Goal: Communication & Community: Answer question/provide support

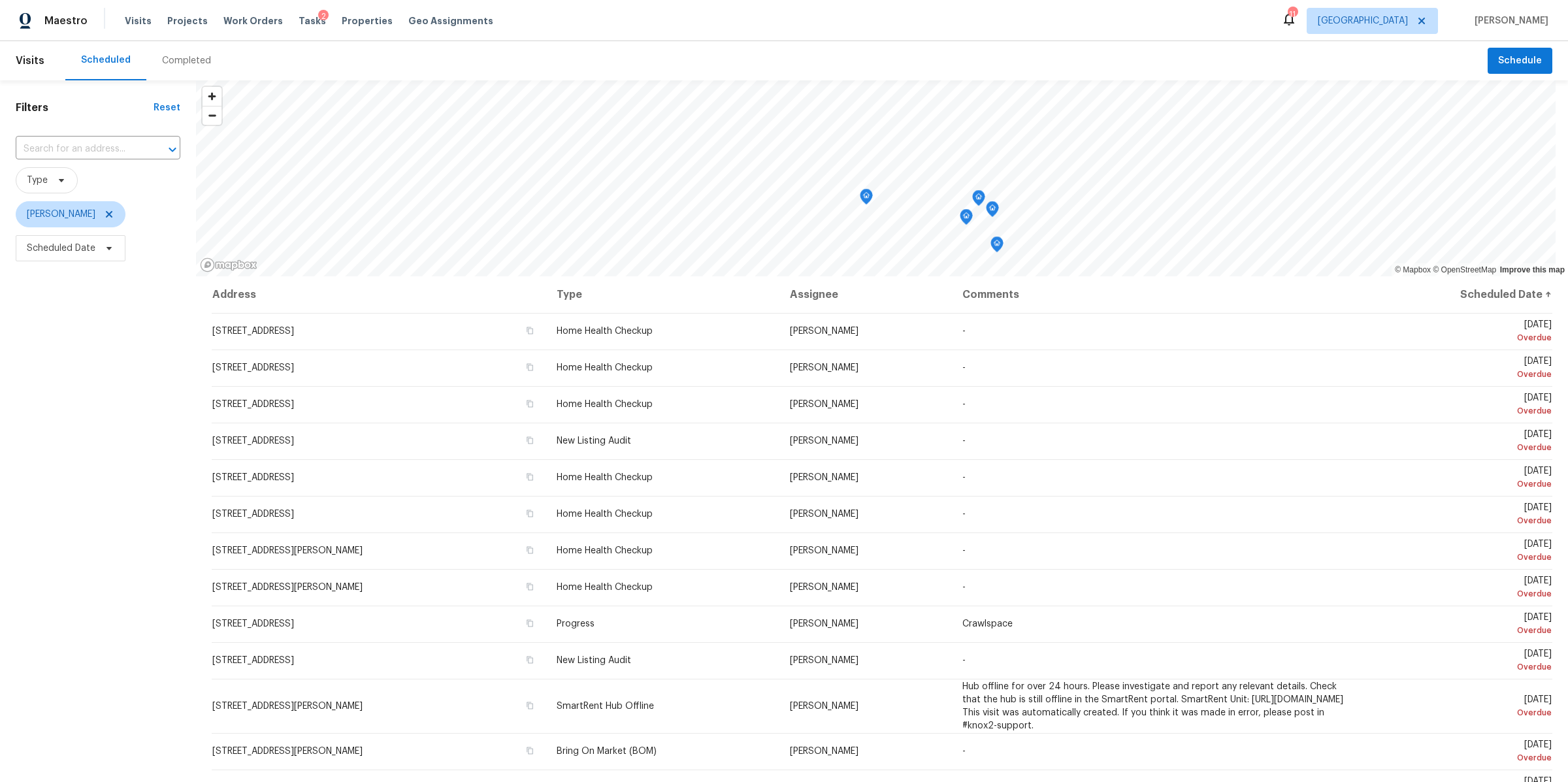
scroll to position [195, 0]
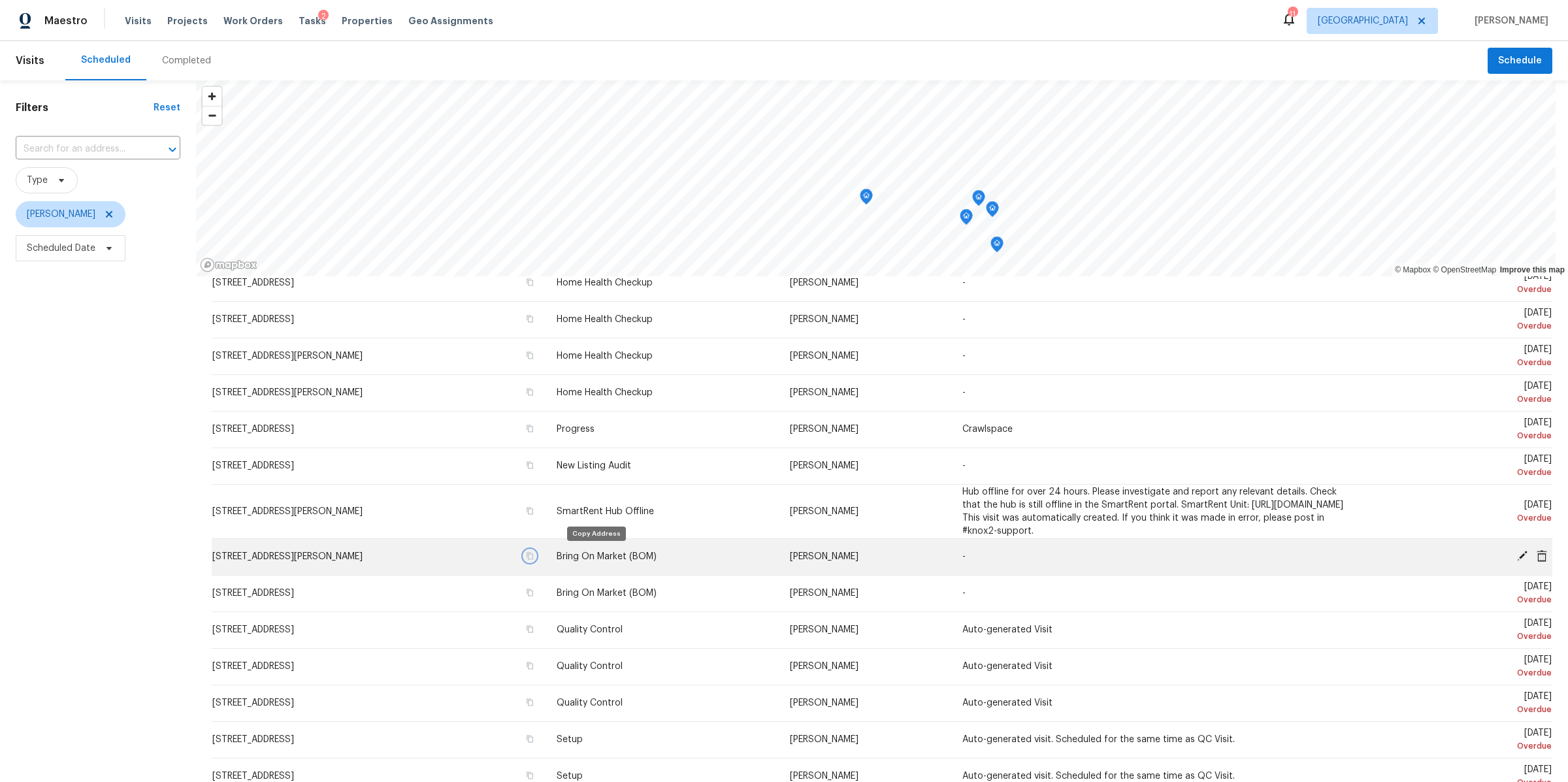
click at [533, 552] on icon "button" at bounding box center [530, 555] width 7 height 7
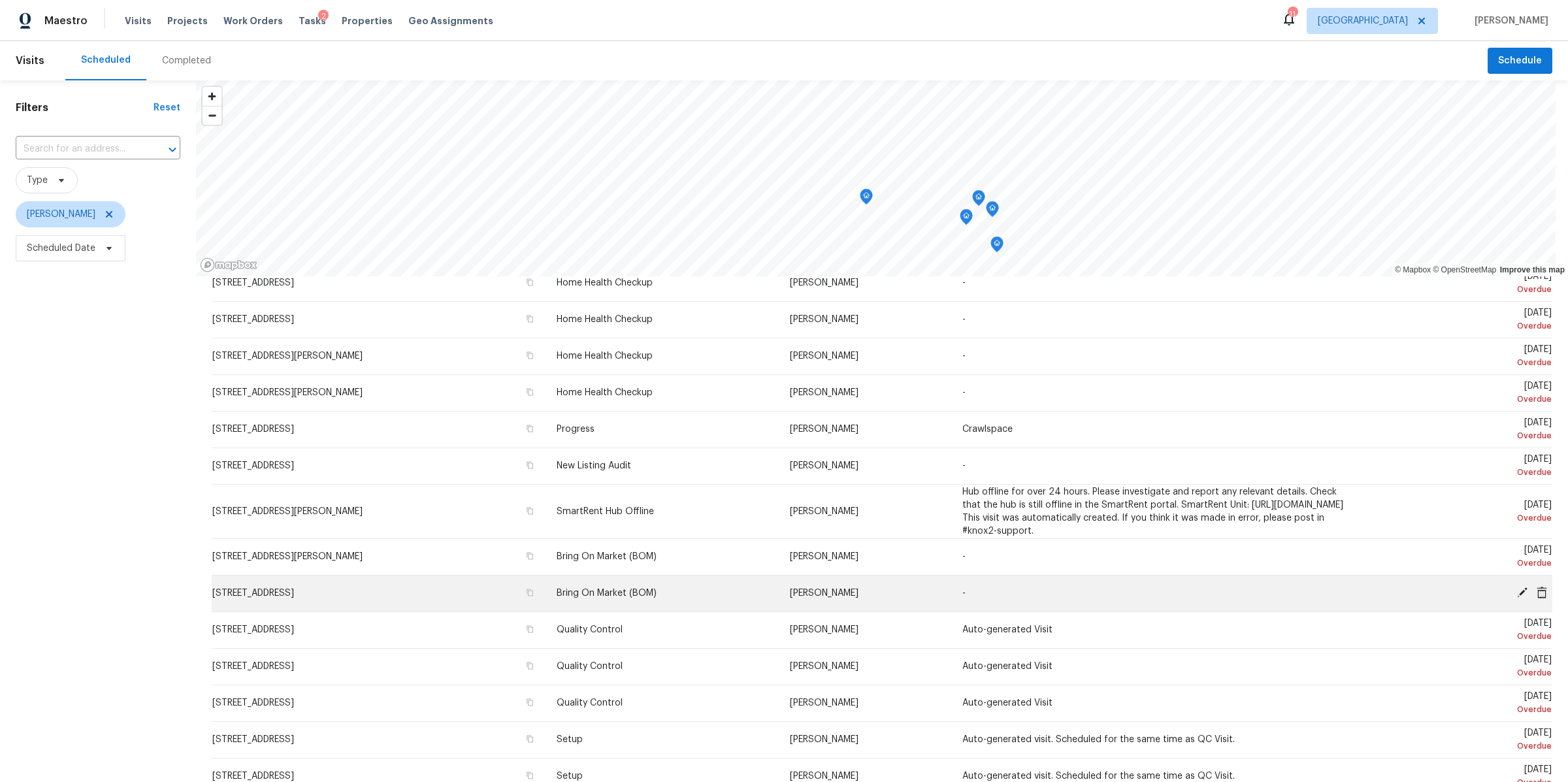
click at [1517, 591] on icon at bounding box center [1522, 592] width 11 height 11
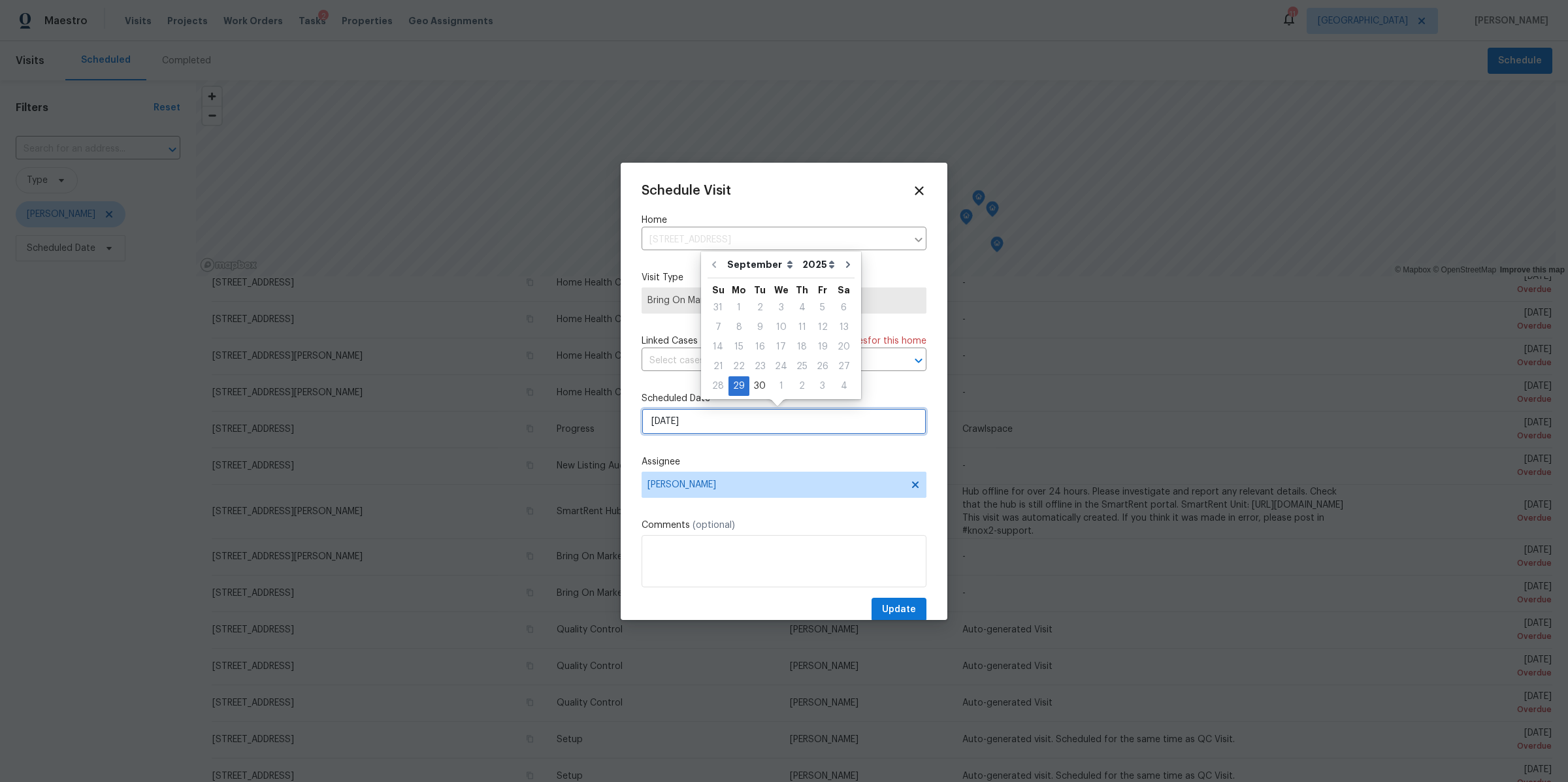
click at [759, 424] on input "[DATE]" at bounding box center [783, 421] width 284 height 26
click at [758, 384] on div "30" at bounding box center [760, 386] width 21 height 19
type input "[DATE]"
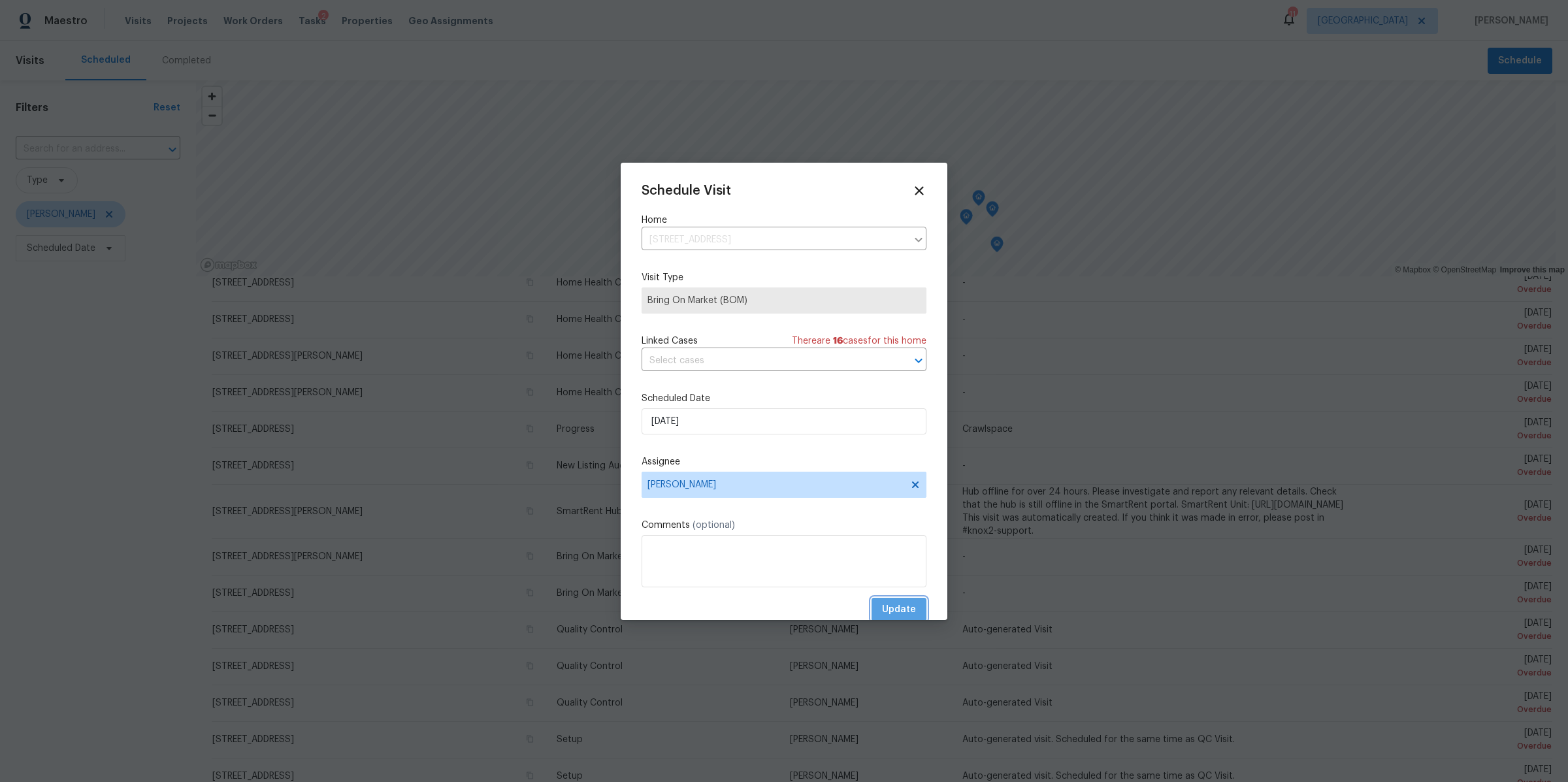
click at [891, 603] on span "Update" at bounding box center [898, 610] width 34 height 17
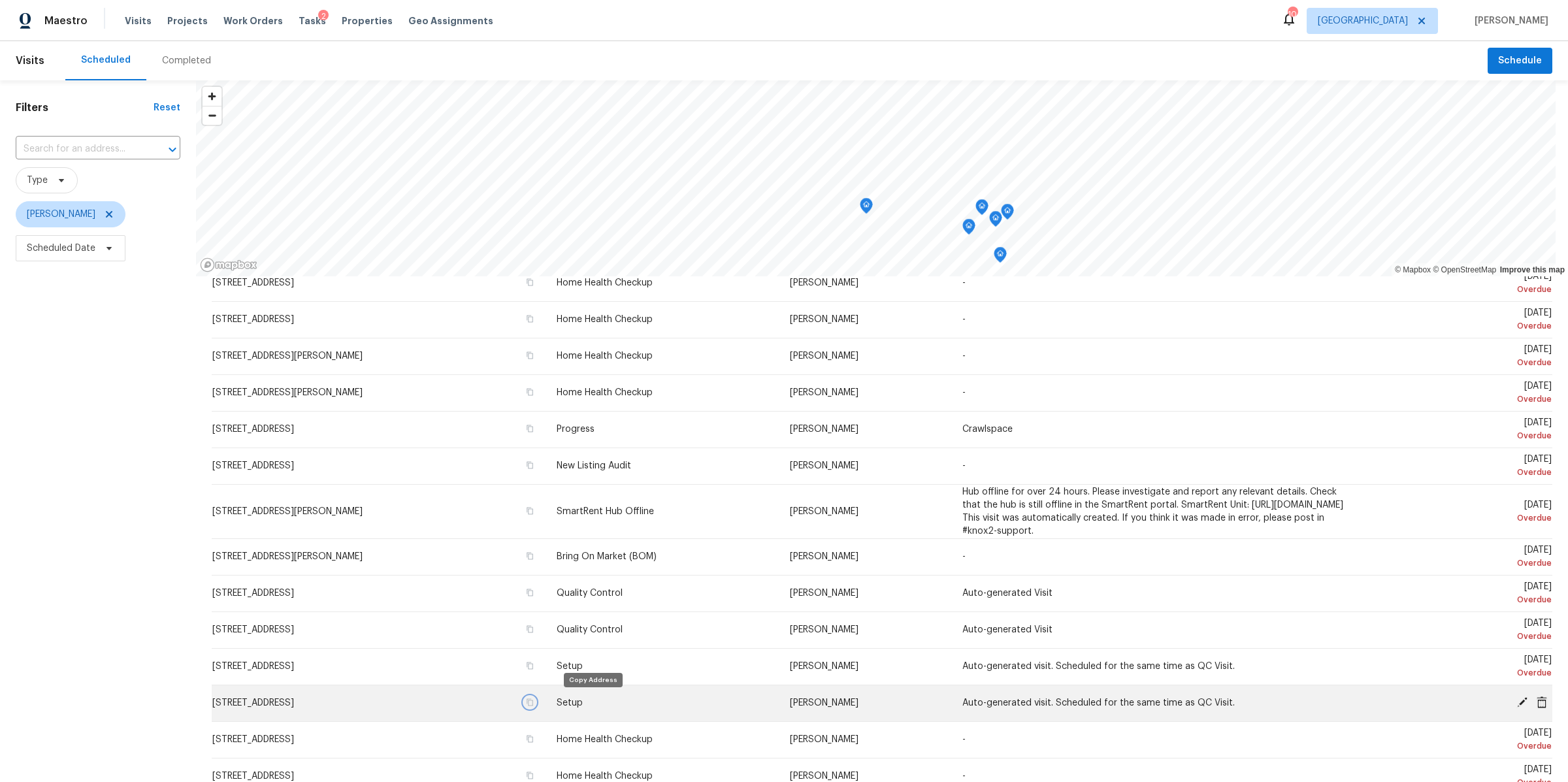
click at [534, 703] on icon "button" at bounding box center [530, 702] width 8 height 8
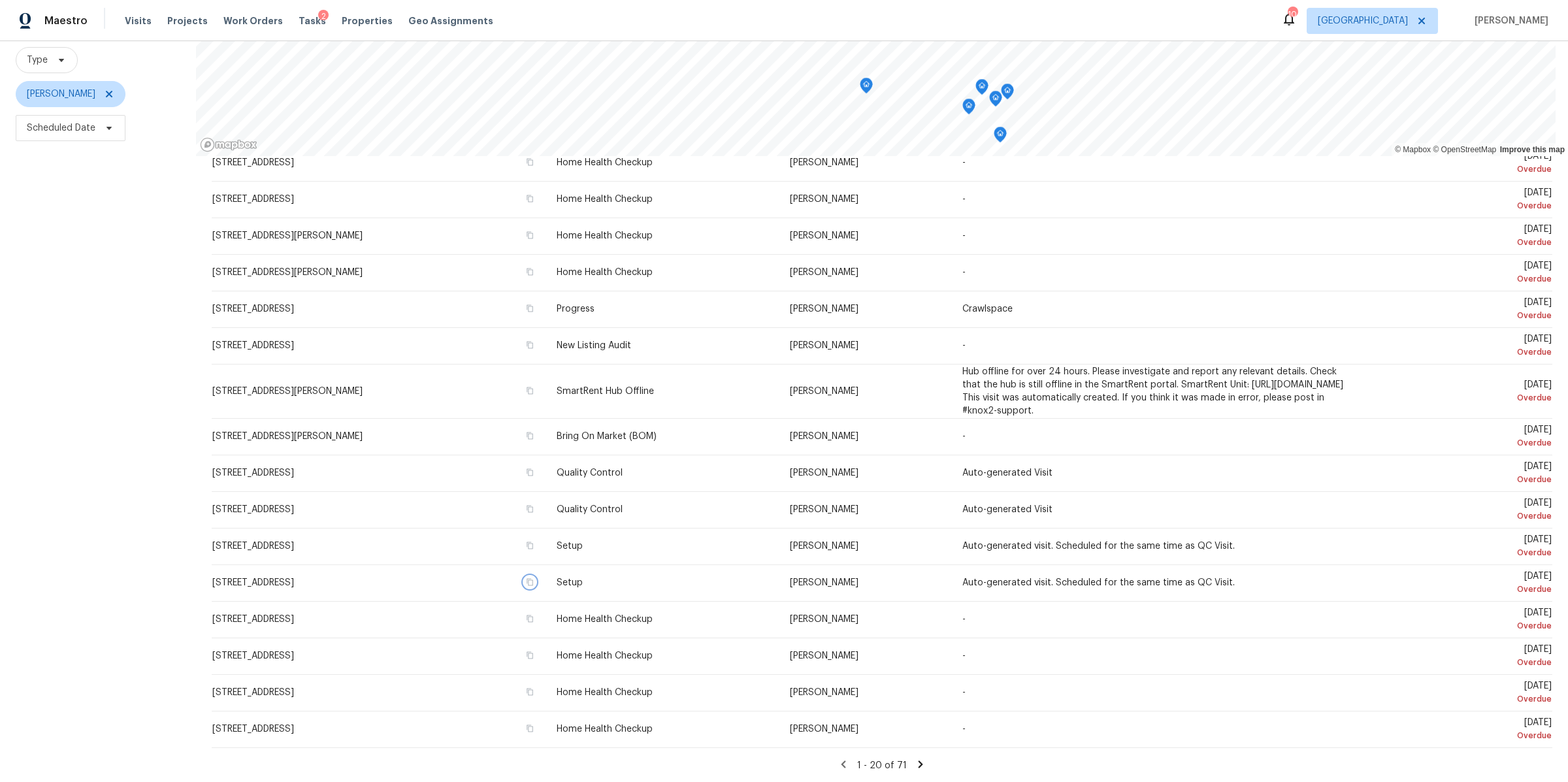
scroll to position [132, 0]
click at [919, 760] on icon at bounding box center [921, 763] width 5 height 7
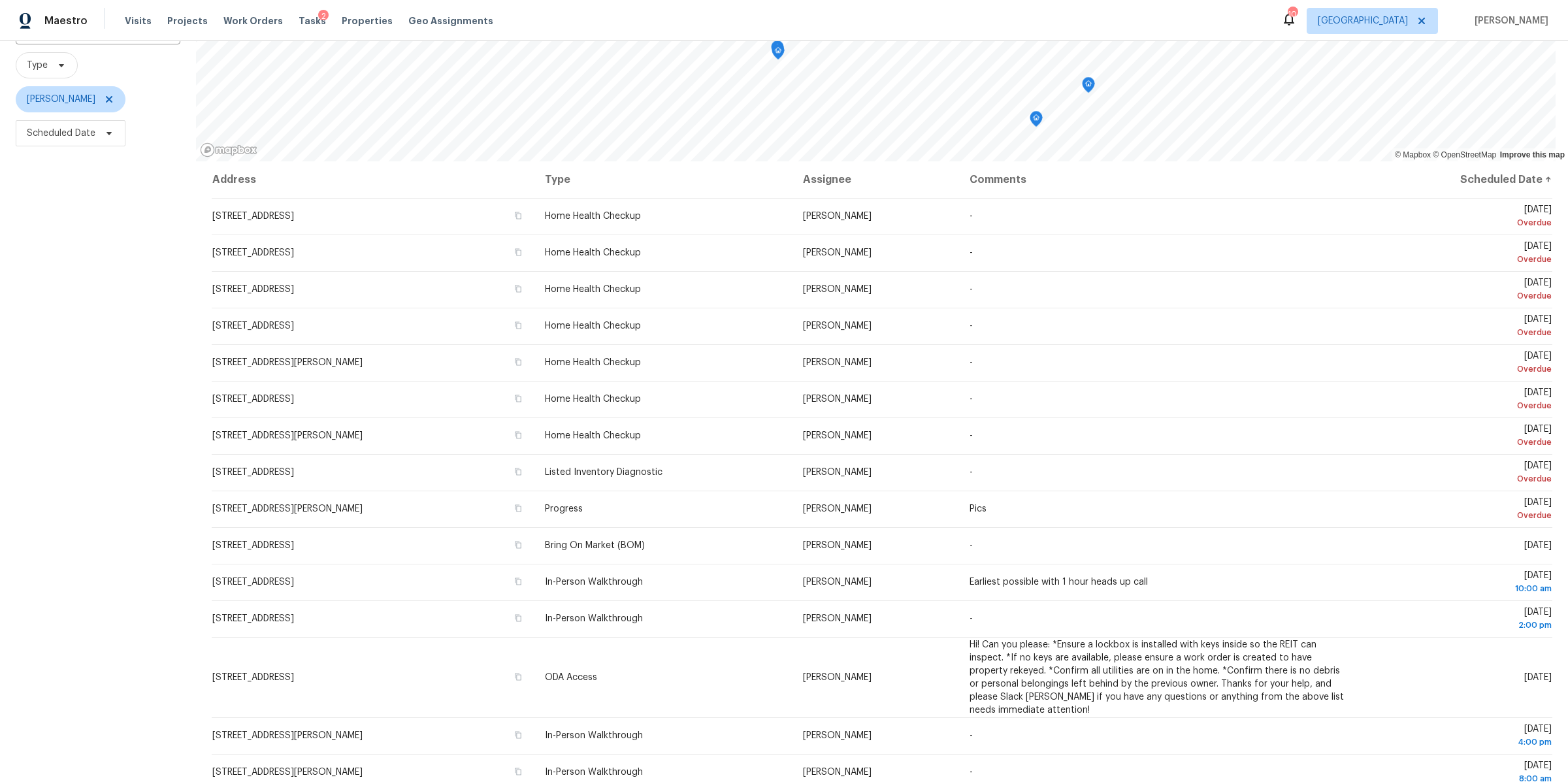
scroll to position [119, 0]
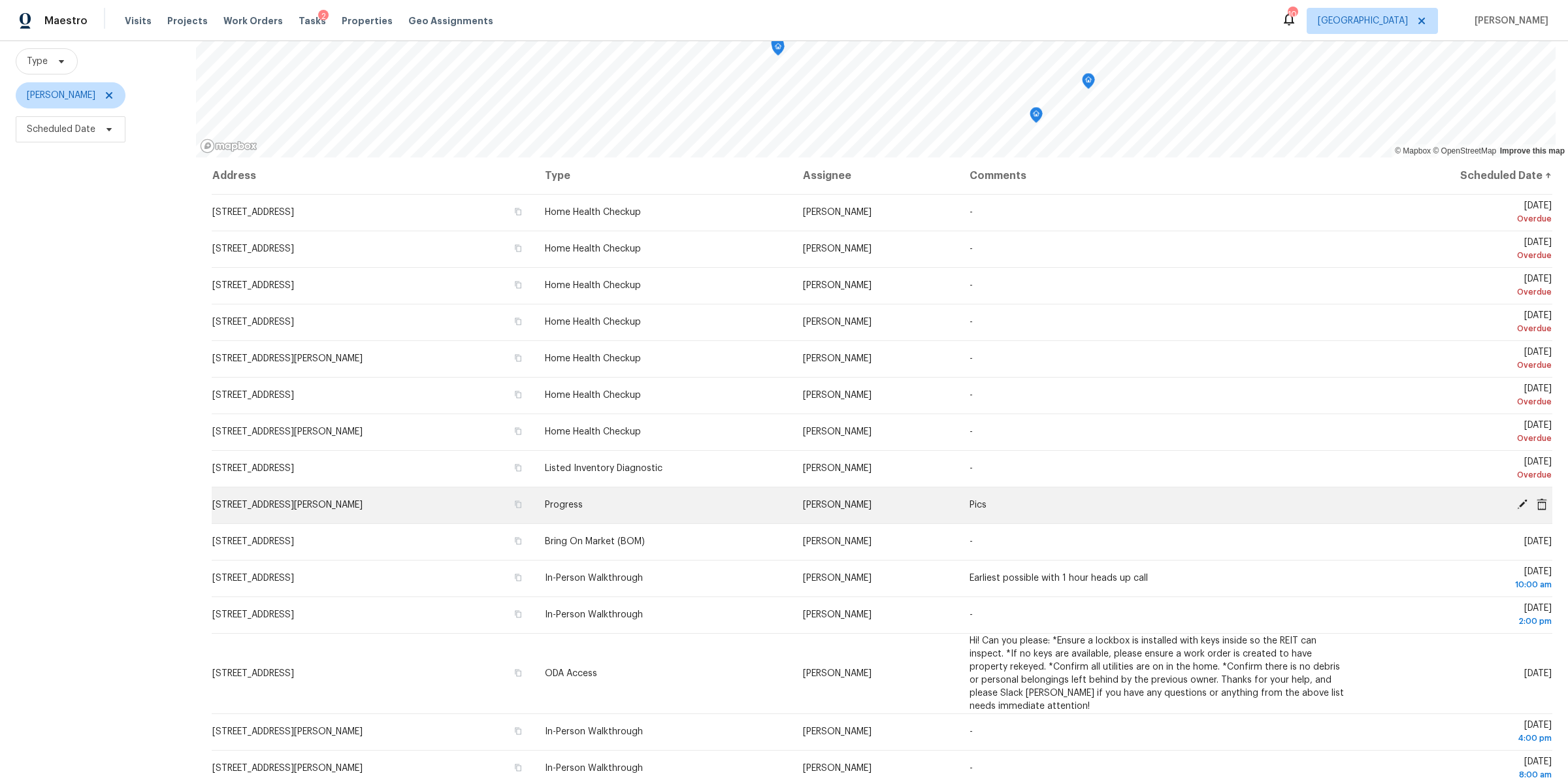
click at [1517, 504] on icon at bounding box center [1522, 504] width 11 height 11
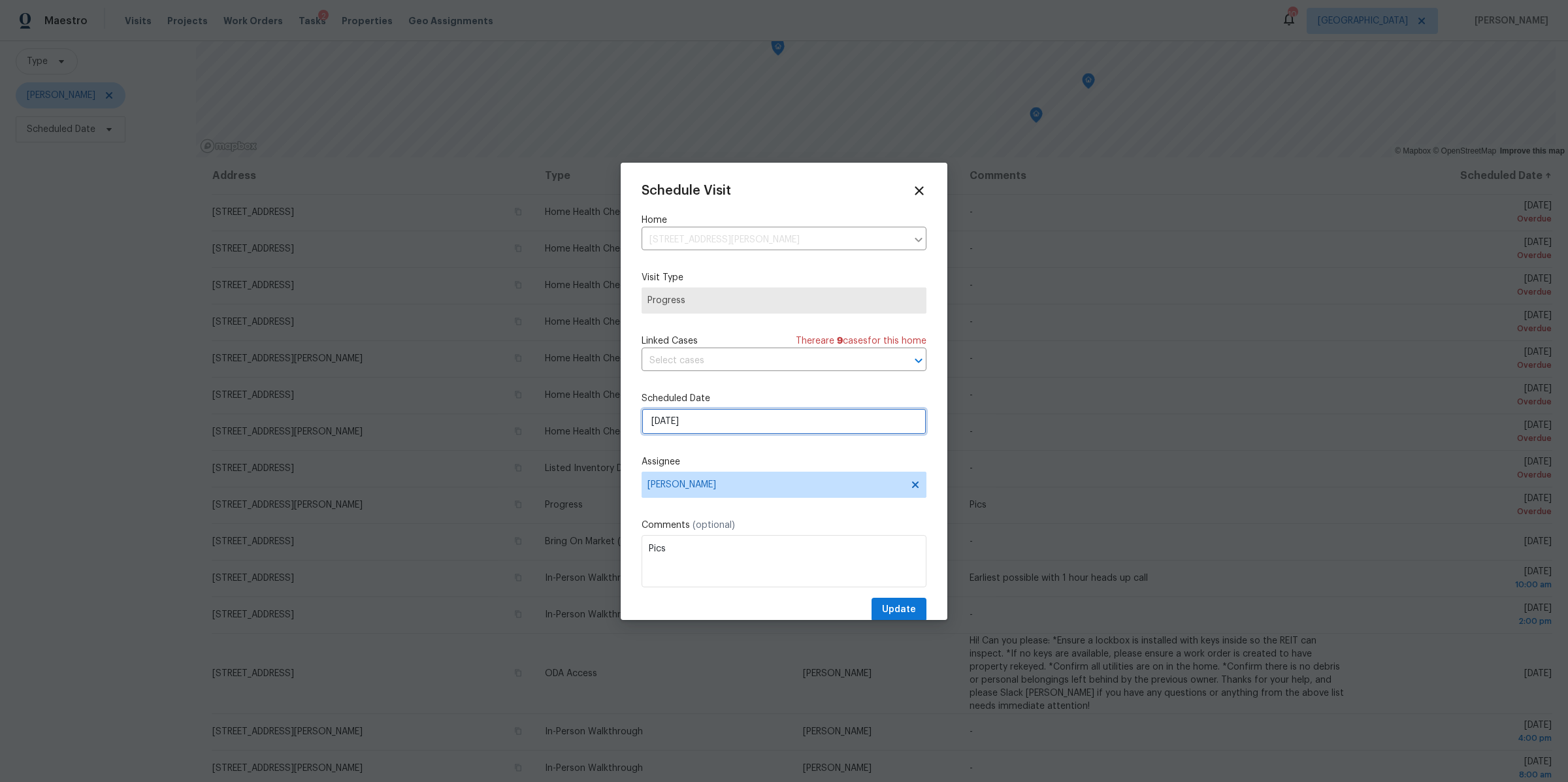
click at [719, 431] on input "9/29/2025" at bounding box center [783, 421] width 284 height 26
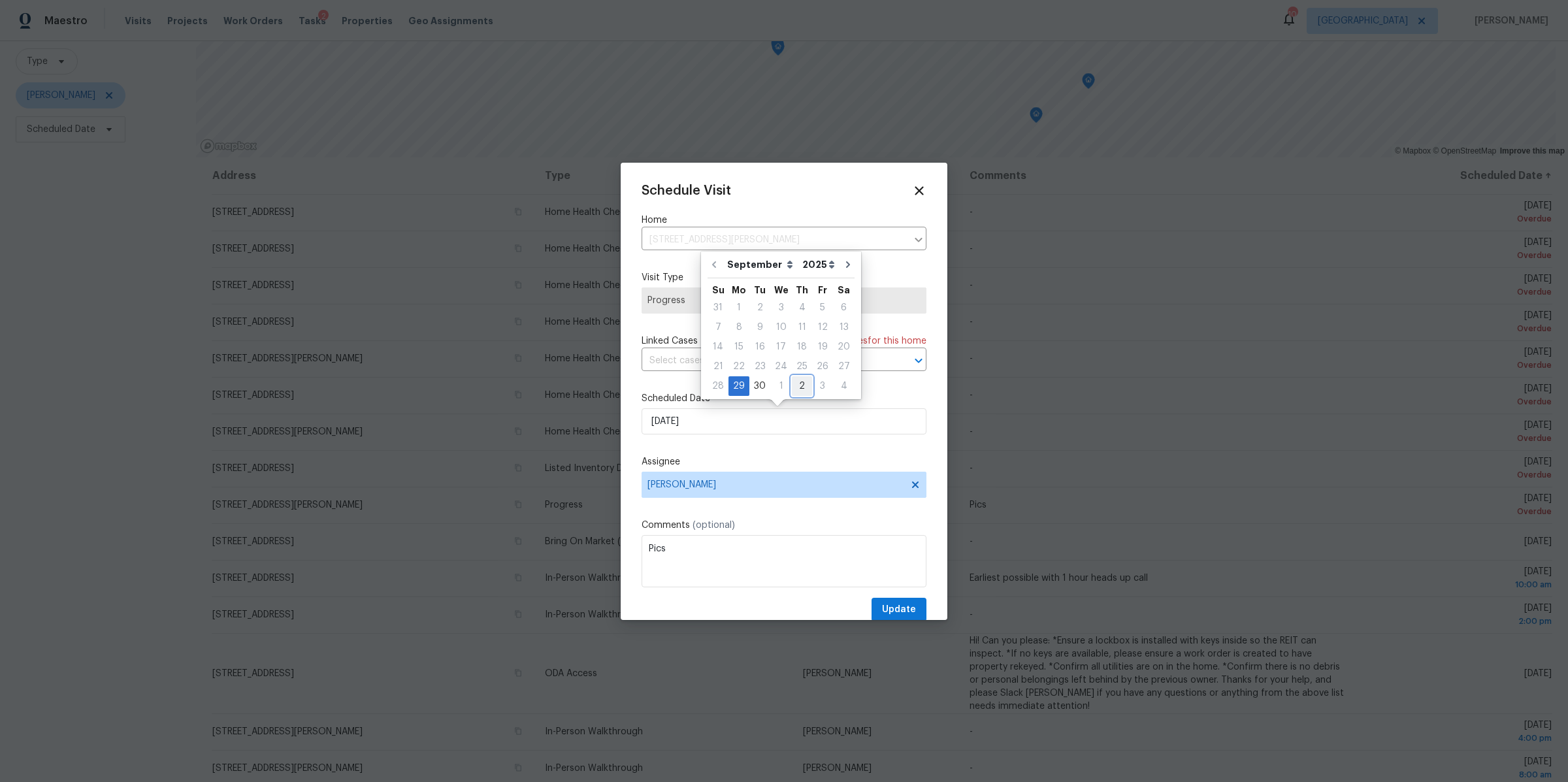
click at [799, 389] on div "2" at bounding box center [802, 386] width 21 height 19
type input "10/2/2025"
select select "9"
drag, startPoint x: 891, startPoint y: 610, endPoint x: 872, endPoint y: 602, distance: 20.6
click at [891, 610] on span "Update" at bounding box center [898, 610] width 34 height 17
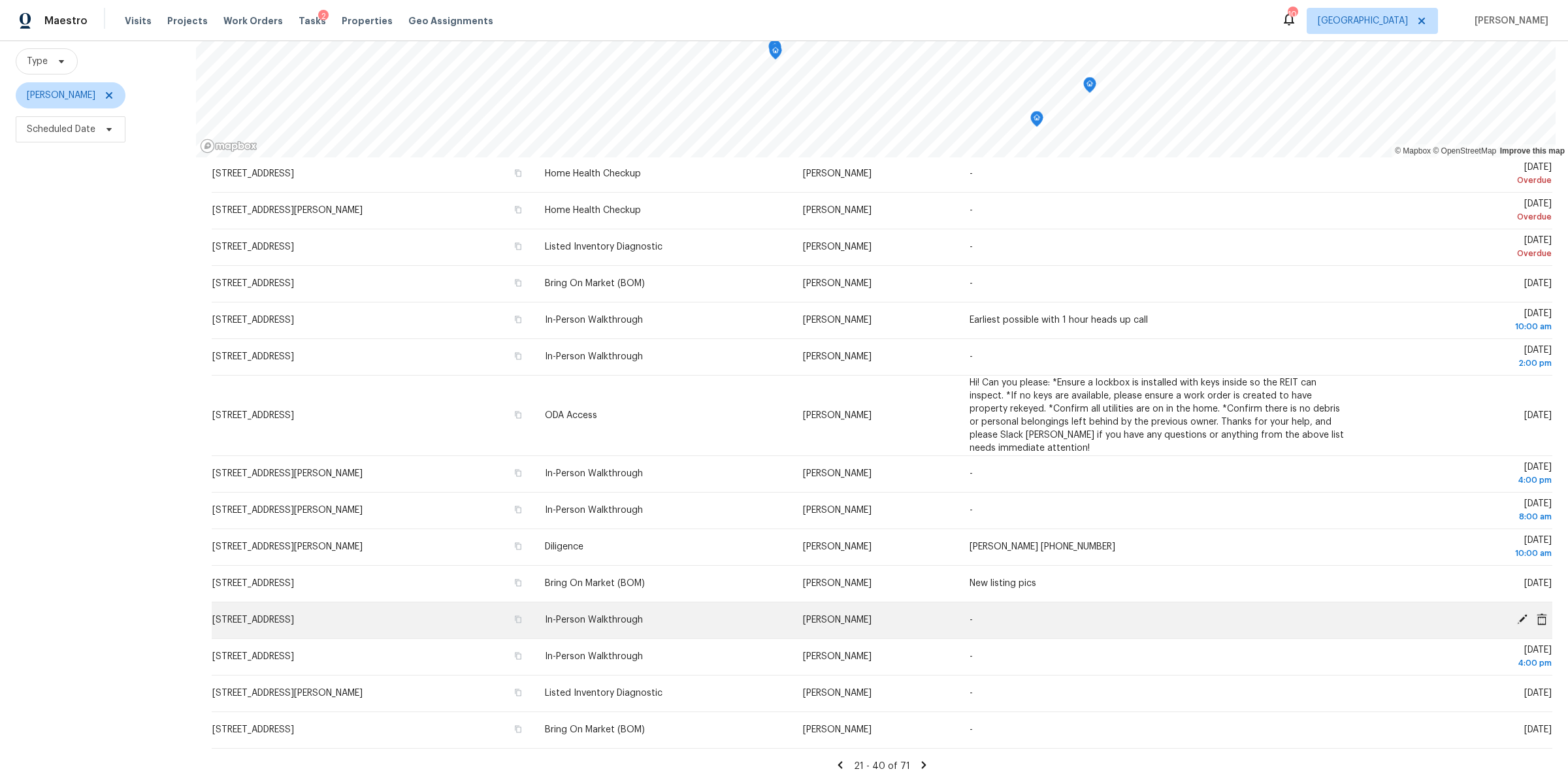
scroll to position [132, 0]
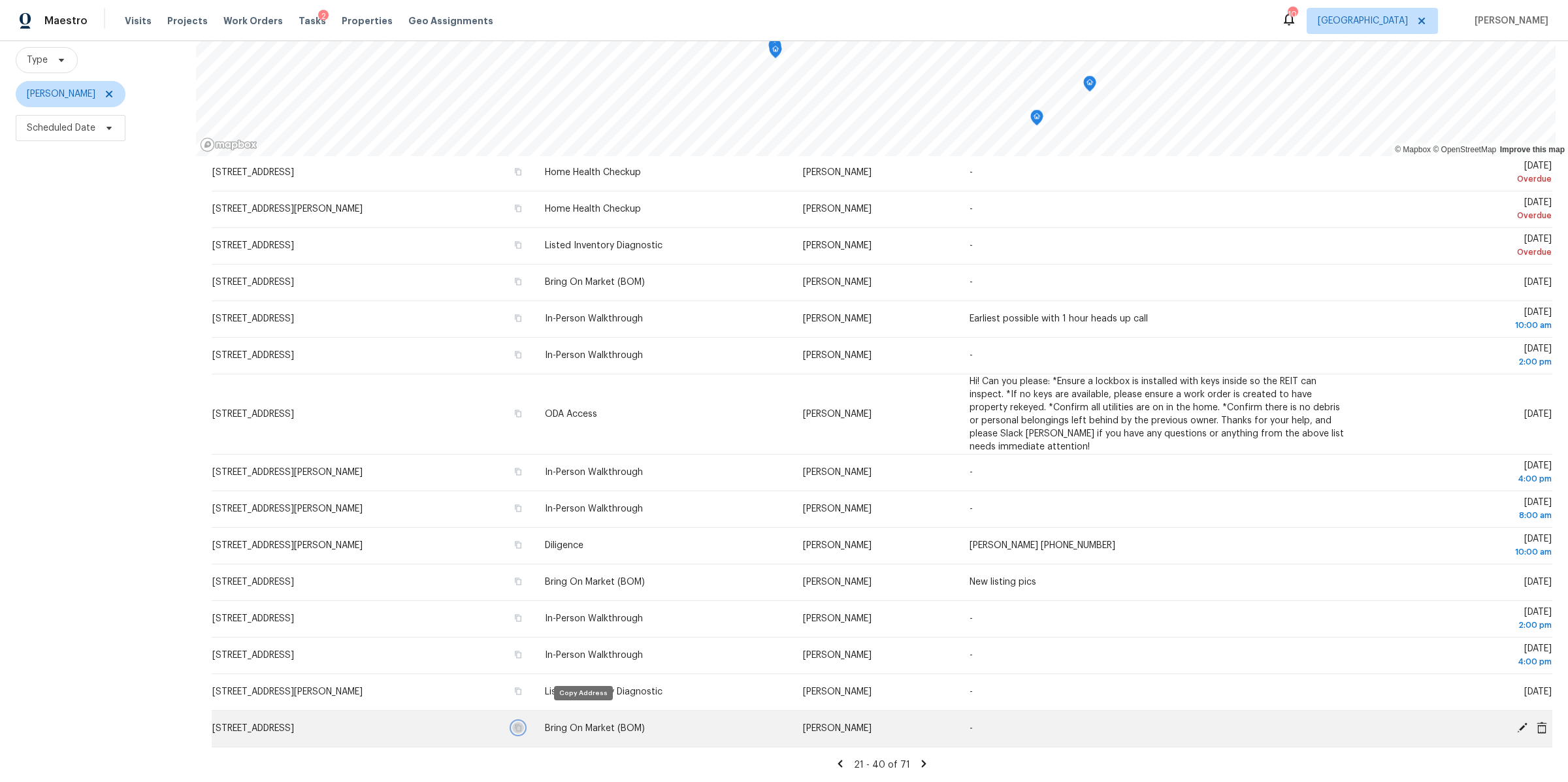
click at [521, 724] on icon "button" at bounding box center [518, 727] width 7 height 7
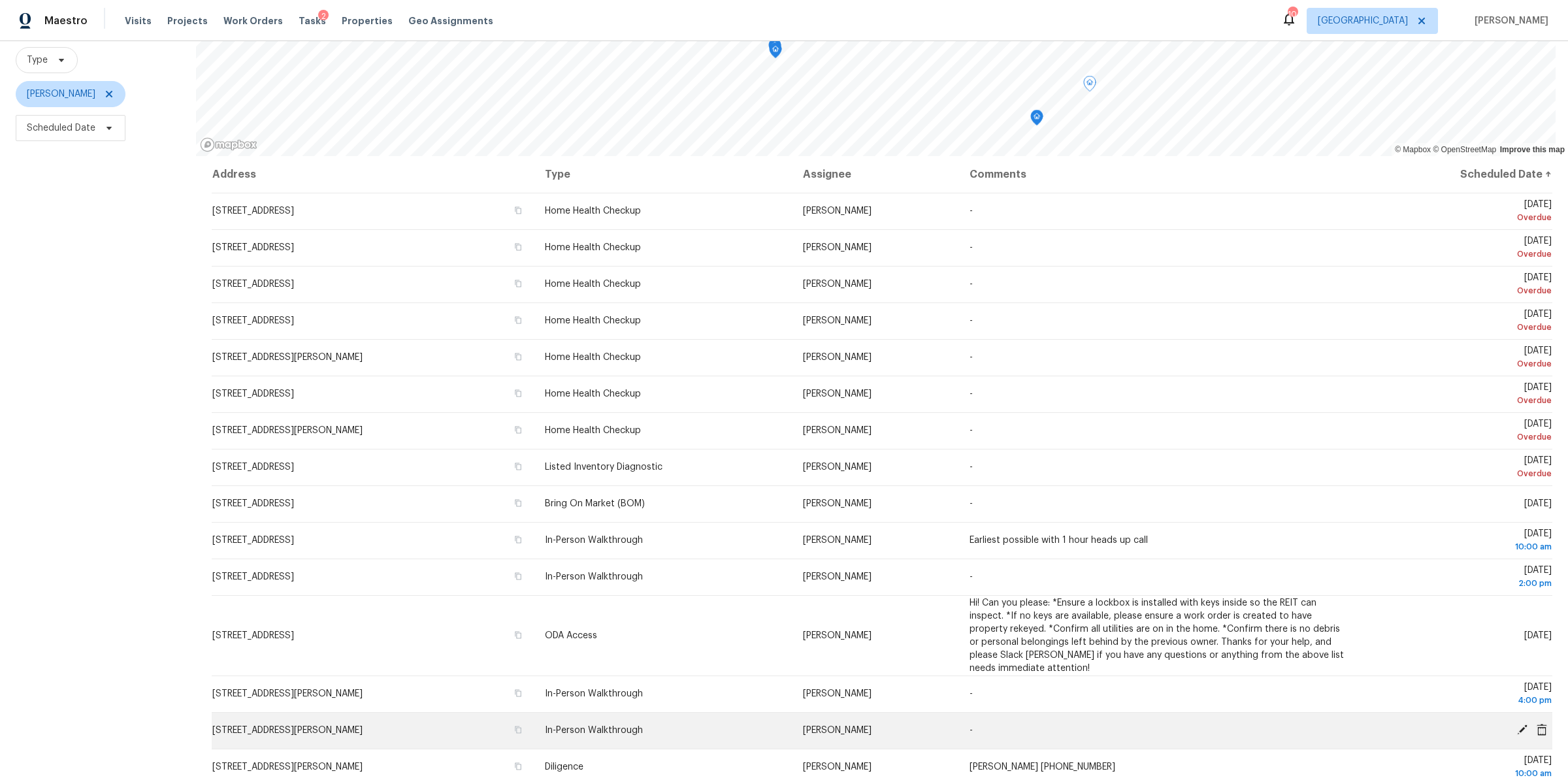
scroll to position [222, 0]
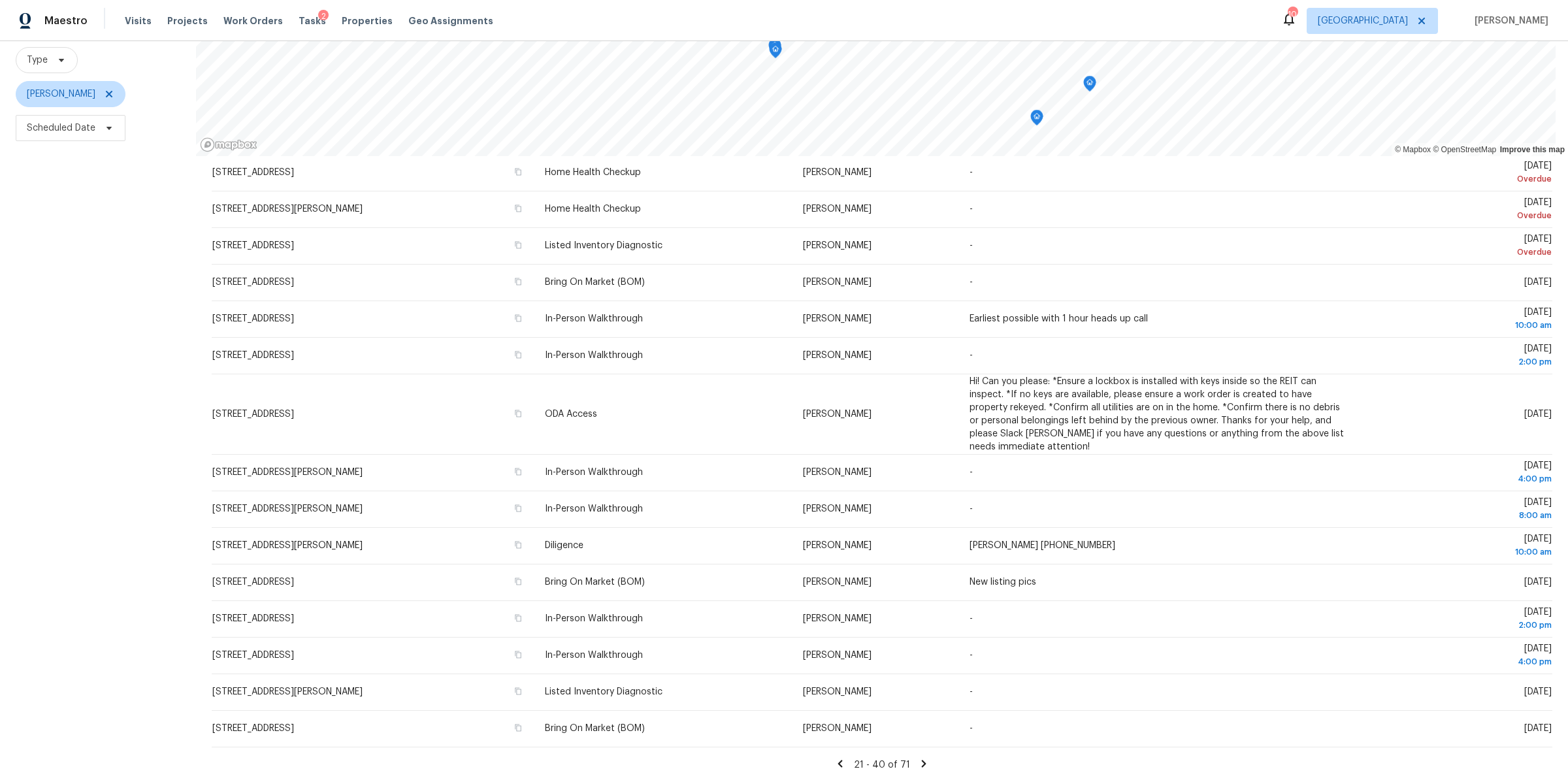
click at [834, 758] on icon at bounding box center [840, 763] width 12 height 12
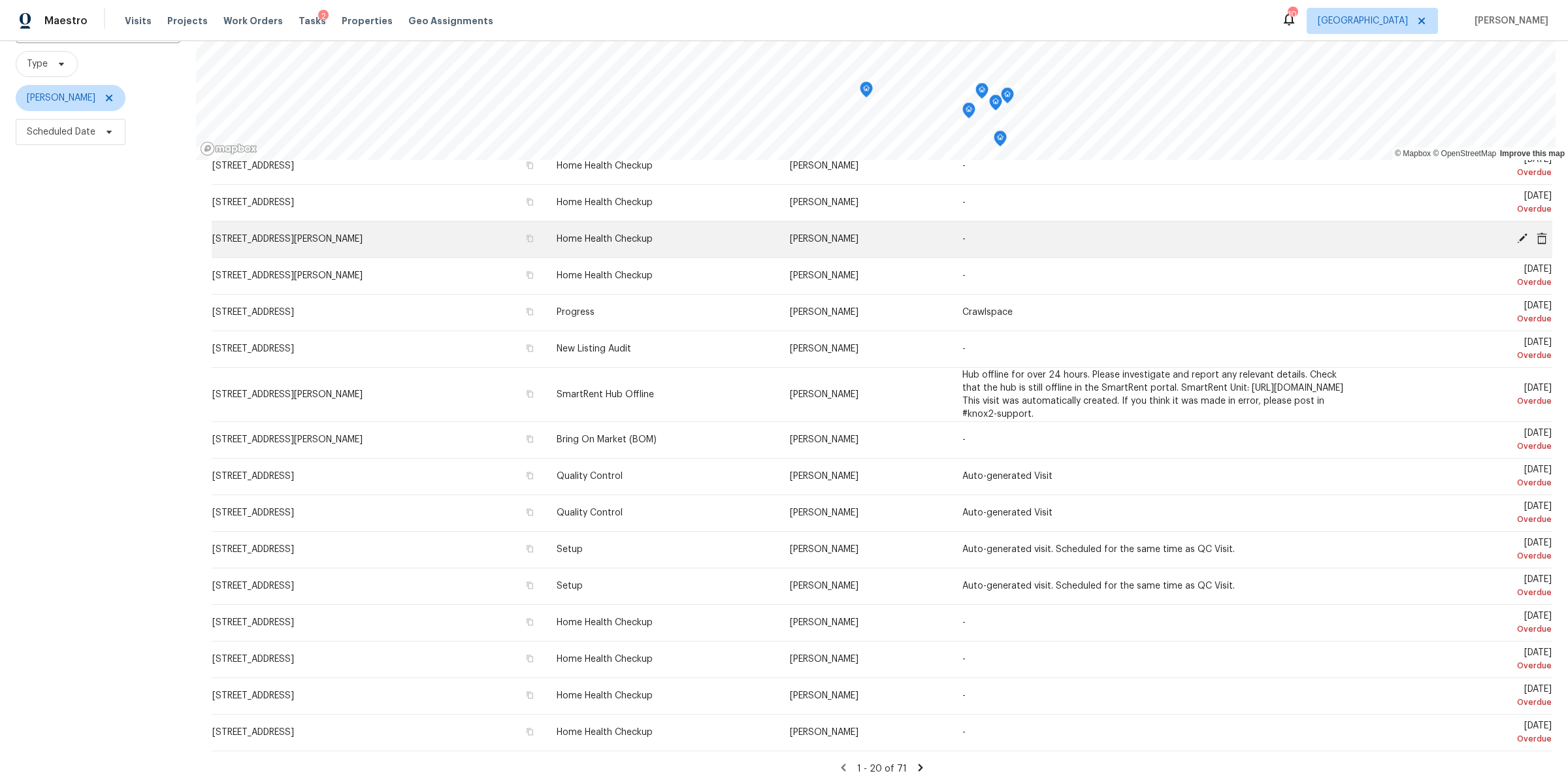
scroll to position [132, 0]
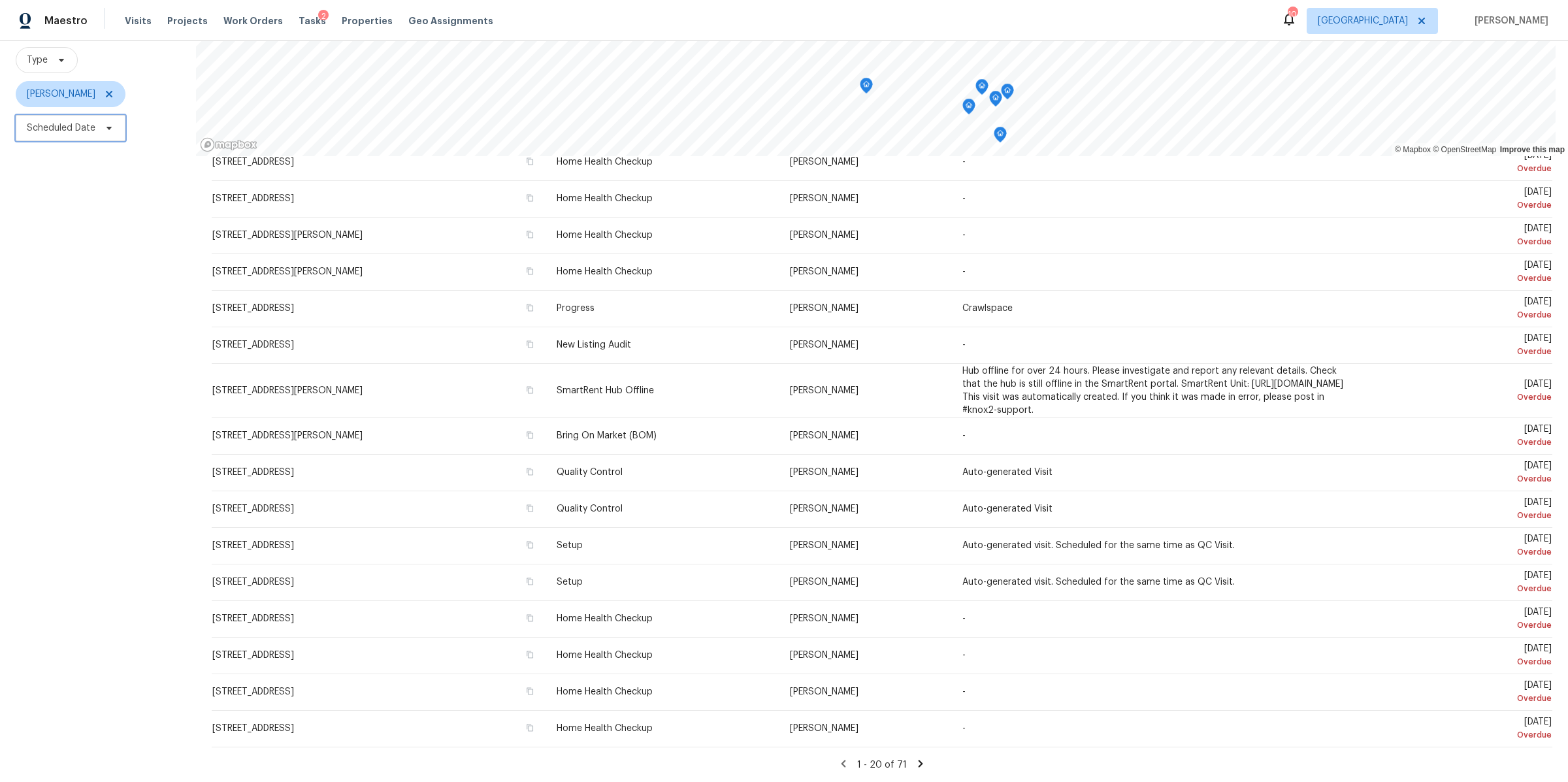
click at [96, 124] on span "Scheduled Date" at bounding box center [70, 128] width 109 height 26
select select "8"
select select "2025"
select select "9"
select select "2025"
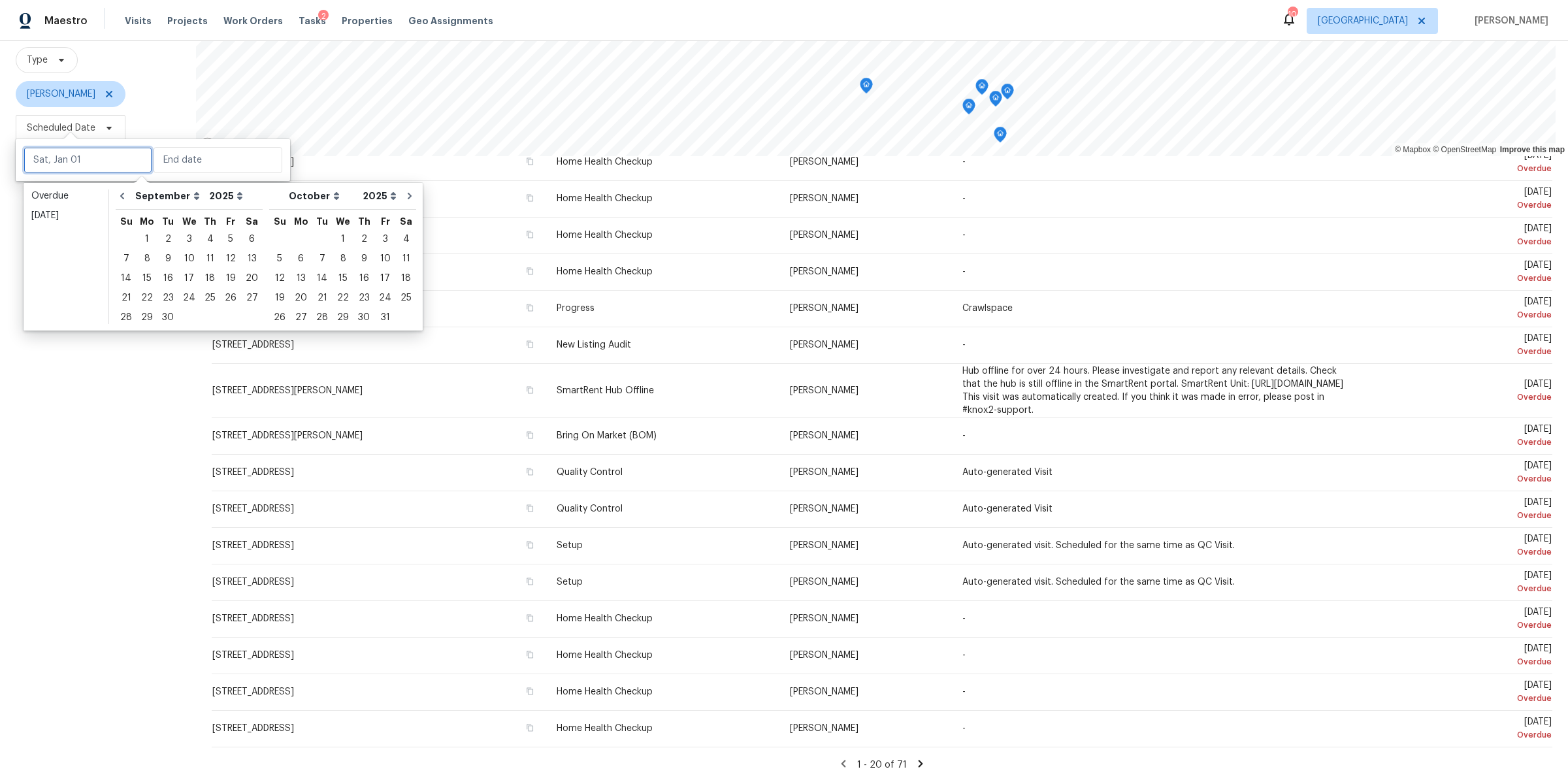
click at [92, 151] on input "text" at bounding box center [88, 159] width 129 height 26
click at [64, 214] on div "[DATE]" at bounding box center [65, 215] width 69 height 13
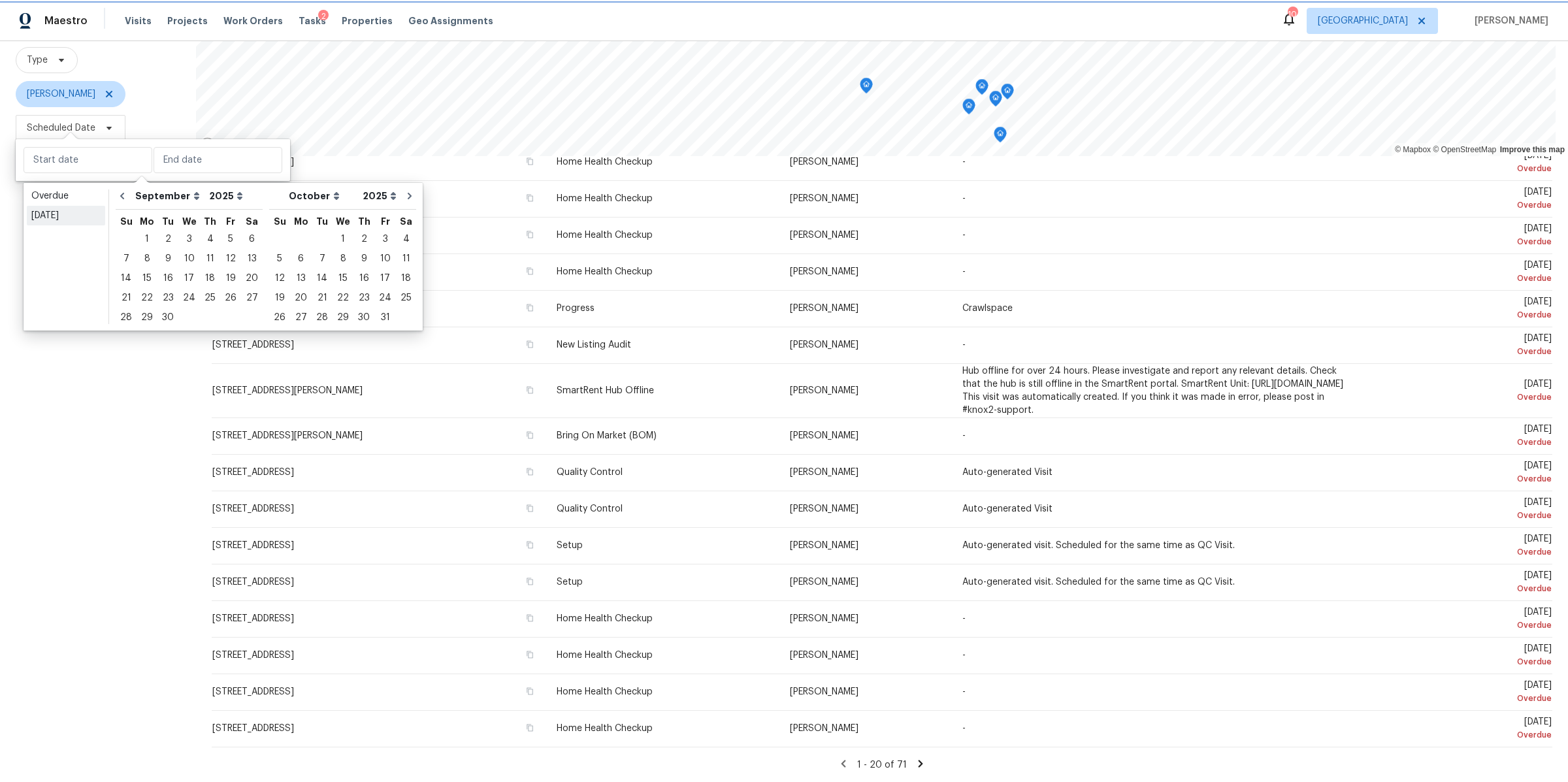
type input "[DATE]"
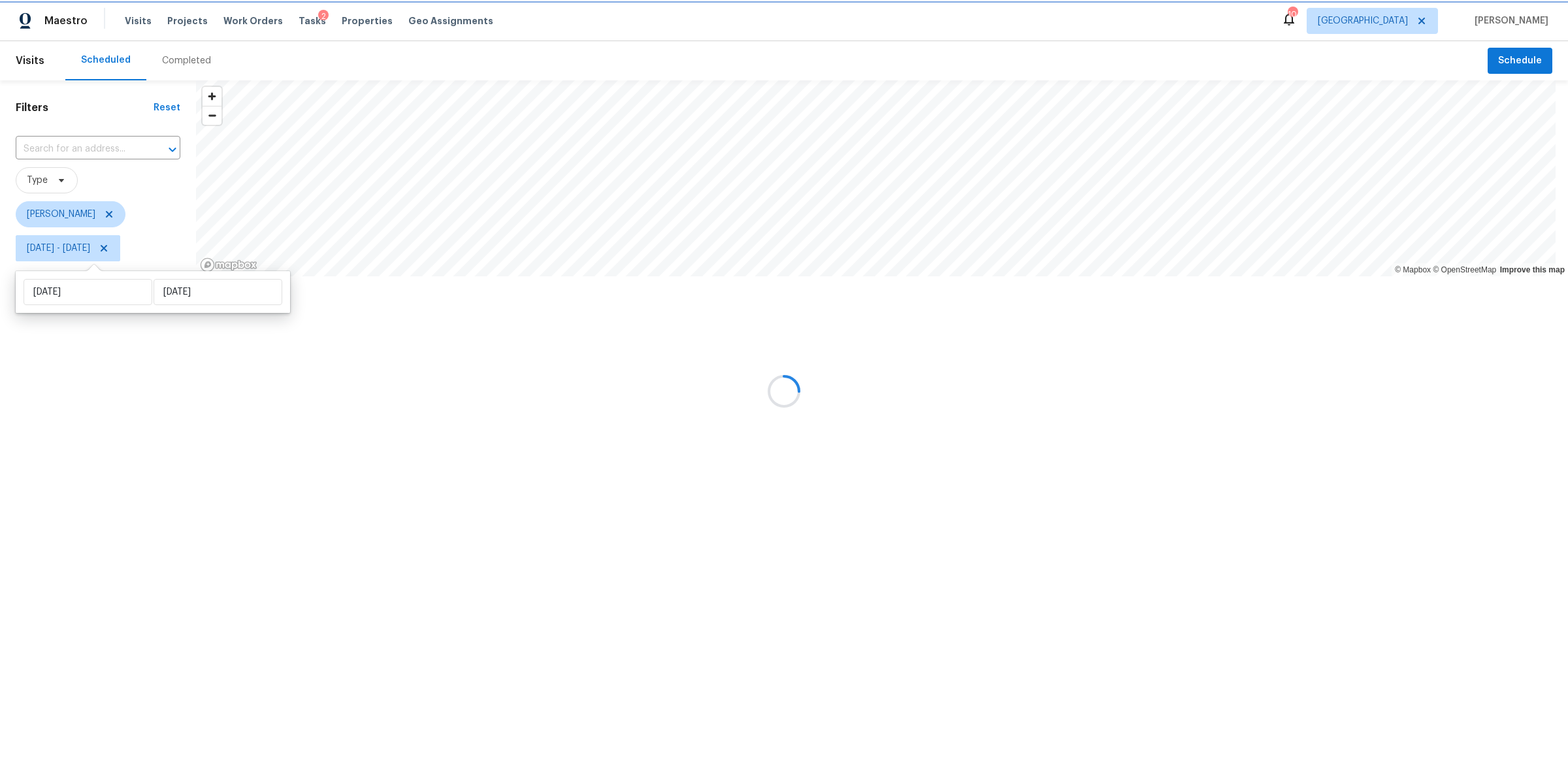
scroll to position [7, 0]
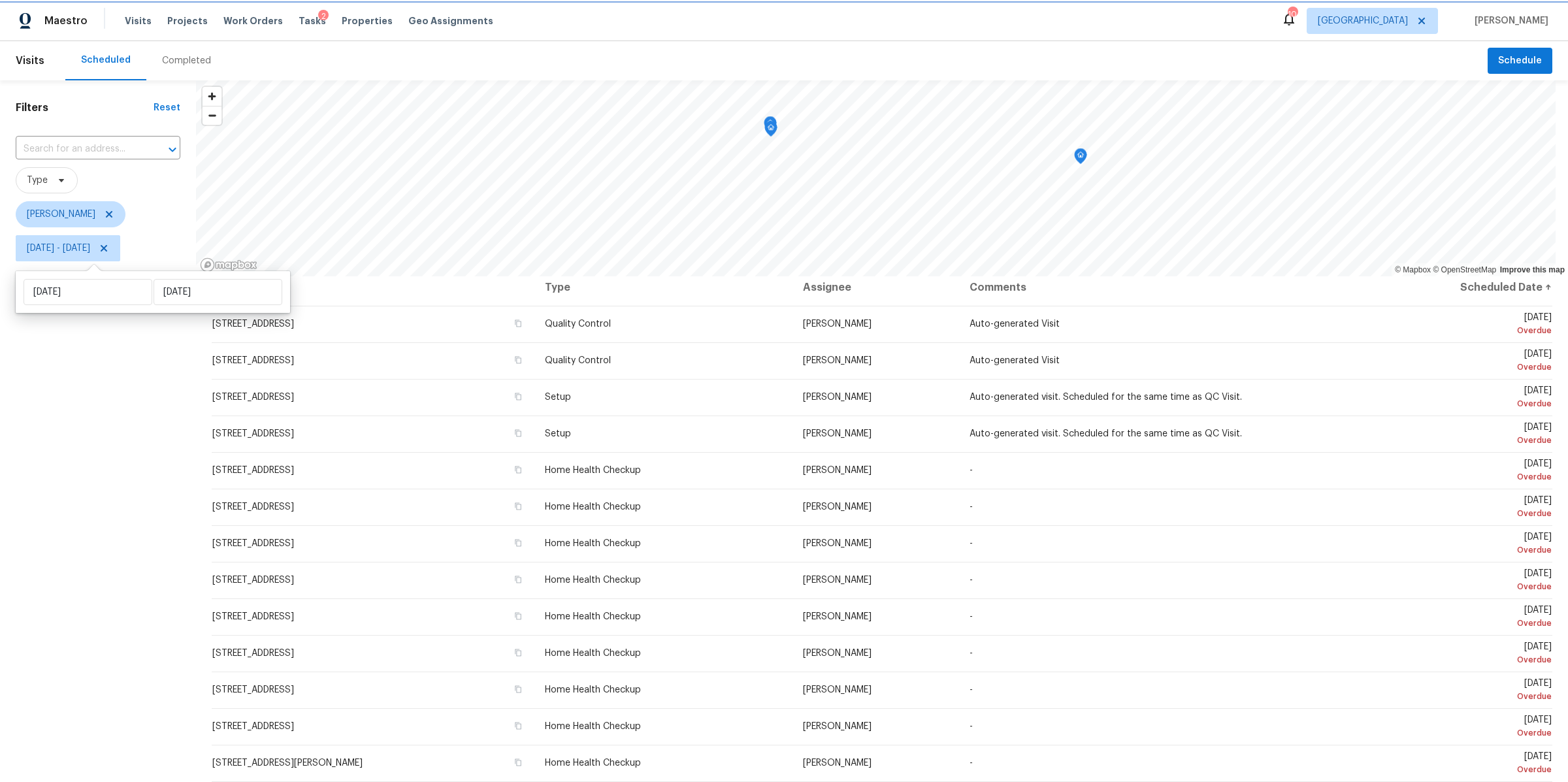
click at [90, 251] on span "[DATE] - [DATE]" at bounding box center [58, 247] width 64 height 13
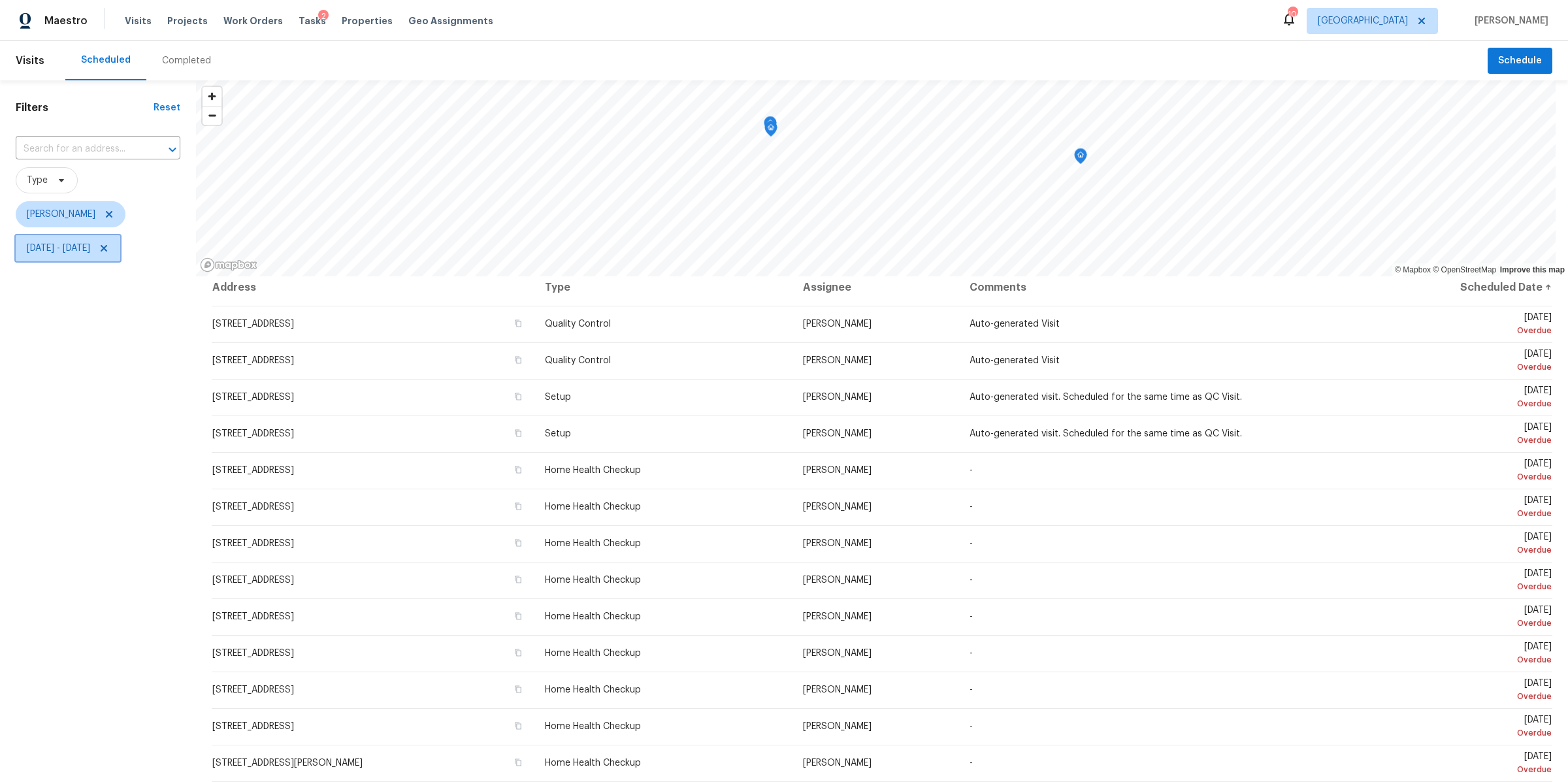
click at [90, 251] on span "[DATE] - [DATE]" at bounding box center [58, 247] width 64 height 13
click at [80, 289] on input "[DATE]" at bounding box center [88, 291] width 129 height 26
select select "8"
select select "2025"
select select "9"
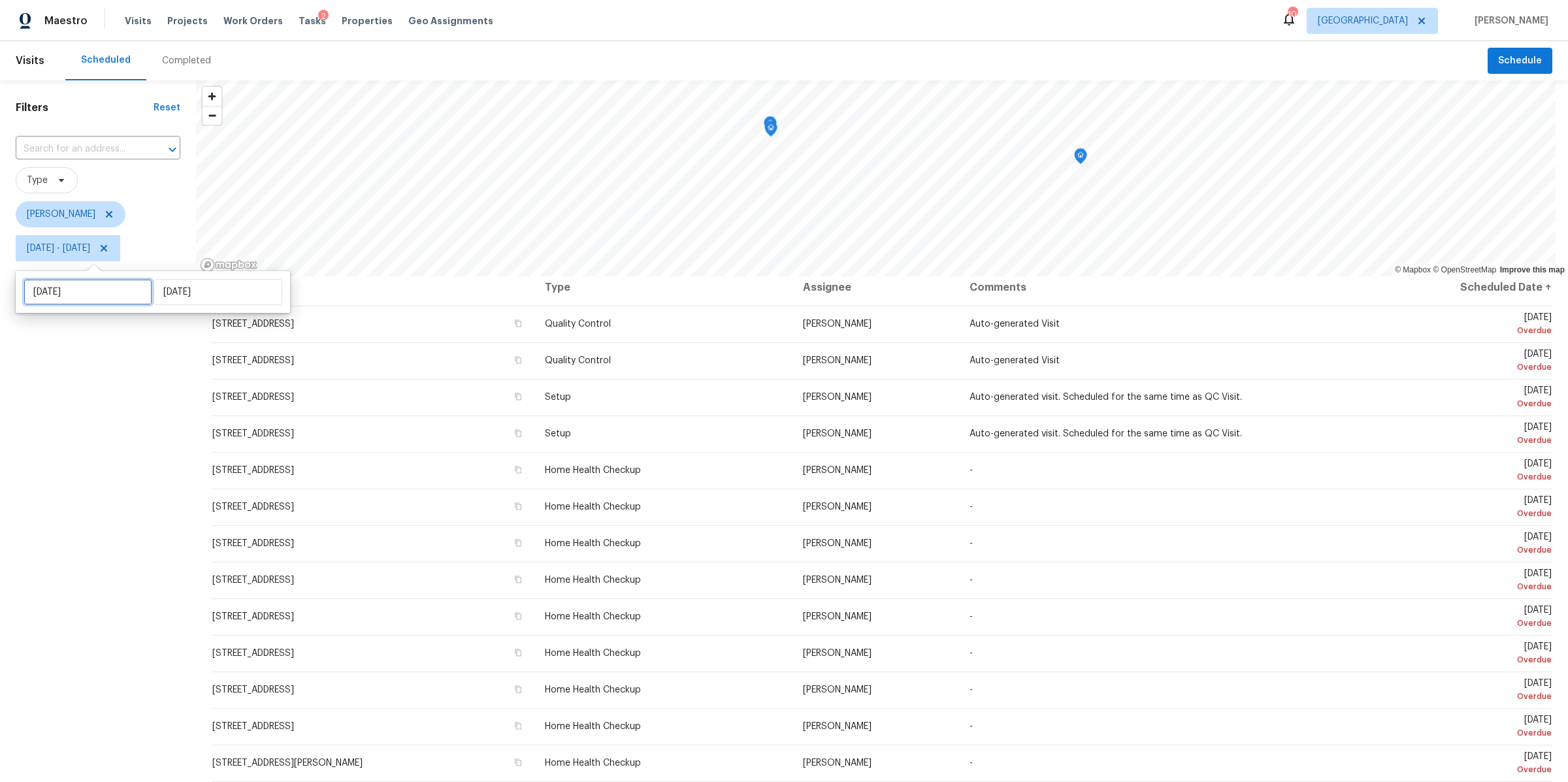
select select "2025"
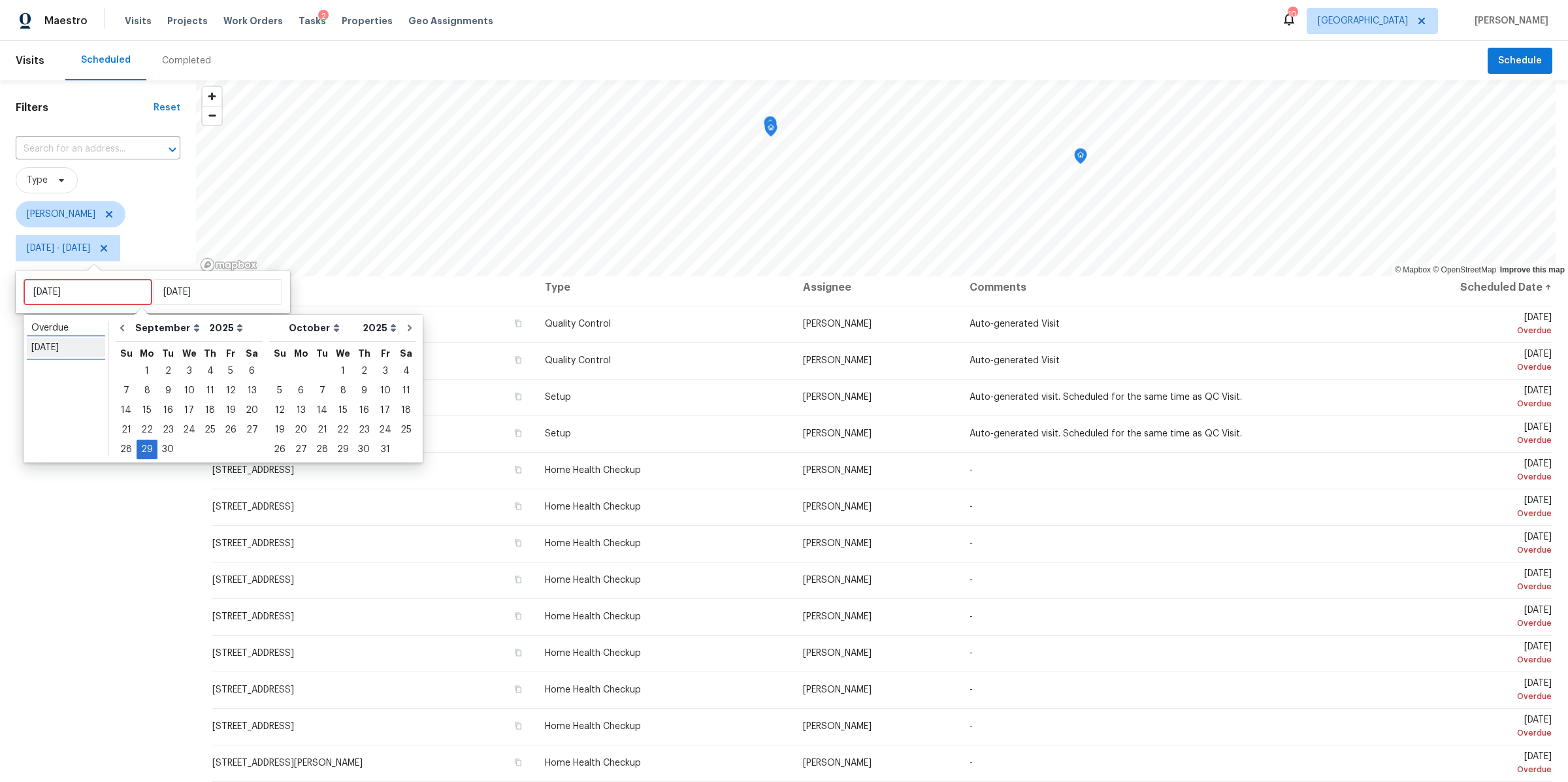
click at [62, 342] on div "[DATE]" at bounding box center [65, 347] width 69 height 13
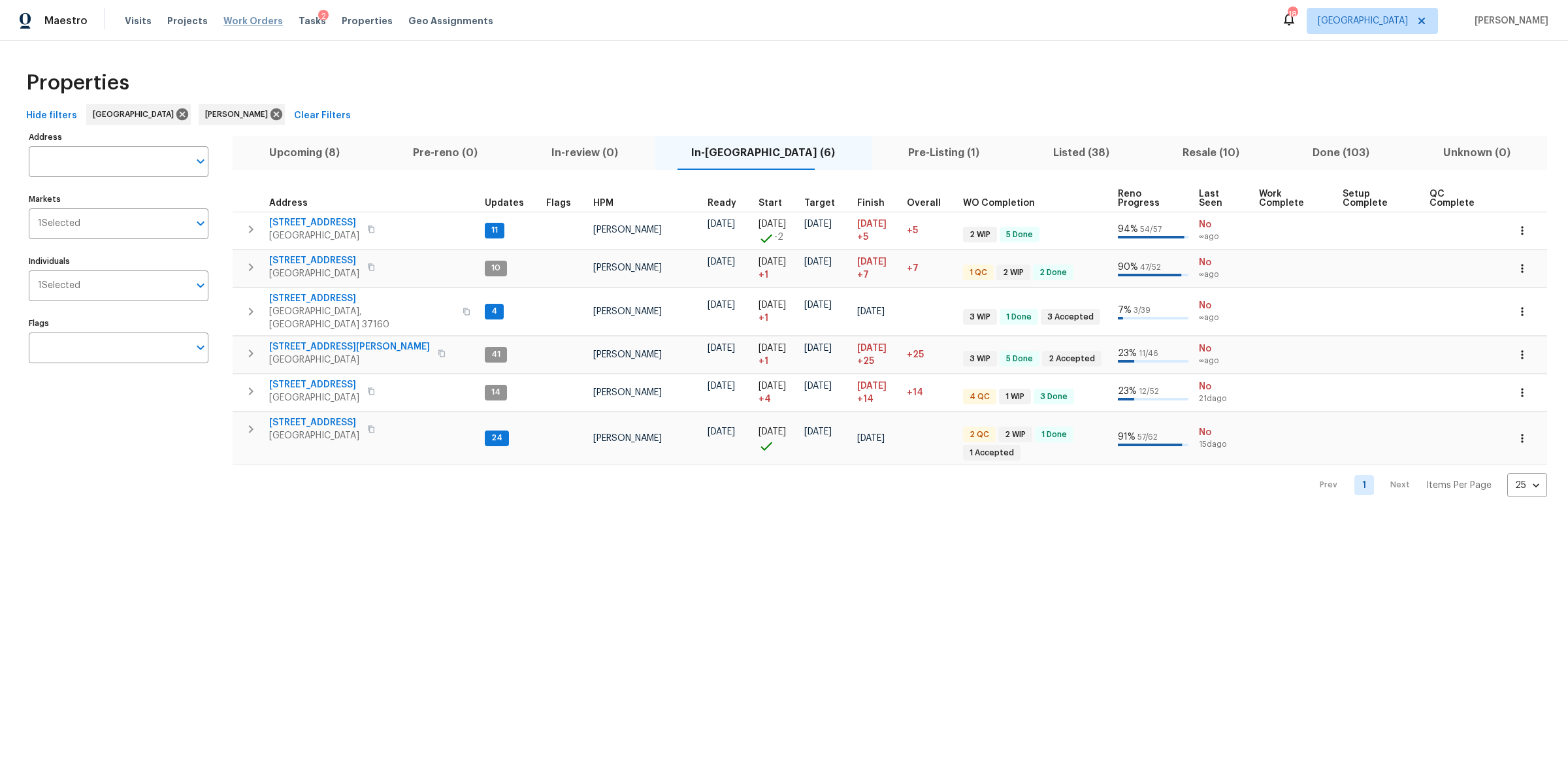
click at [248, 22] on span "Work Orders" at bounding box center [253, 21] width 60 height 13
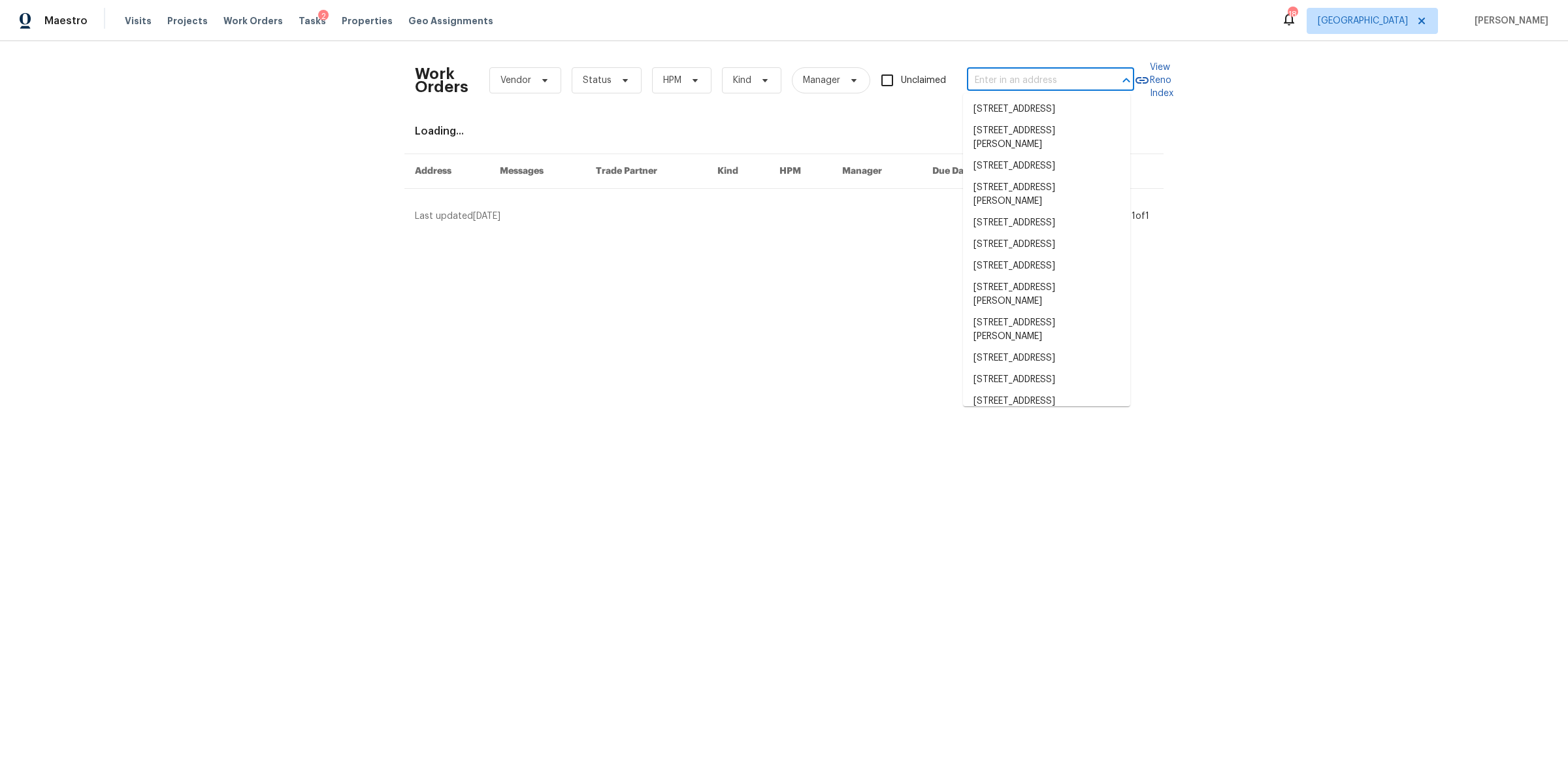
click at [1032, 87] on input "text" at bounding box center [1032, 80] width 131 height 21
paste input "[STREET_ADDRESS][PERSON_NAME]"
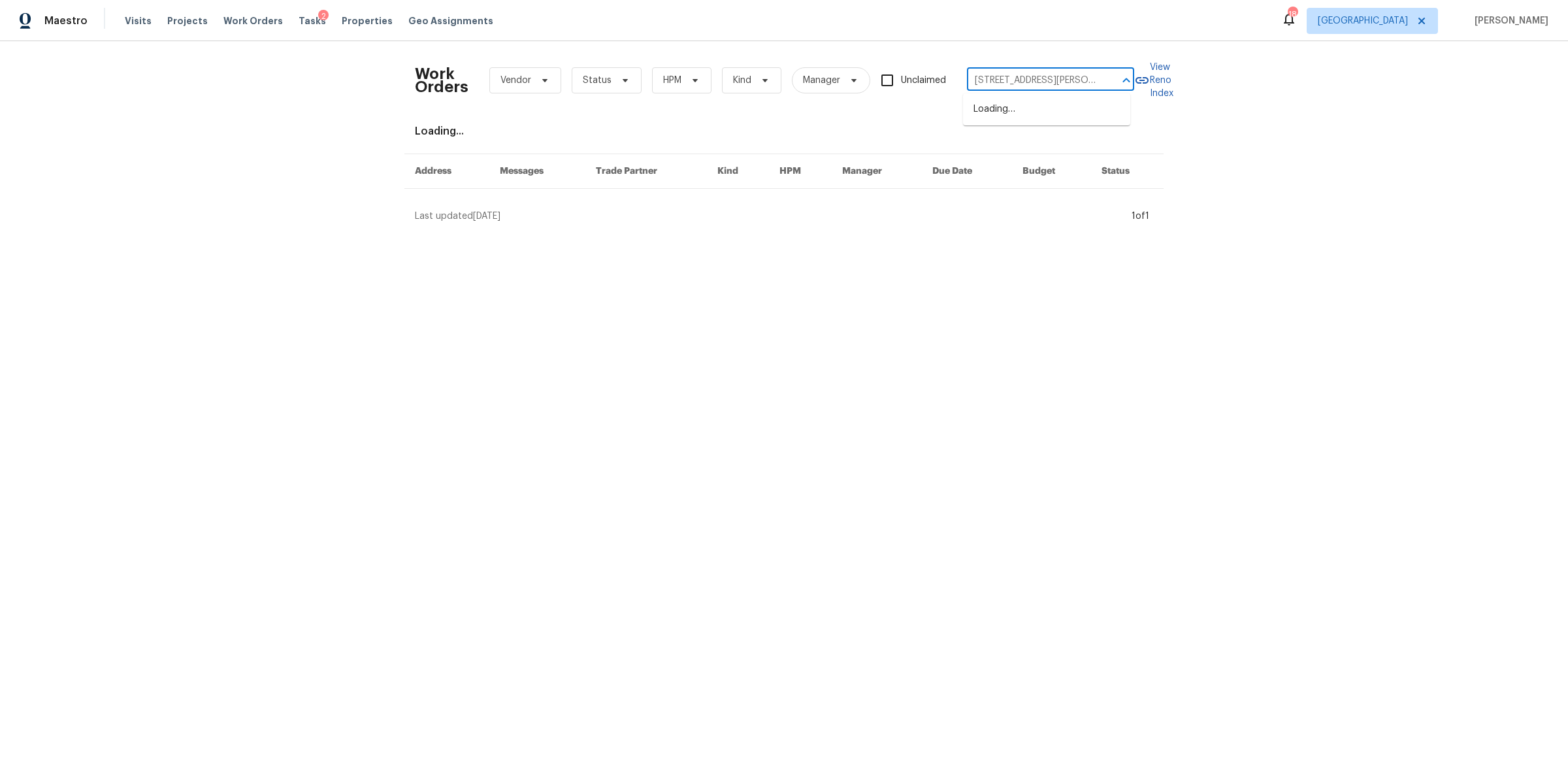
scroll to position [0, 52]
type input "[STREET_ADDRESS][PERSON_NAME]"
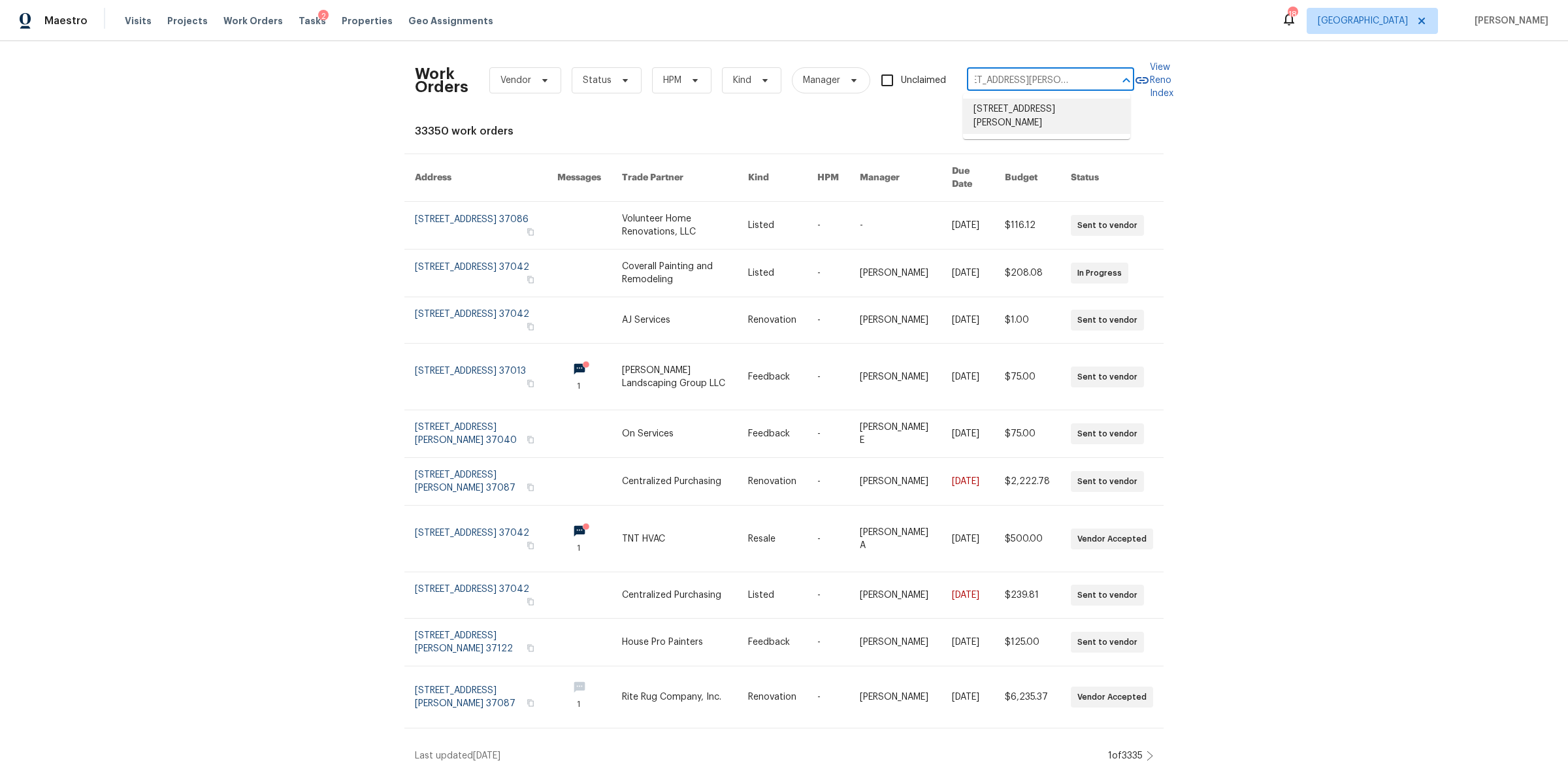
click at [1012, 126] on li "[STREET_ADDRESS][PERSON_NAME]" at bounding box center [1046, 116] width 167 height 35
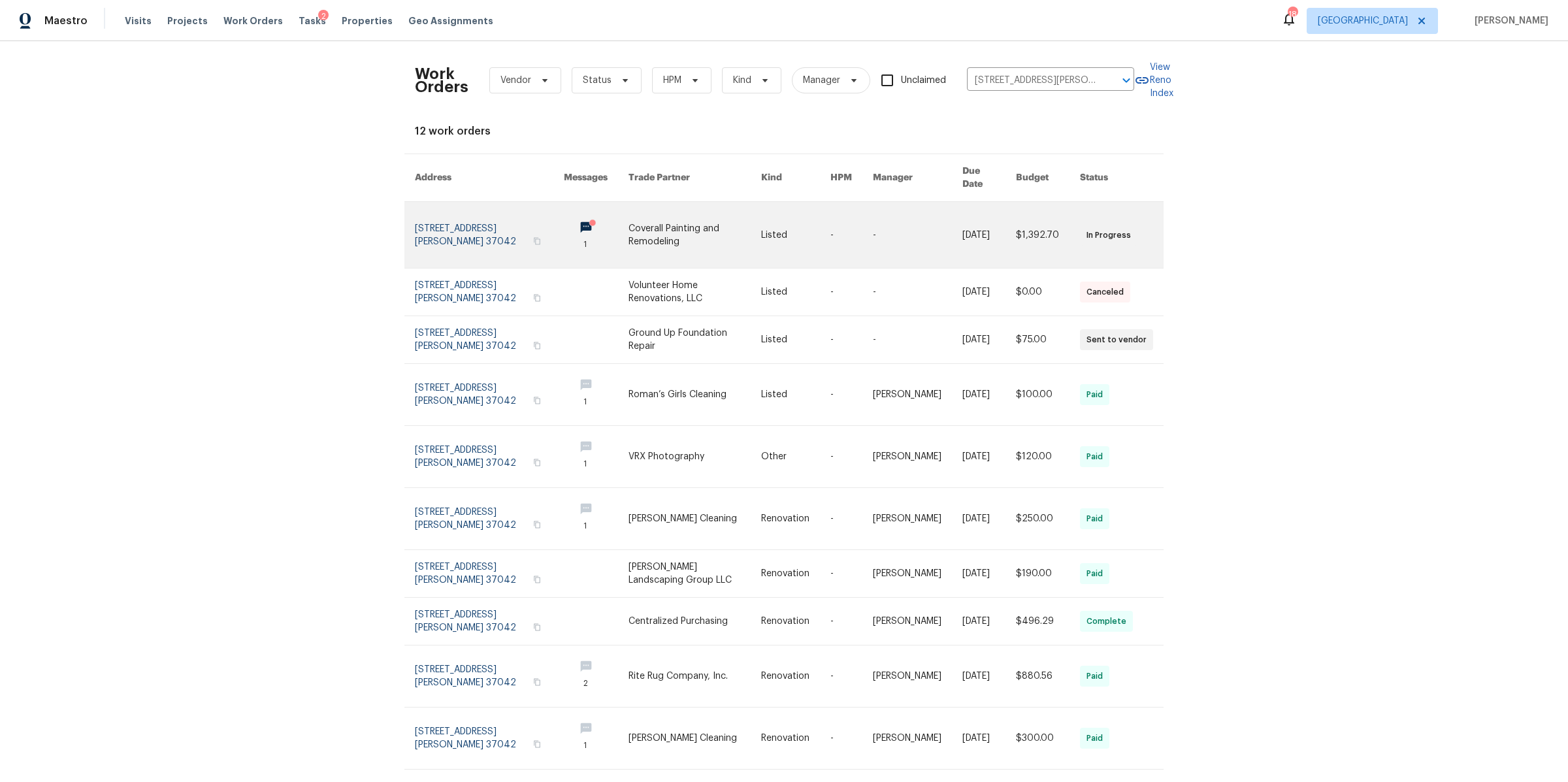
click at [436, 207] on link at bounding box center [489, 236] width 149 height 66
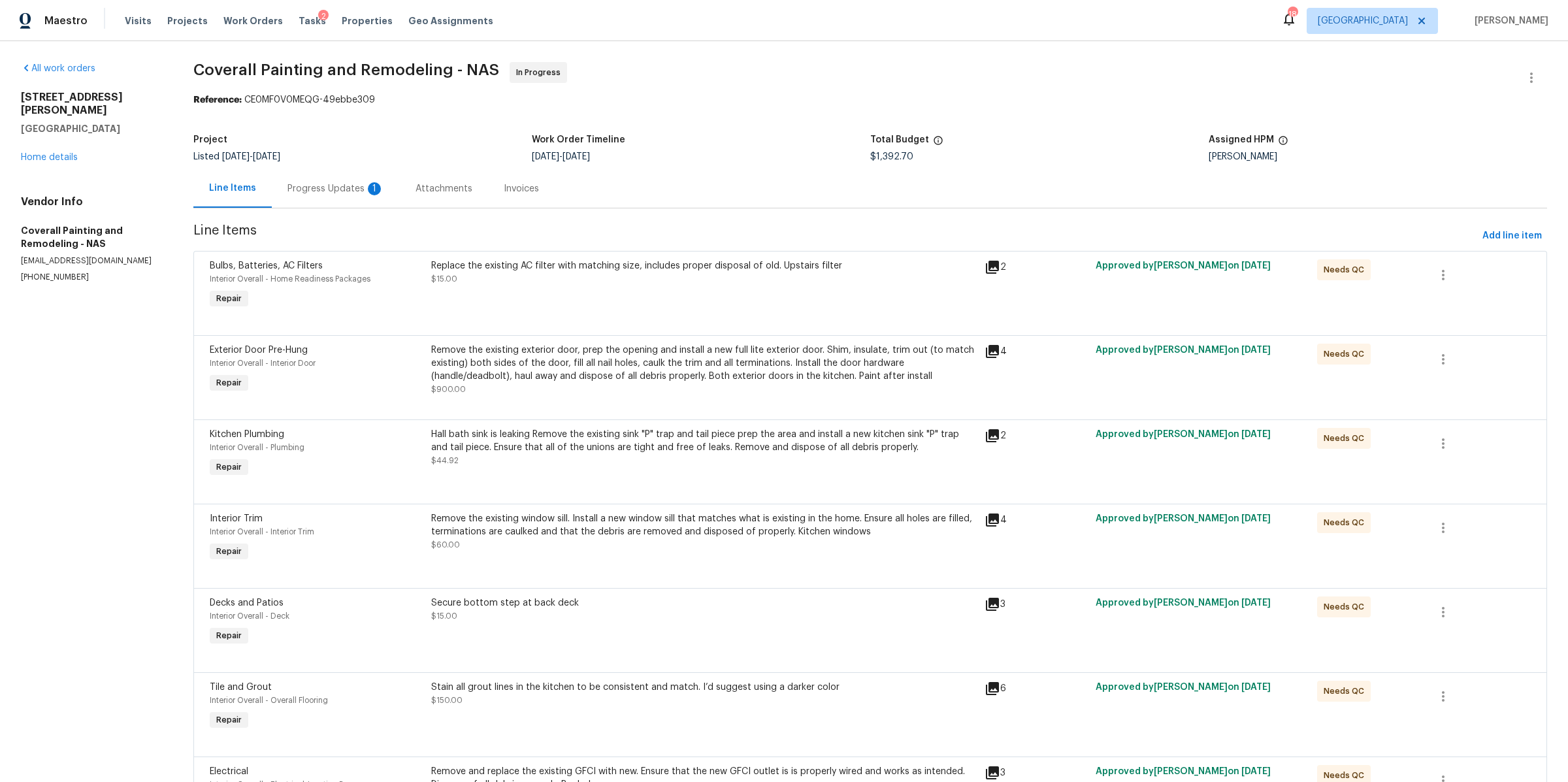
click at [339, 194] on div "Progress Updates 1" at bounding box center [335, 188] width 97 height 13
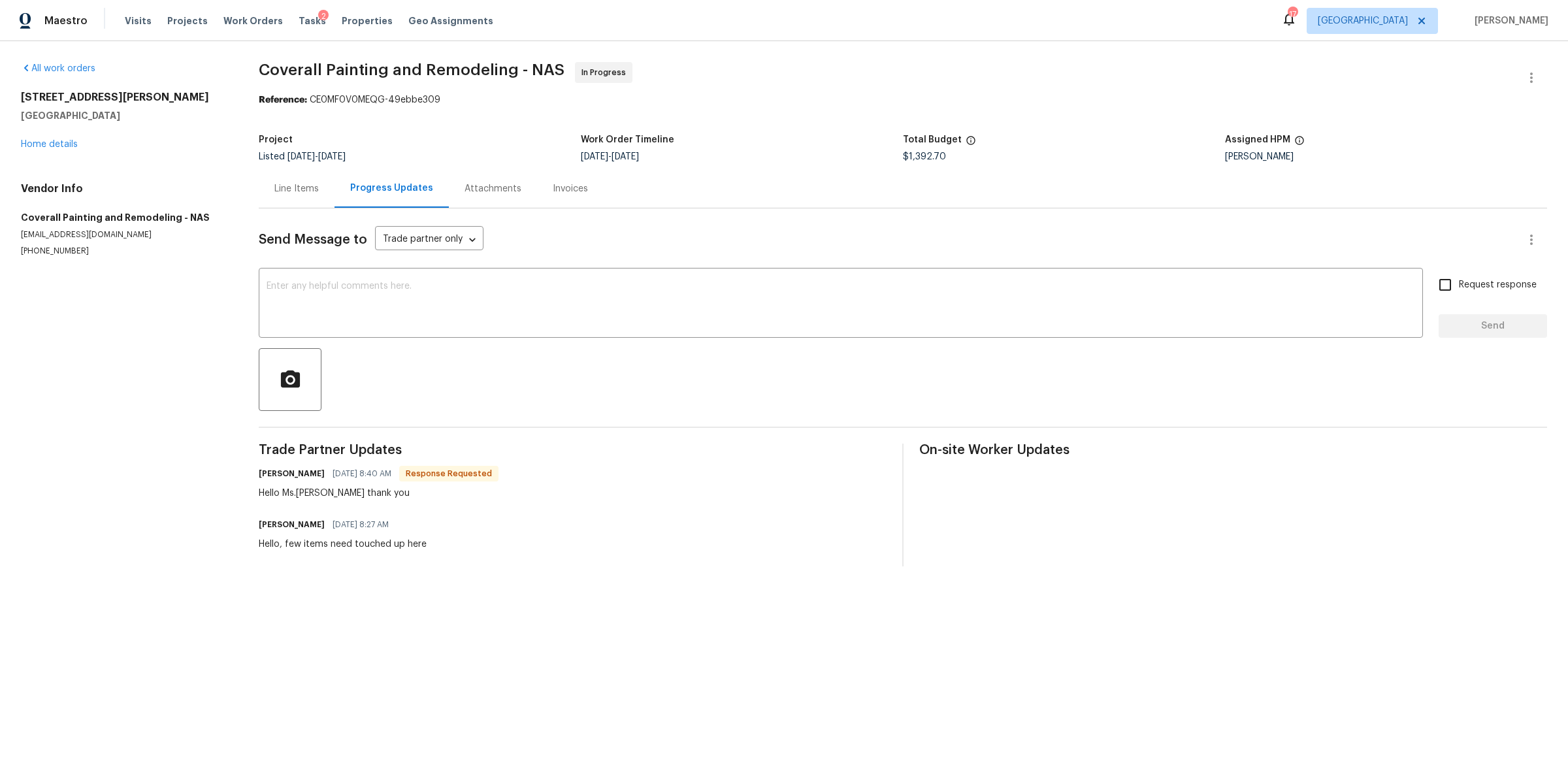
click at [292, 182] on div "Line Items" at bounding box center [296, 188] width 44 height 13
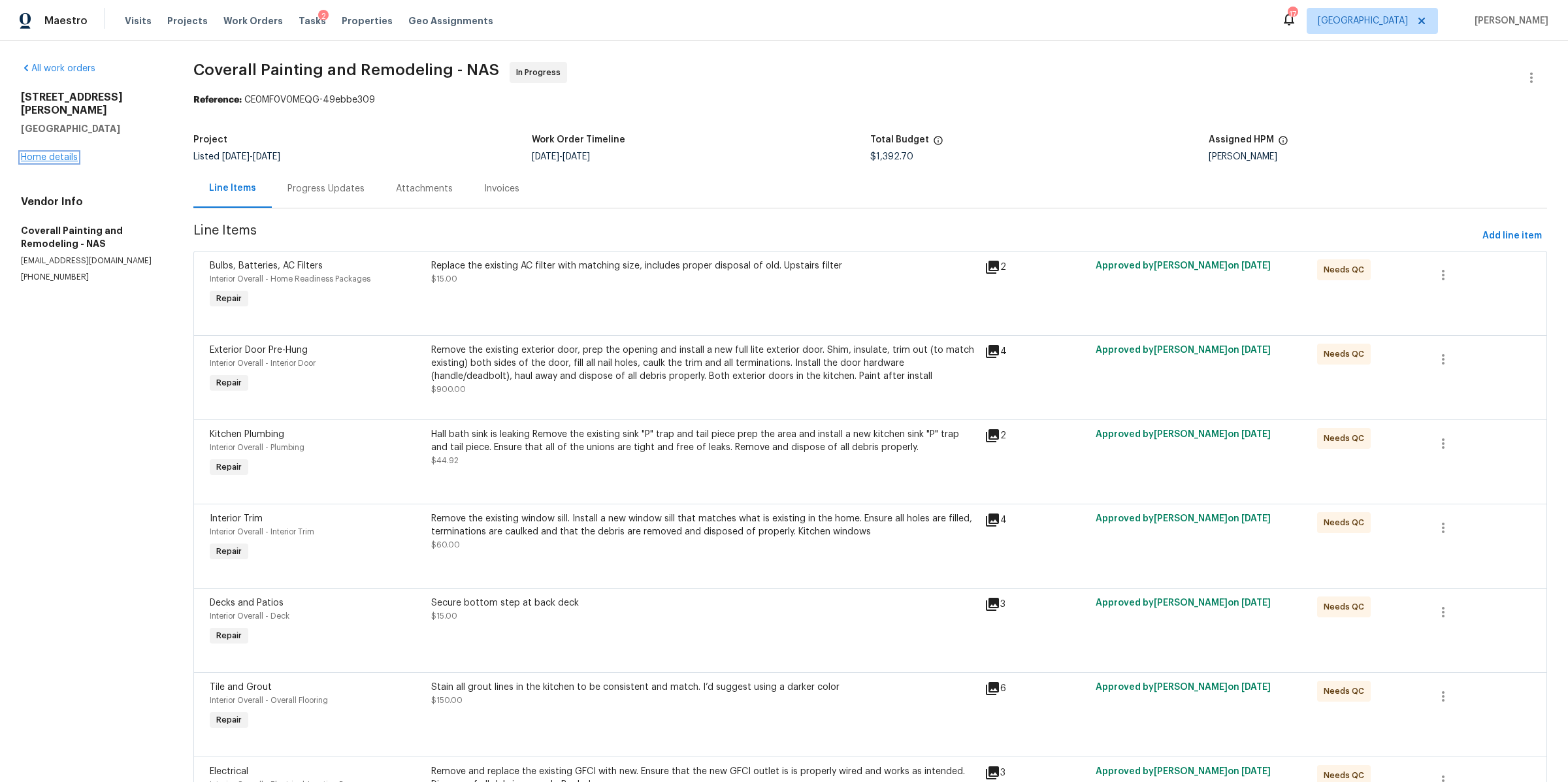
click at [49, 152] on link "Home details" at bounding box center [49, 156] width 57 height 9
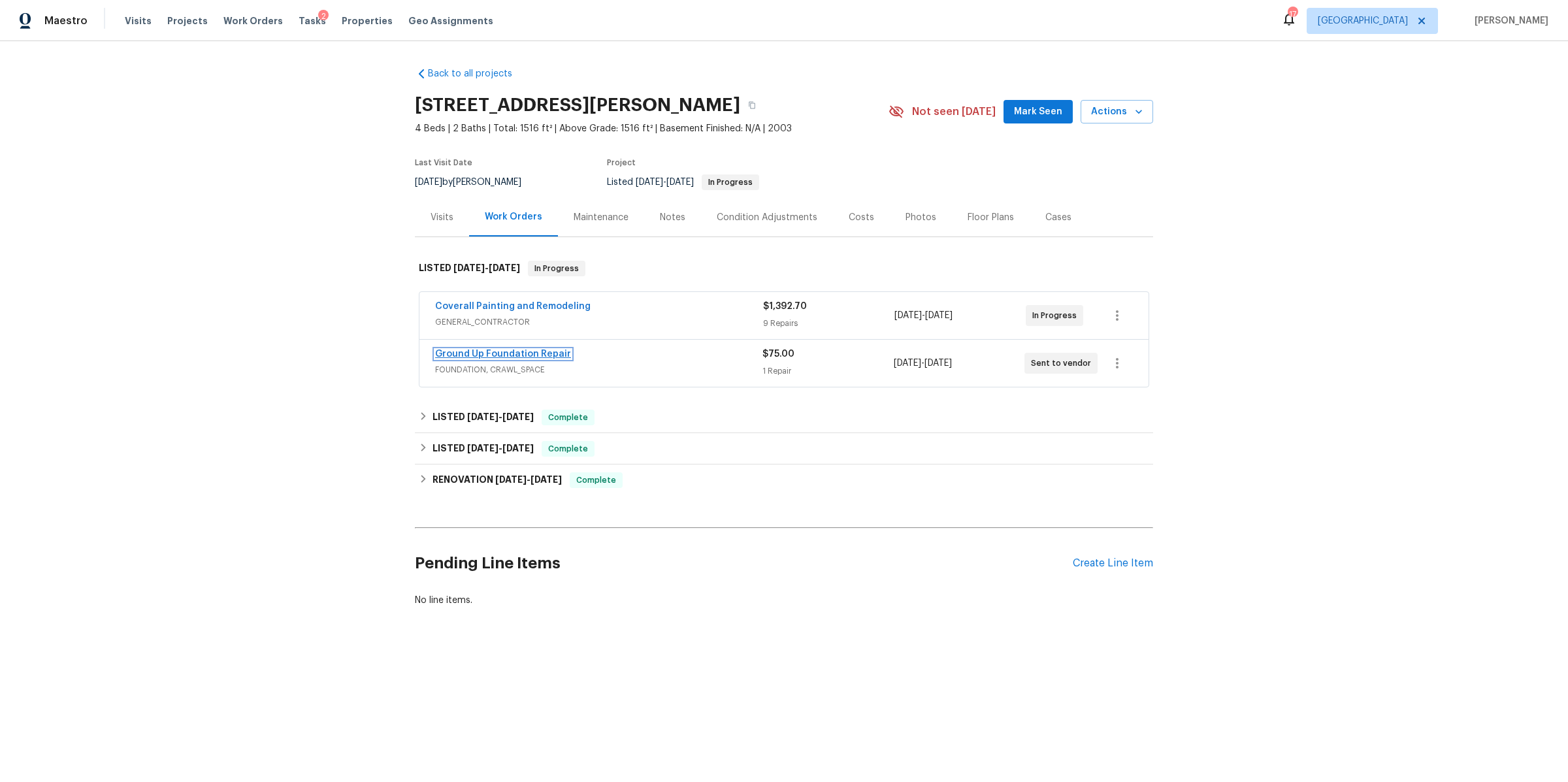
click at [501, 354] on link "Ground Up Foundation Repair" at bounding box center [502, 354] width 136 height 9
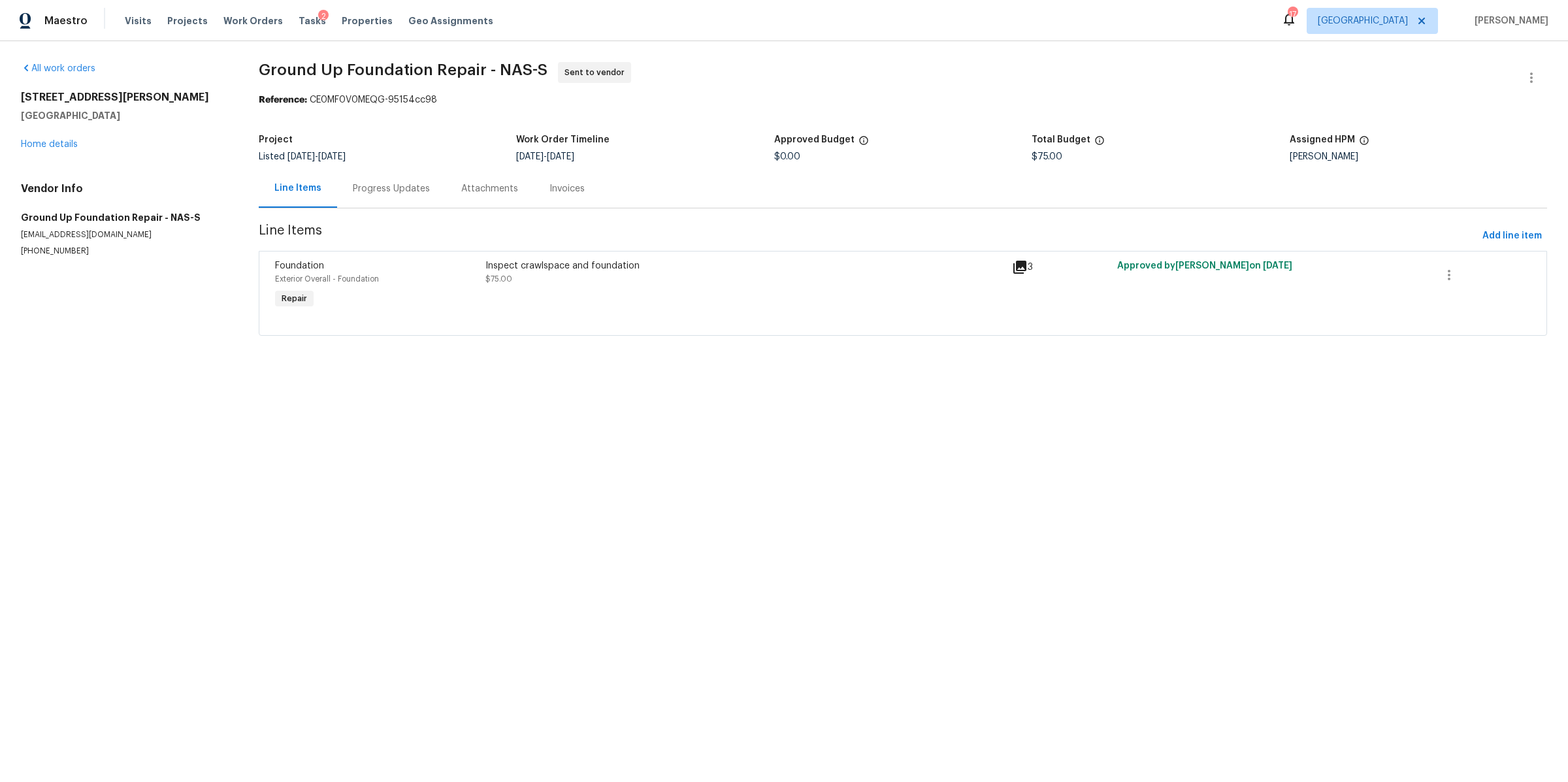
click at [370, 187] on div "Progress Updates" at bounding box center [391, 188] width 77 height 13
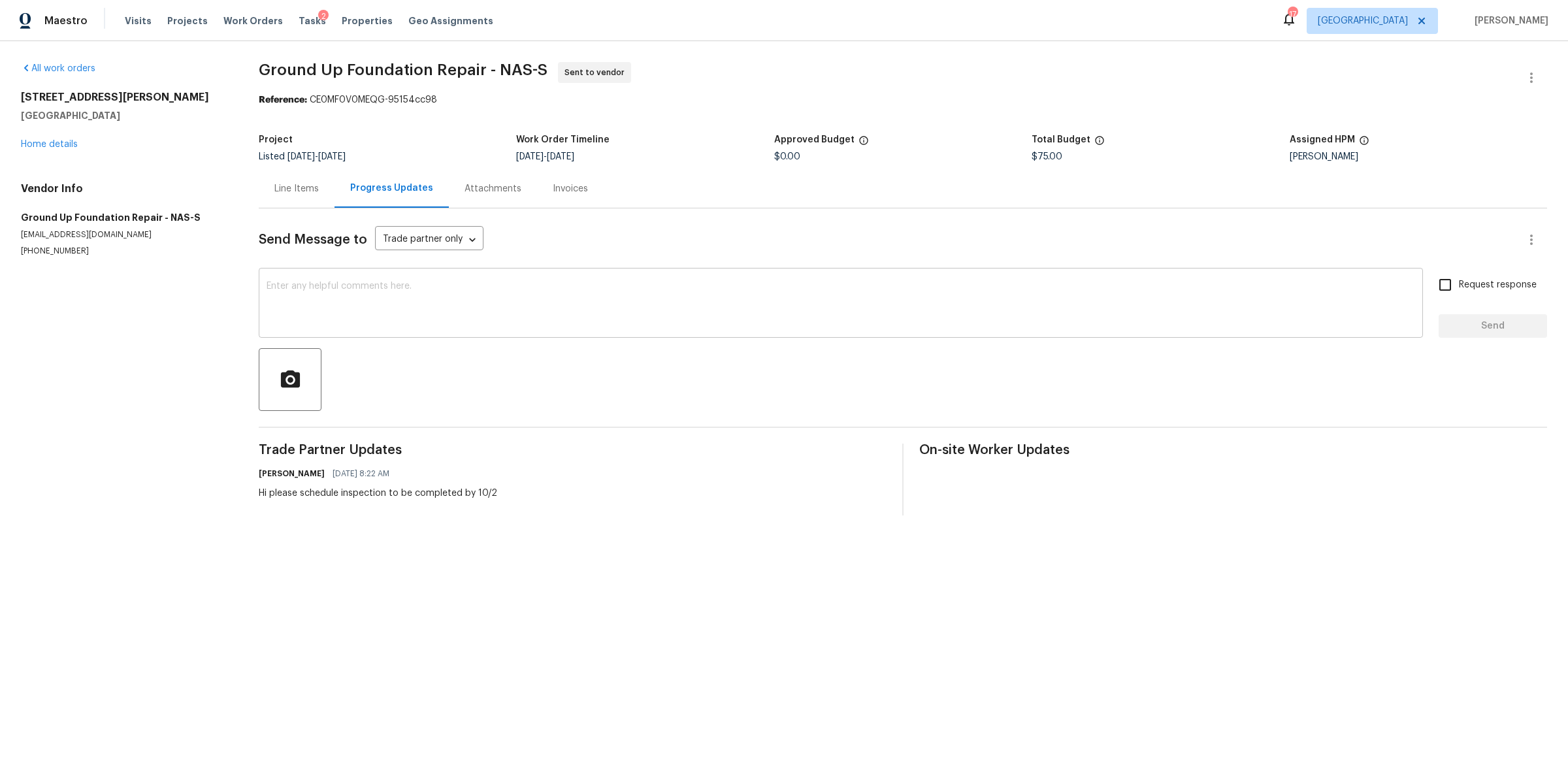
click at [468, 290] on textarea at bounding box center [841, 304] width 1149 height 46
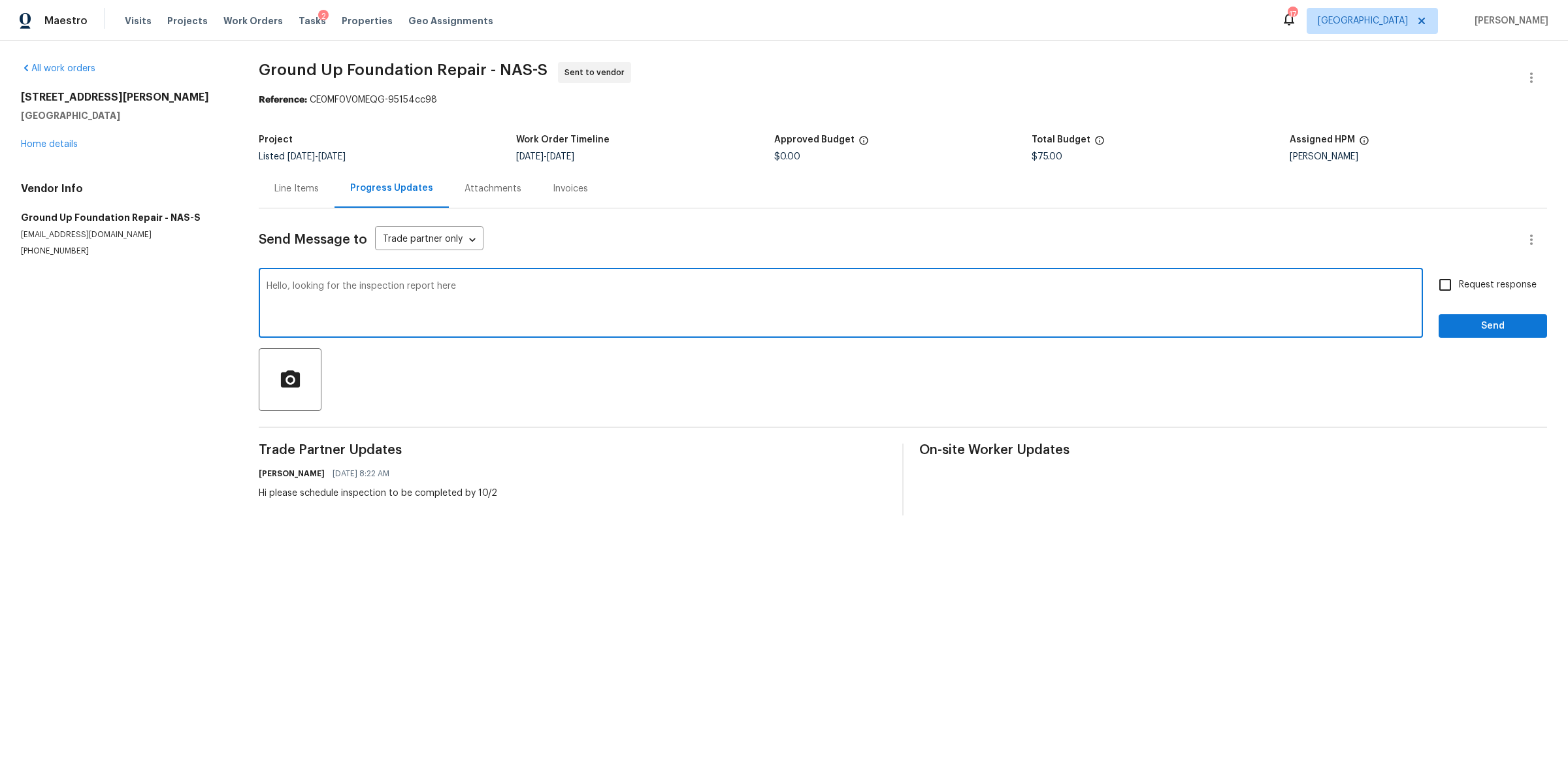
type textarea "Hello, looking for the inspection report here"
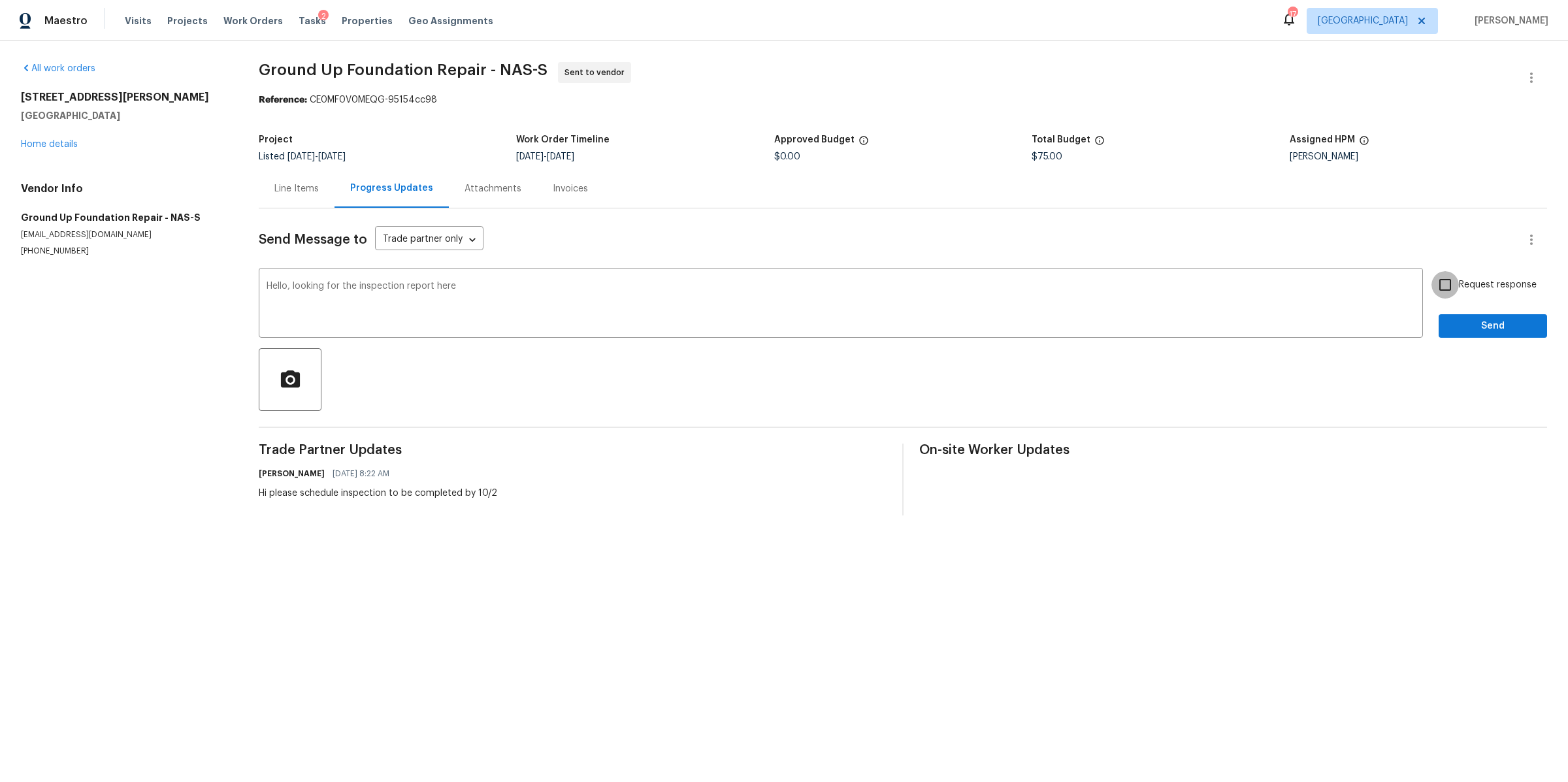
click at [1447, 294] on input "Request response" at bounding box center [1445, 284] width 27 height 27
checkbox input "true"
click at [1449, 320] on span "Send" at bounding box center [1493, 326] width 88 height 17
click at [245, 15] on span "Work Orders" at bounding box center [253, 21] width 60 height 13
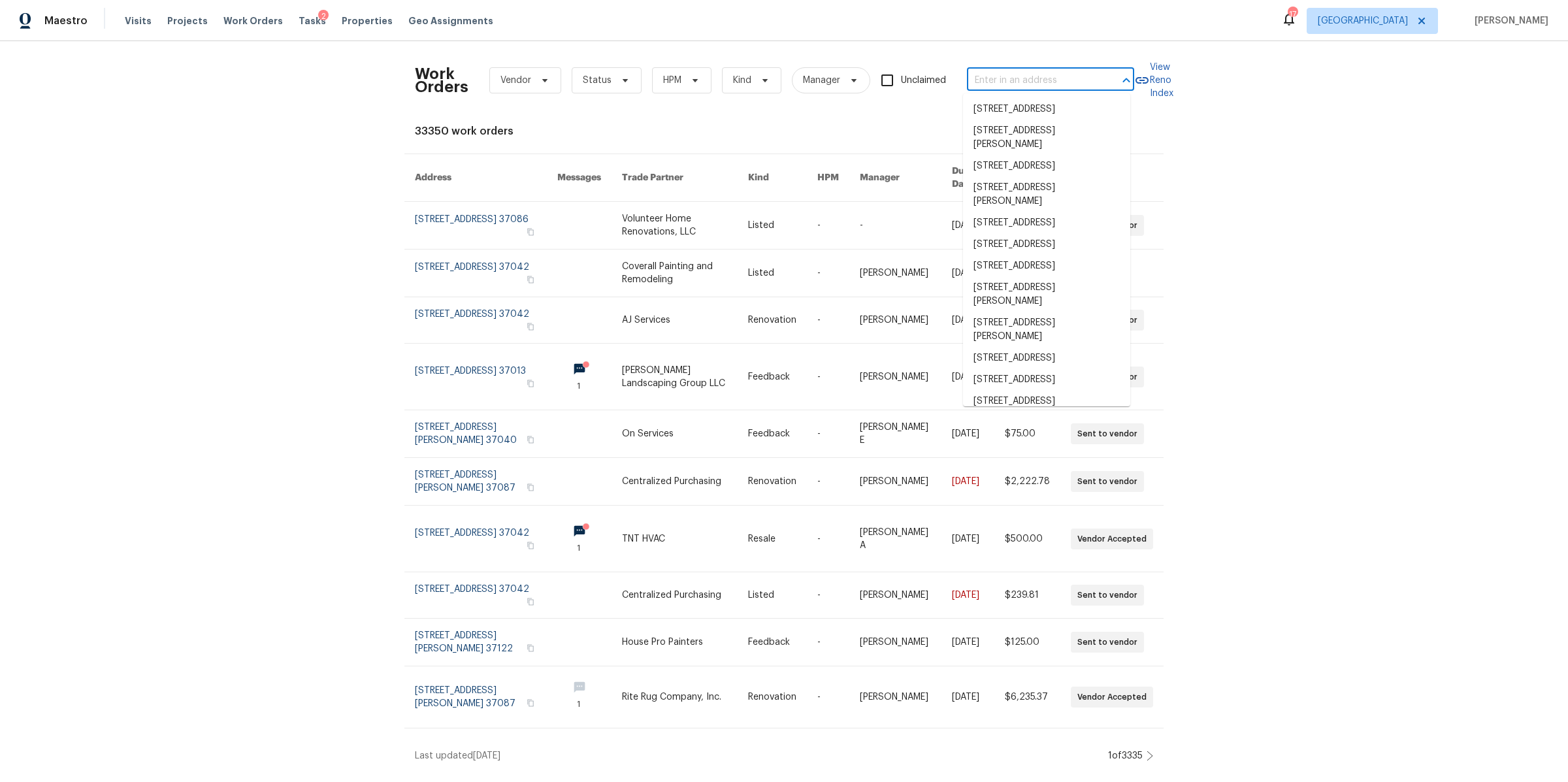
click at [1057, 84] on input "text" at bounding box center [1032, 80] width 131 height 21
paste input "[STREET_ADDRESS]"
type input "[STREET_ADDRESS]"
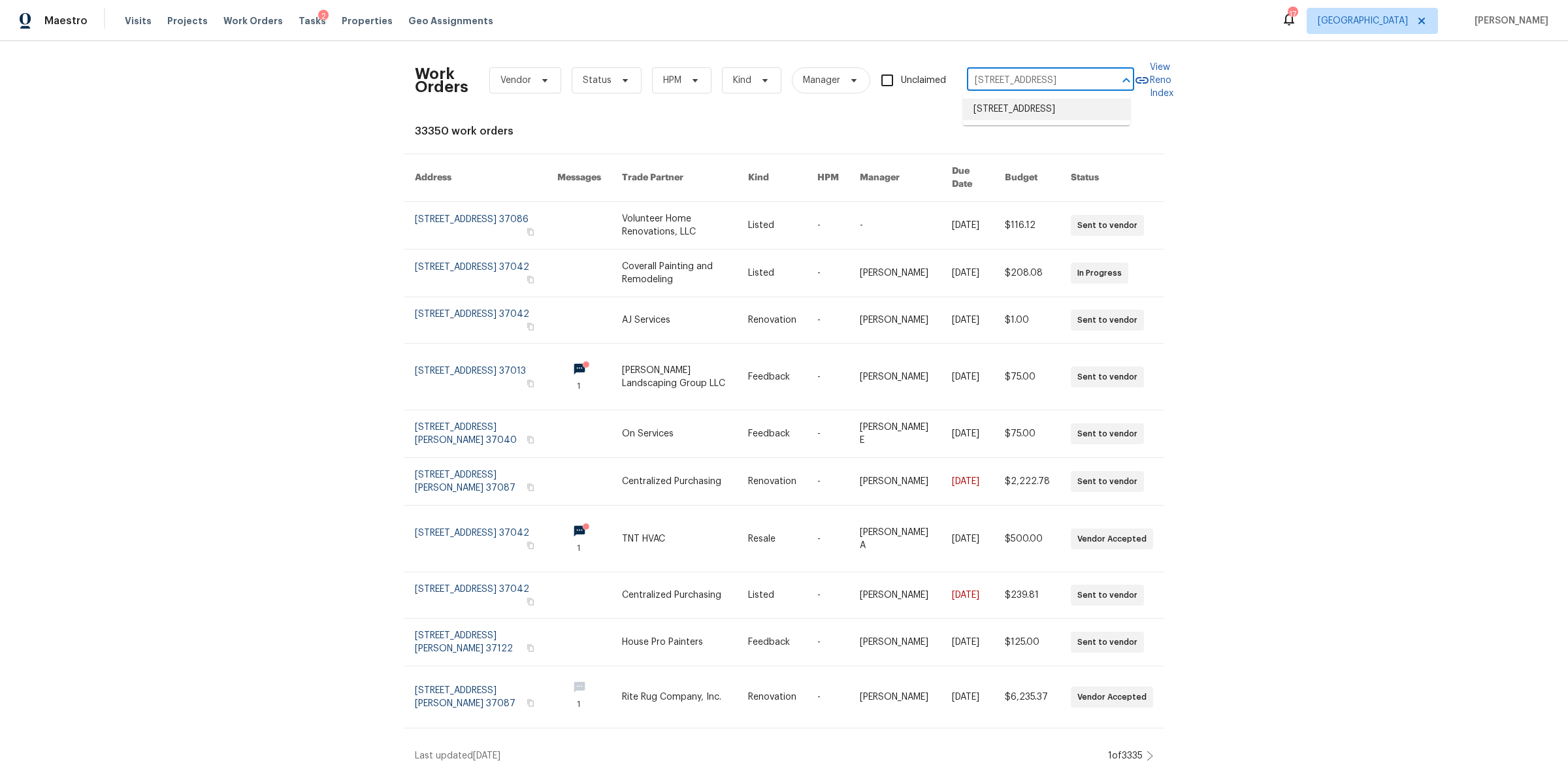
click at [1022, 109] on li "[STREET_ADDRESS]" at bounding box center [1046, 109] width 167 height 22
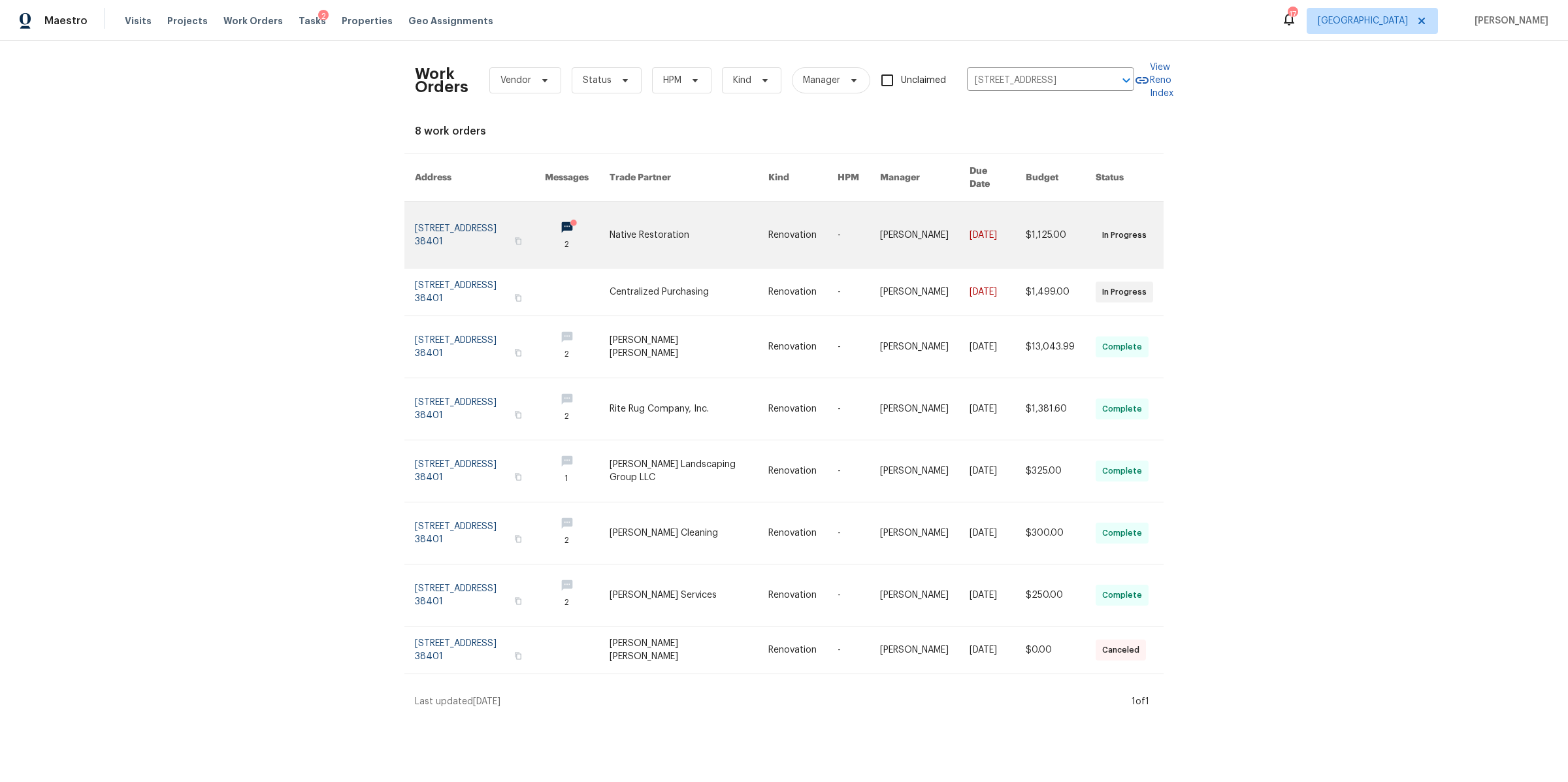
click at [476, 218] on link at bounding box center [479, 236] width 130 height 66
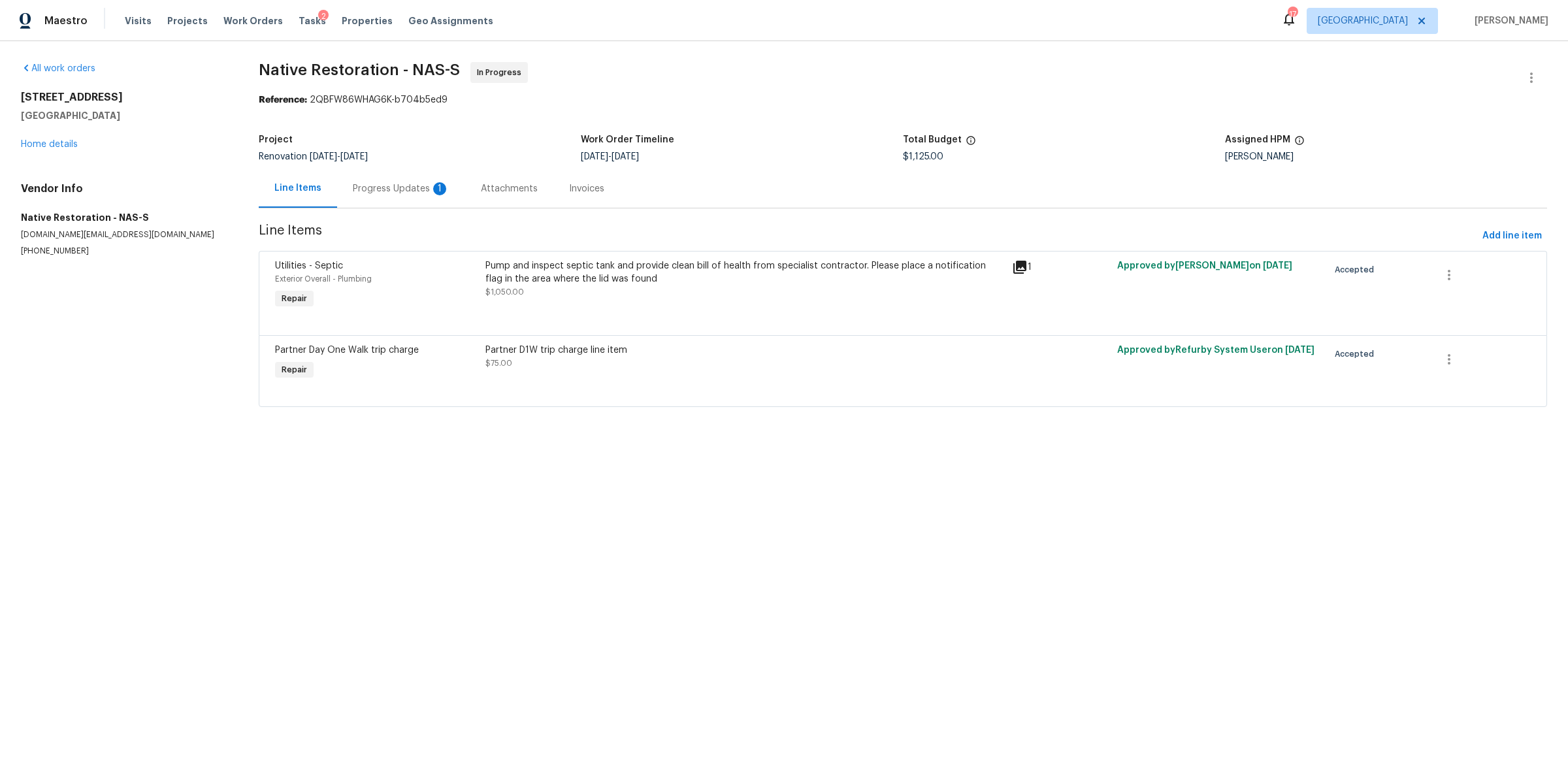
click at [368, 184] on div "Progress Updates 1" at bounding box center [401, 188] width 97 height 13
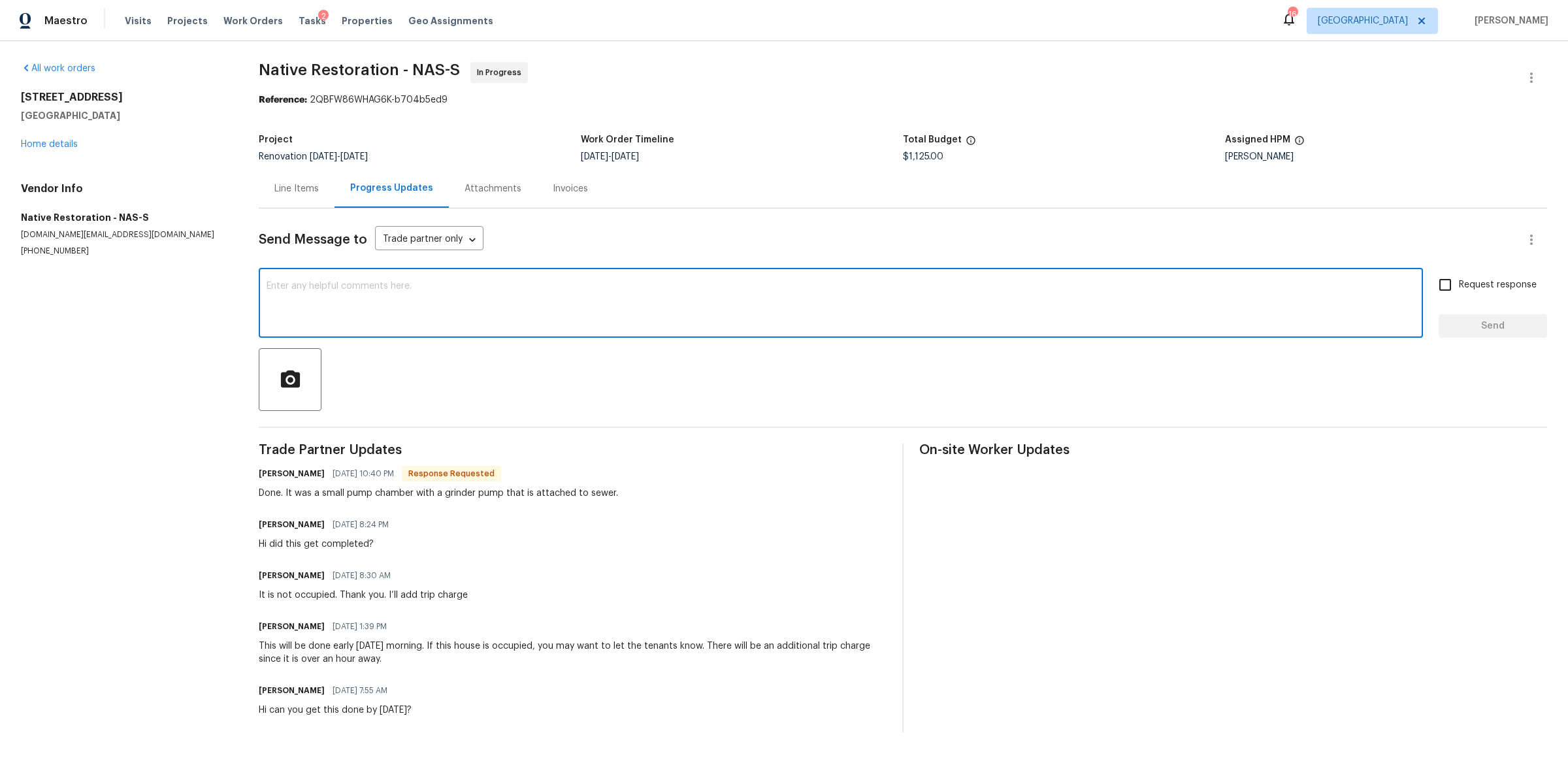
click at [434, 300] on textarea at bounding box center [841, 304] width 1149 height 46
type textarea "Is the amount correct? If so can you upload pics and move to QC please"
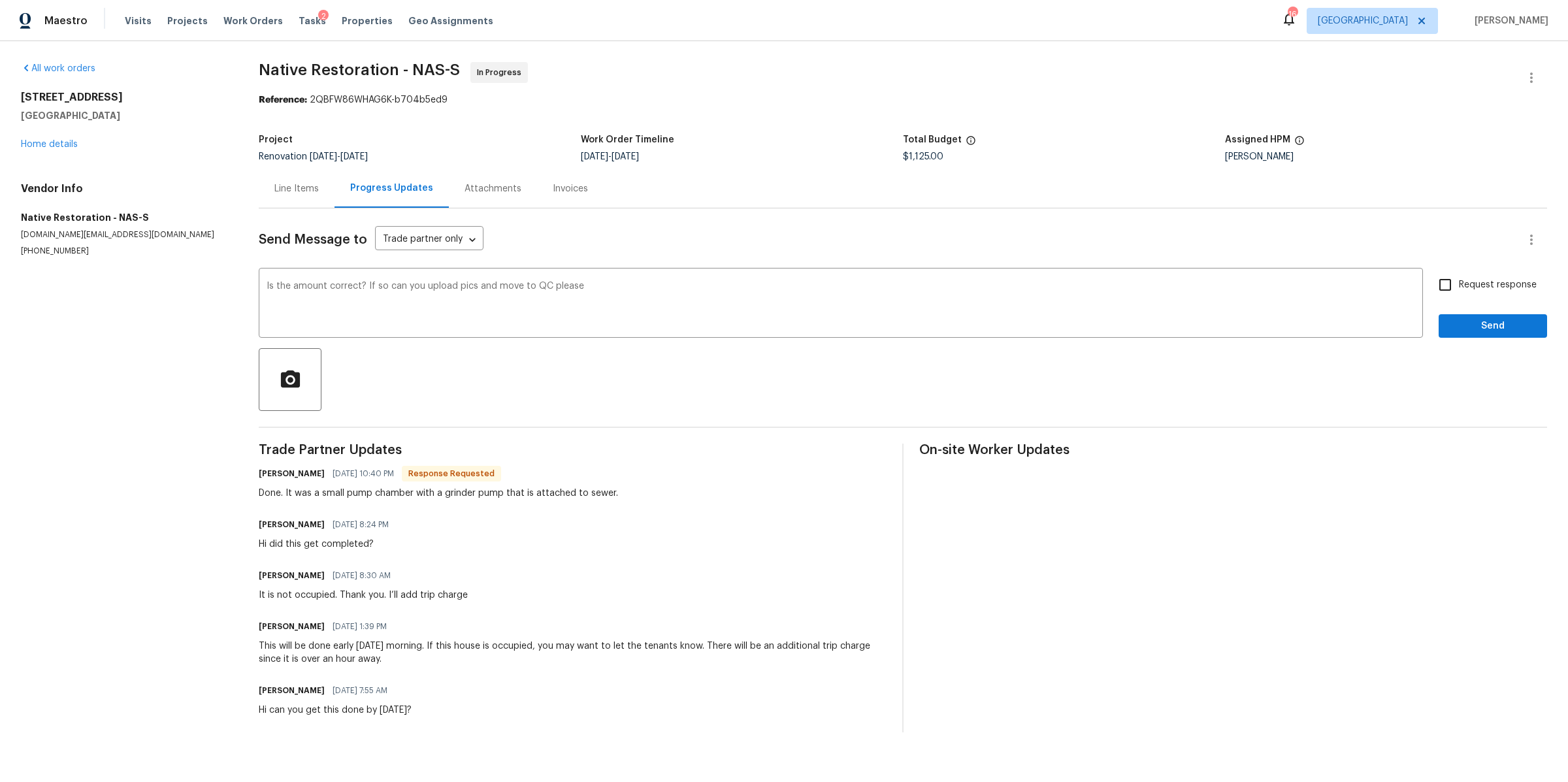
click at [1474, 282] on span "Request response" at bounding box center [1498, 285] width 78 height 14
click at [1459, 282] on input "Request response" at bounding box center [1445, 284] width 27 height 27
checkbox input "true"
click at [1474, 356] on div at bounding box center [903, 379] width 1288 height 63
click at [1484, 338] on button "Send" at bounding box center [1493, 326] width 109 height 24
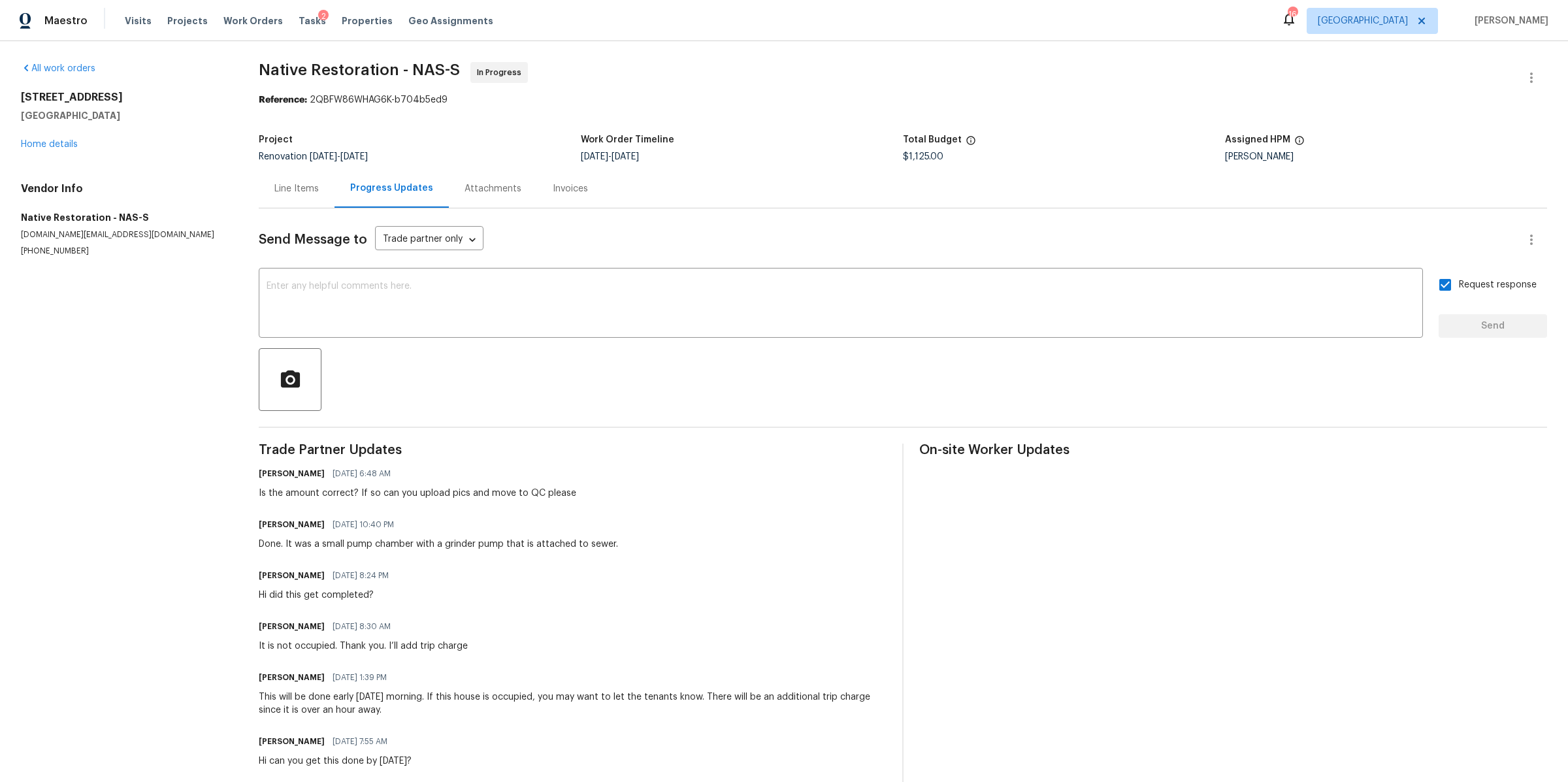
drag, startPoint x: 226, startPoint y: 24, endPoint x: 437, endPoint y: 32, distance: 211.2
click at [226, 24] on span "Work Orders" at bounding box center [253, 21] width 60 height 13
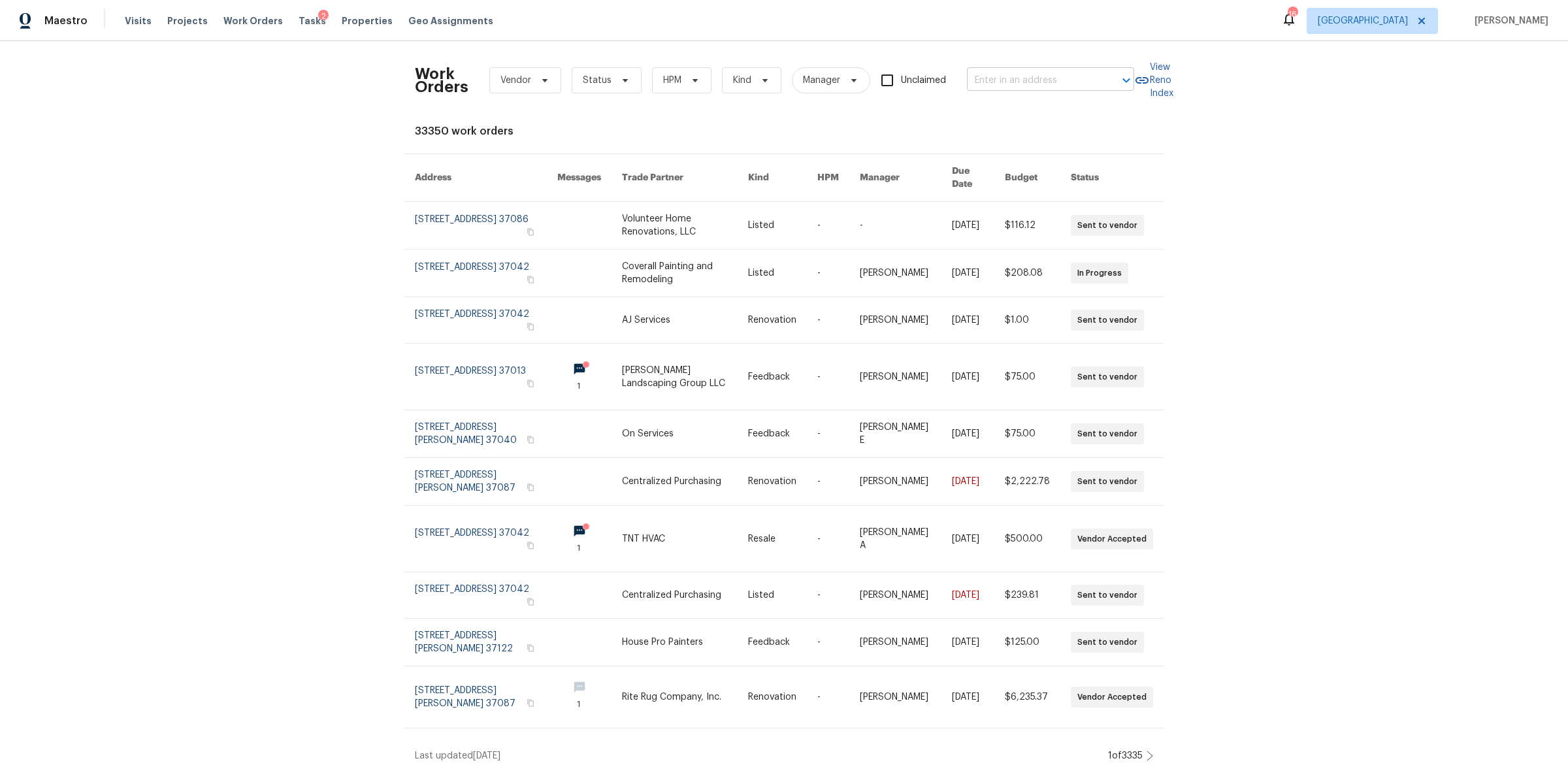
click at [1065, 76] on input "text" at bounding box center [1032, 80] width 131 height 21
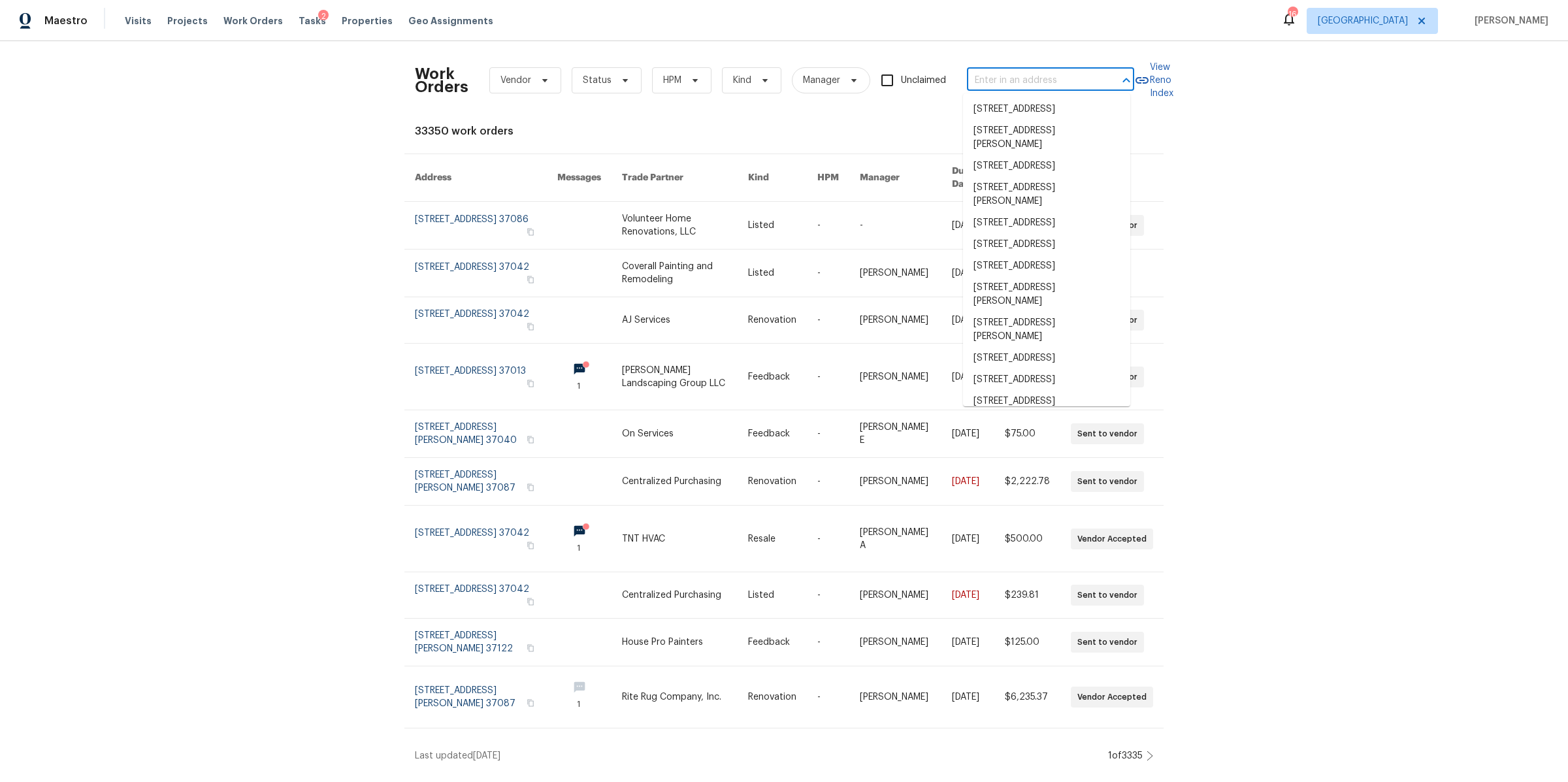
paste input "[STREET_ADDRESS]"
type input "[STREET_ADDRESS]"
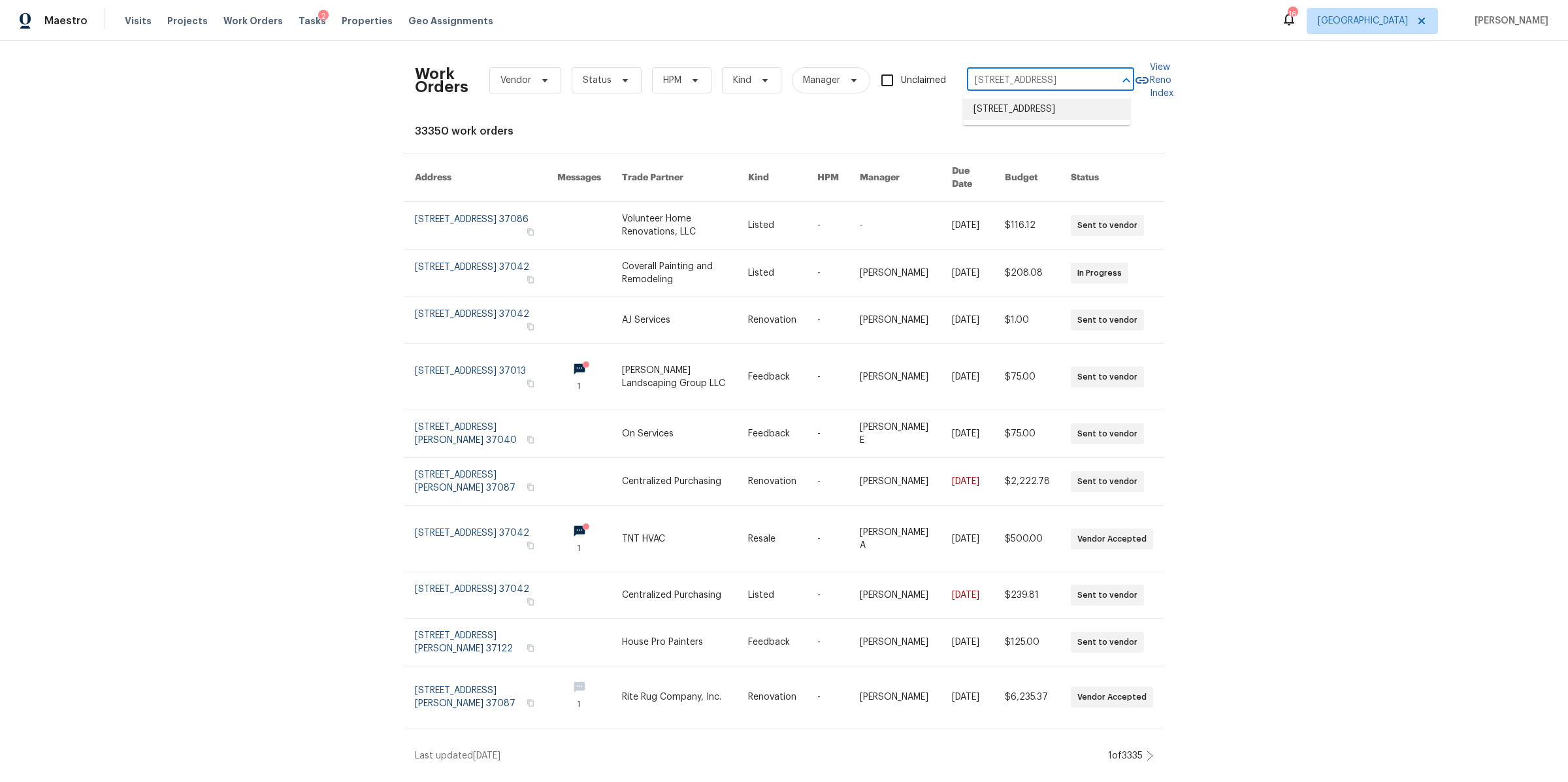
click at [1011, 109] on li "[STREET_ADDRESS]" at bounding box center [1046, 109] width 167 height 22
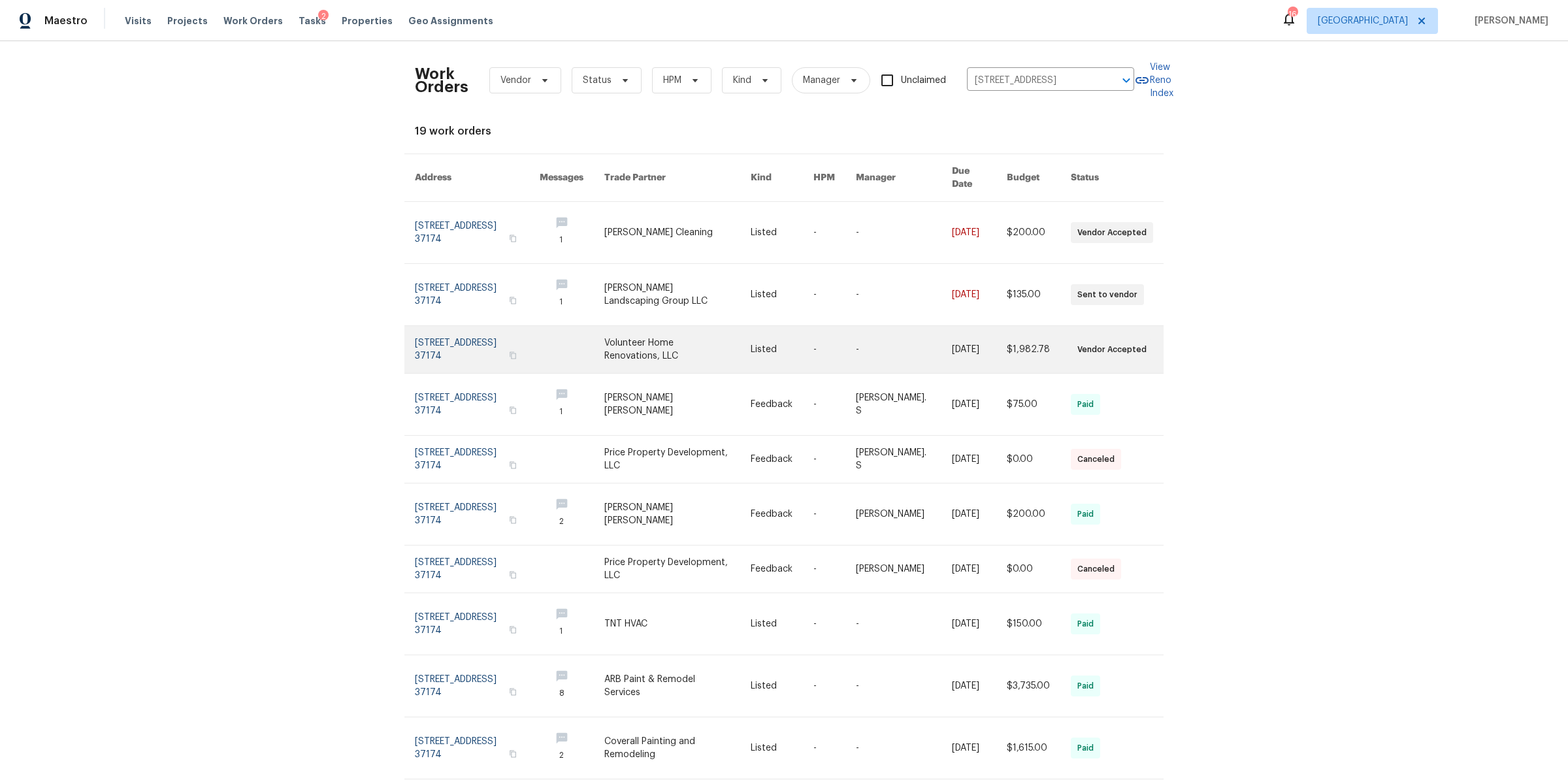
click at [462, 329] on link at bounding box center [477, 350] width 125 height 47
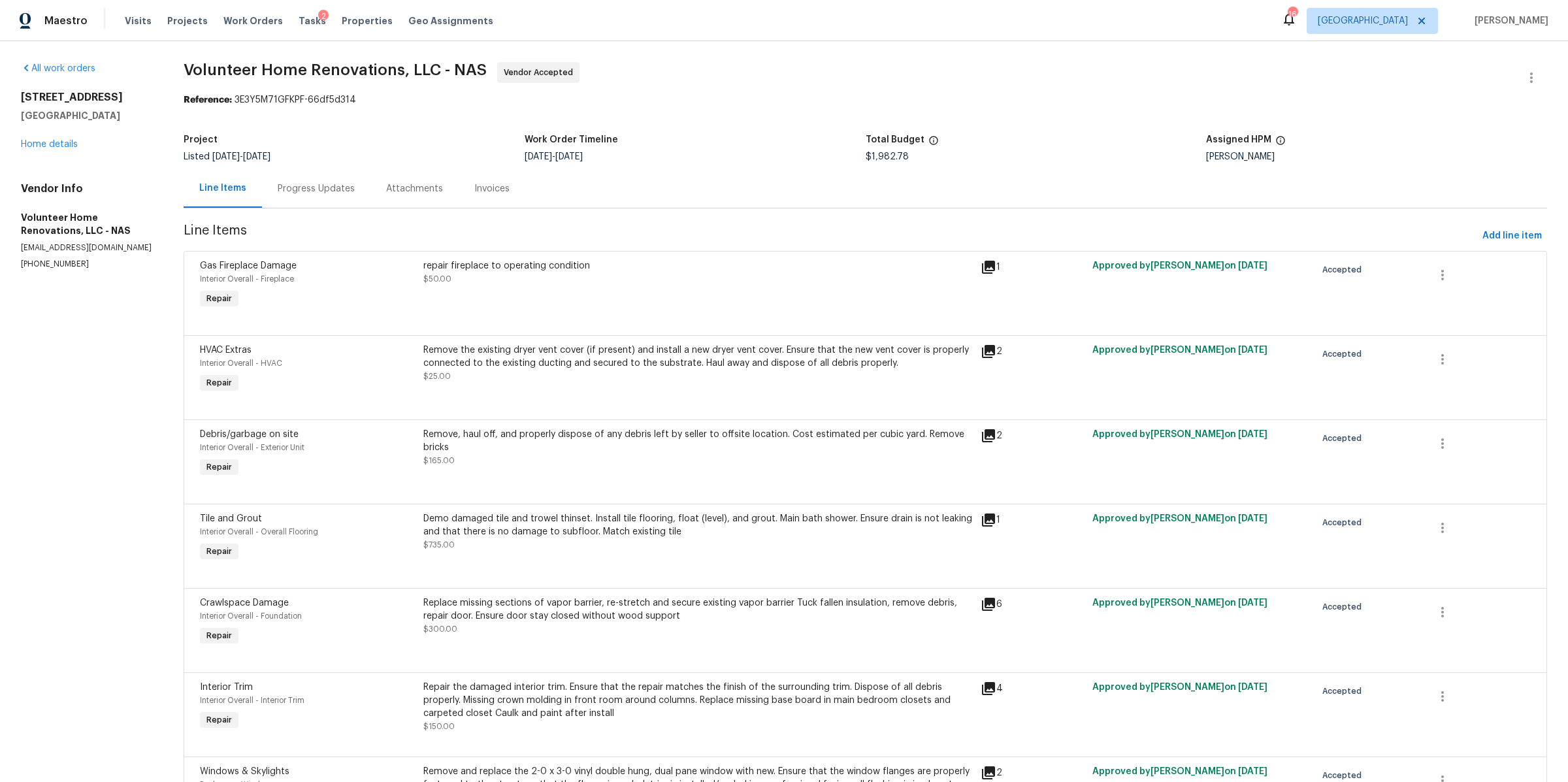
click at [288, 182] on div "Progress Updates" at bounding box center [316, 188] width 77 height 13
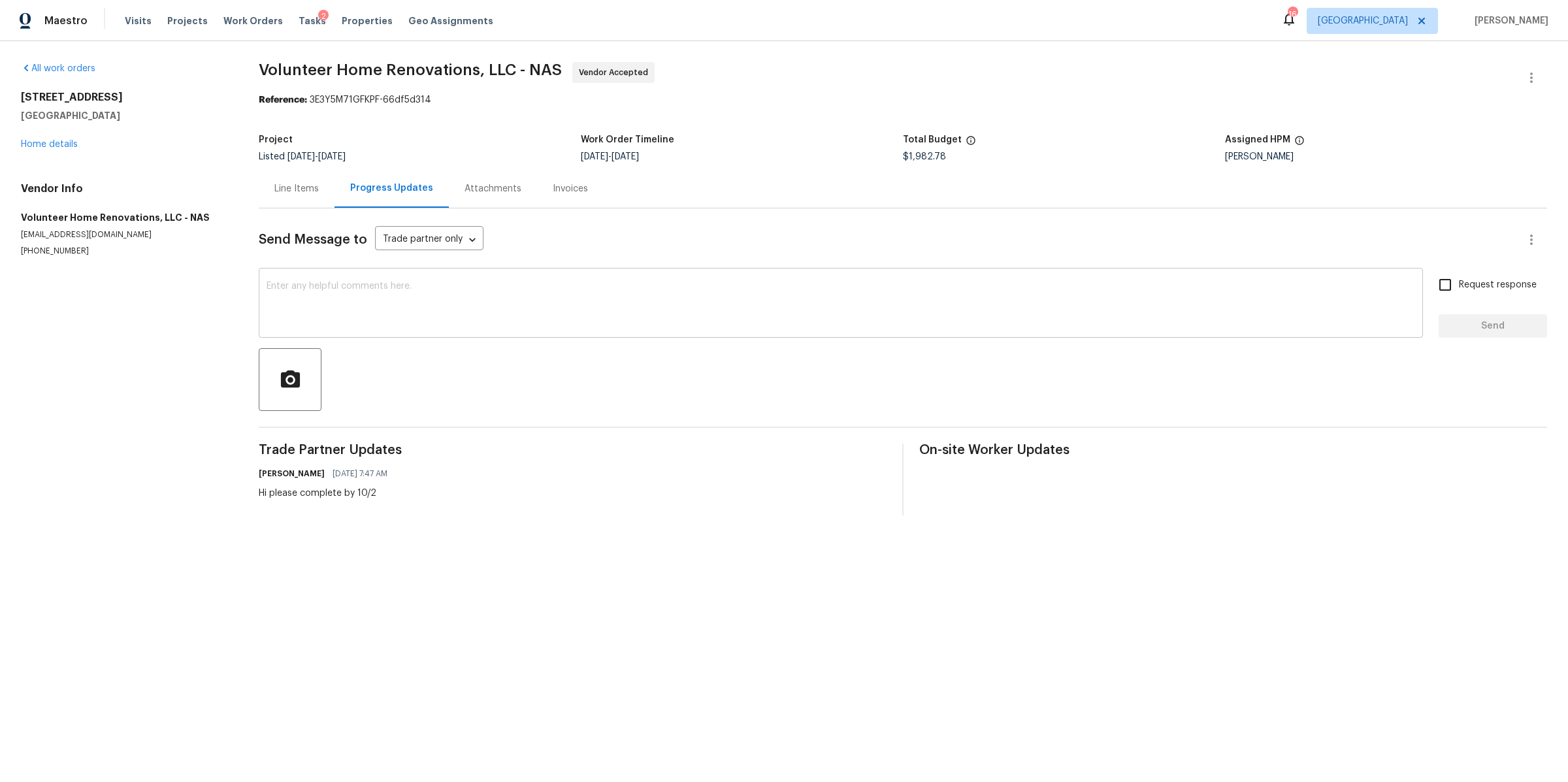
click at [364, 296] on textarea at bounding box center [841, 304] width 1149 height 46
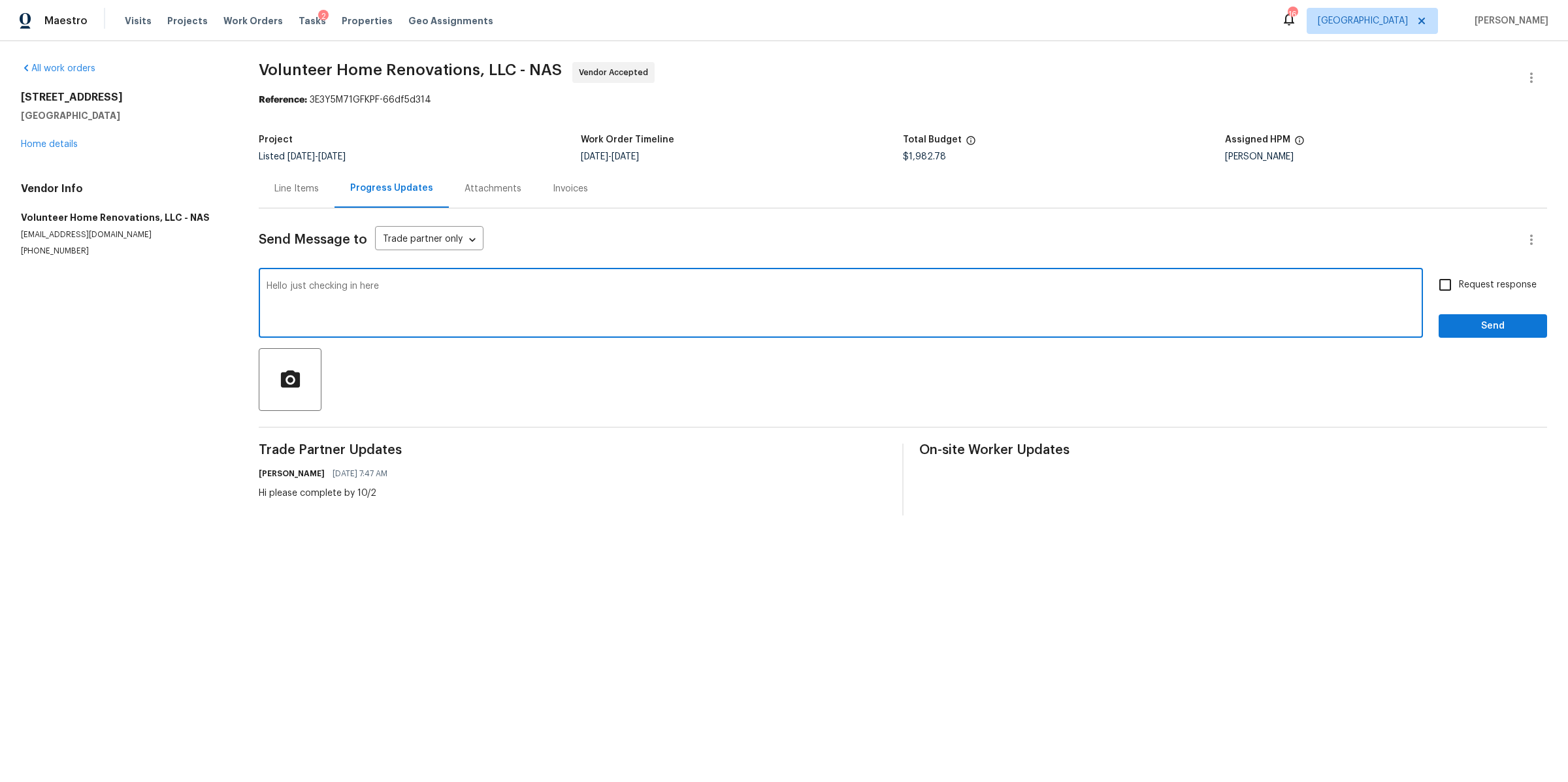
type textarea "Hello just checking in here"
click at [1459, 281] on span "Request response" at bounding box center [1498, 285] width 78 height 14
click at [1456, 281] on input "Request response" at bounding box center [1445, 284] width 27 height 27
checkbox input "true"
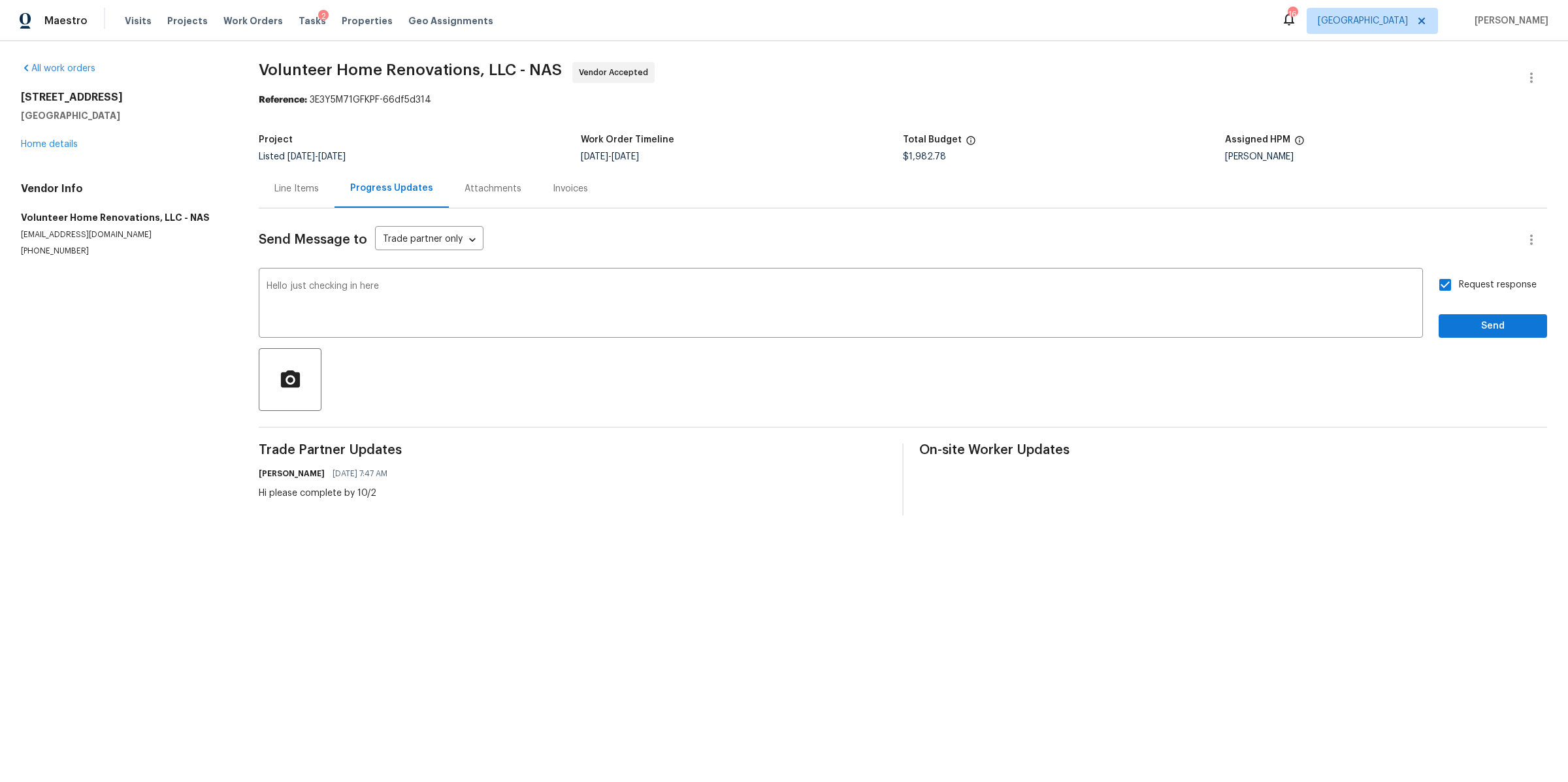
click at [1456, 338] on div "Send Message to Trade partner only Trade partner only ​ Hello just checking in …" at bounding box center [903, 362] width 1288 height 307
click at [1460, 334] on button "Send" at bounding box center [1493, 326] width 109 height 24
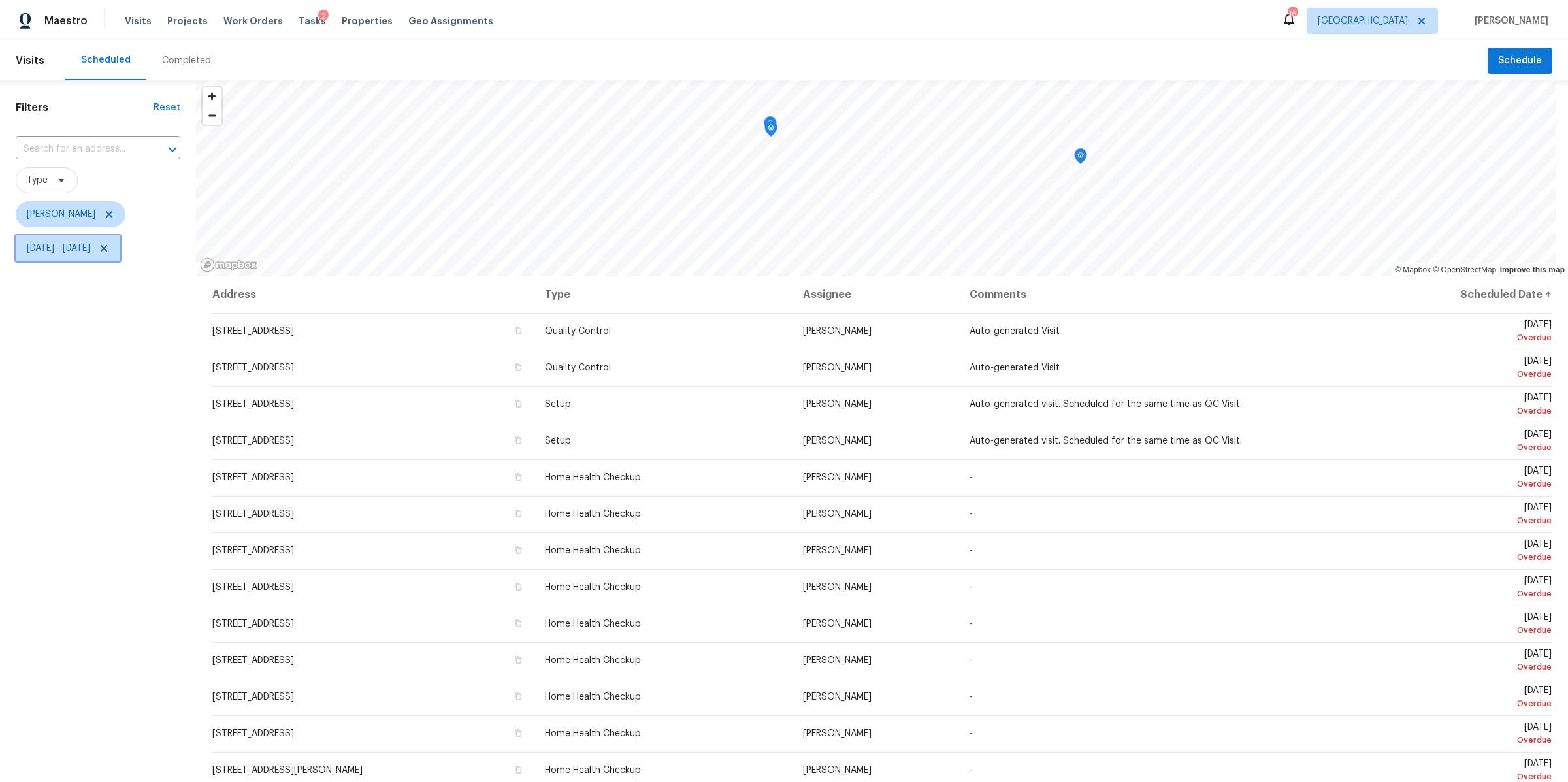
click at [109, 246] on icon at bounding box center [104, 248] width 11 height 11
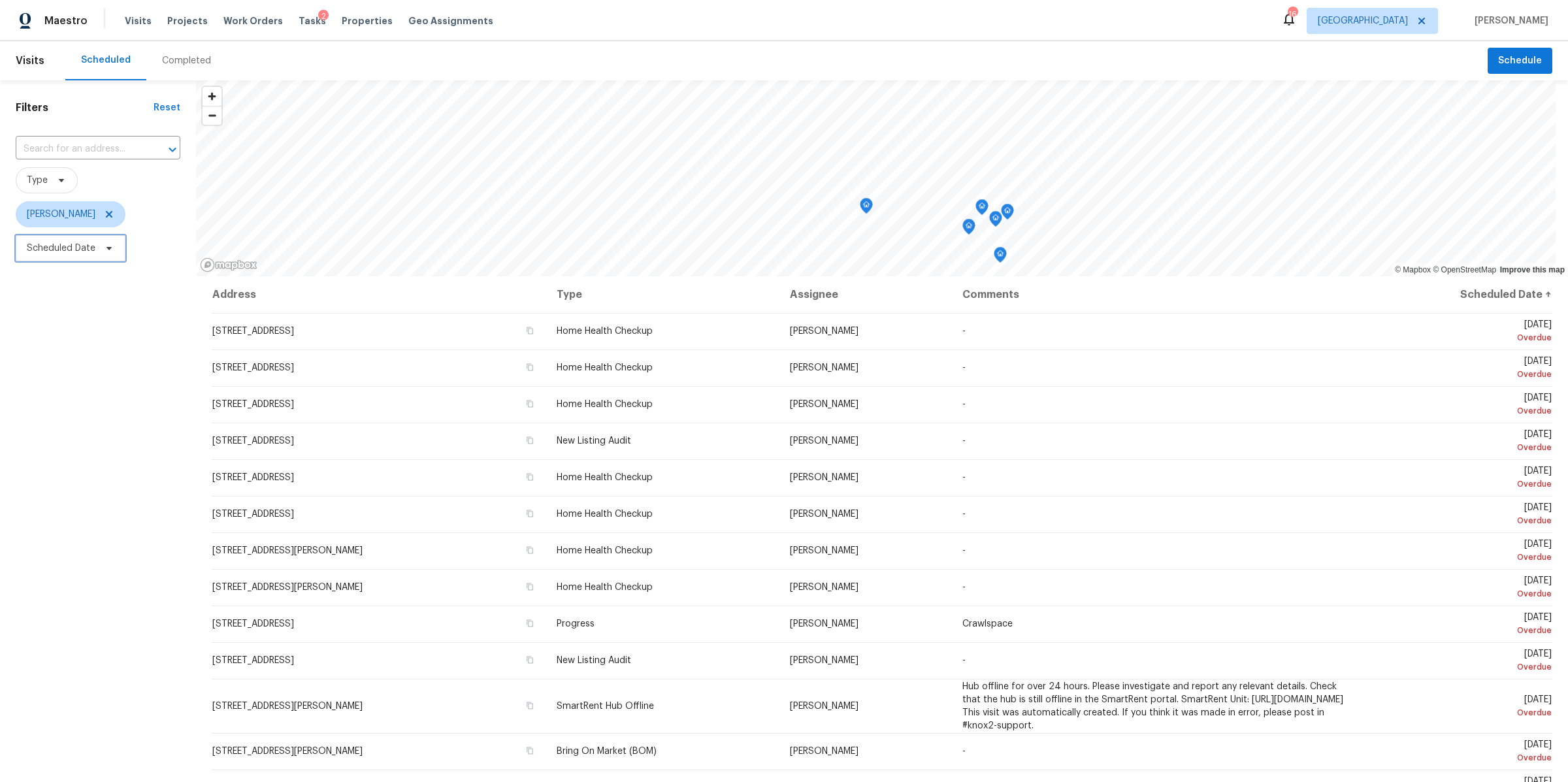
click at [94, 256] on span "Scheduled Date" at bounding box center [70, 248] width 109 height 26
click at [75, 289] on input "text" at bounding box center [88, 291] width 129 height 26
select select "8"
select select "2025"
select select "9"
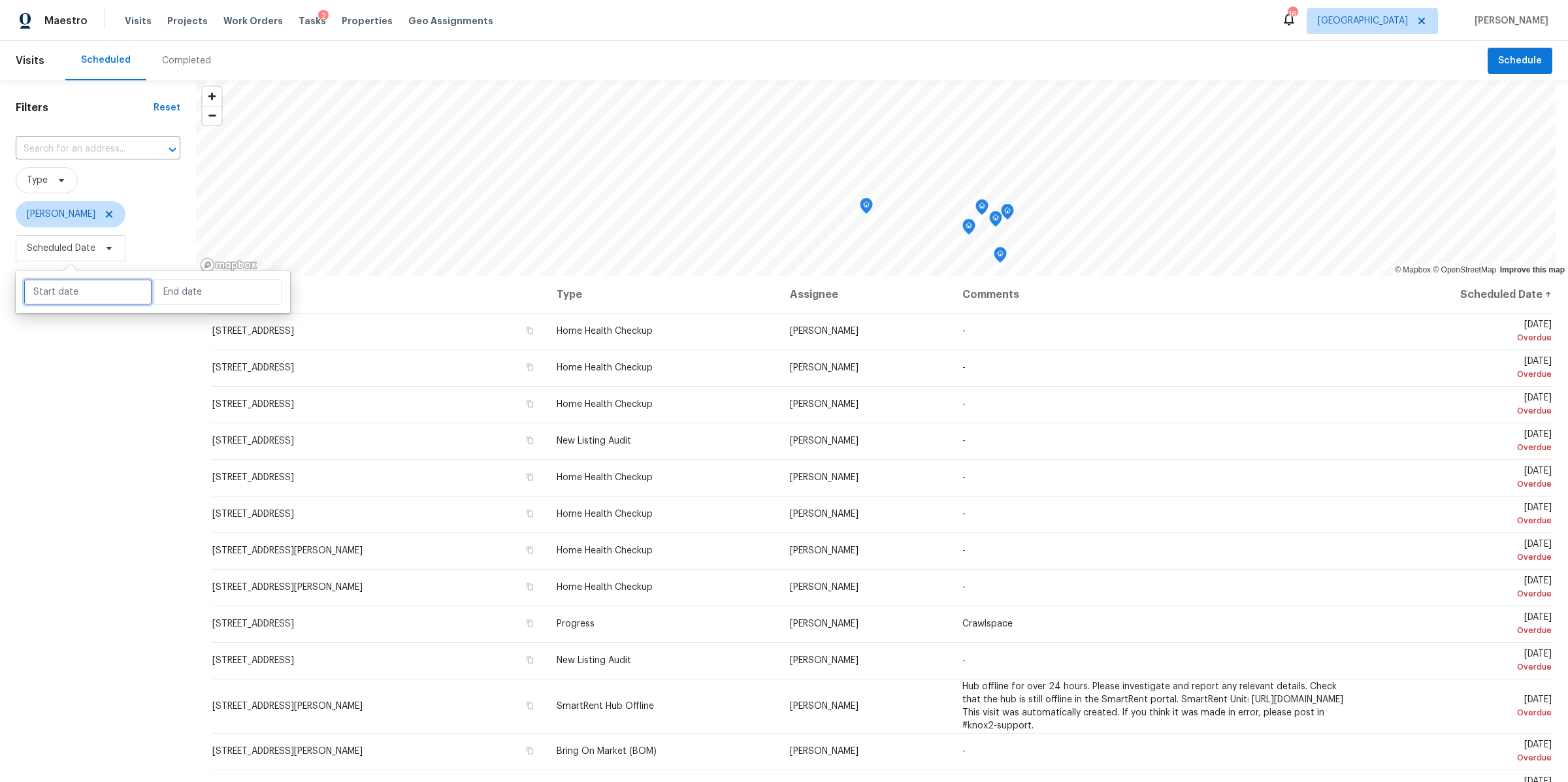
select select "2025"
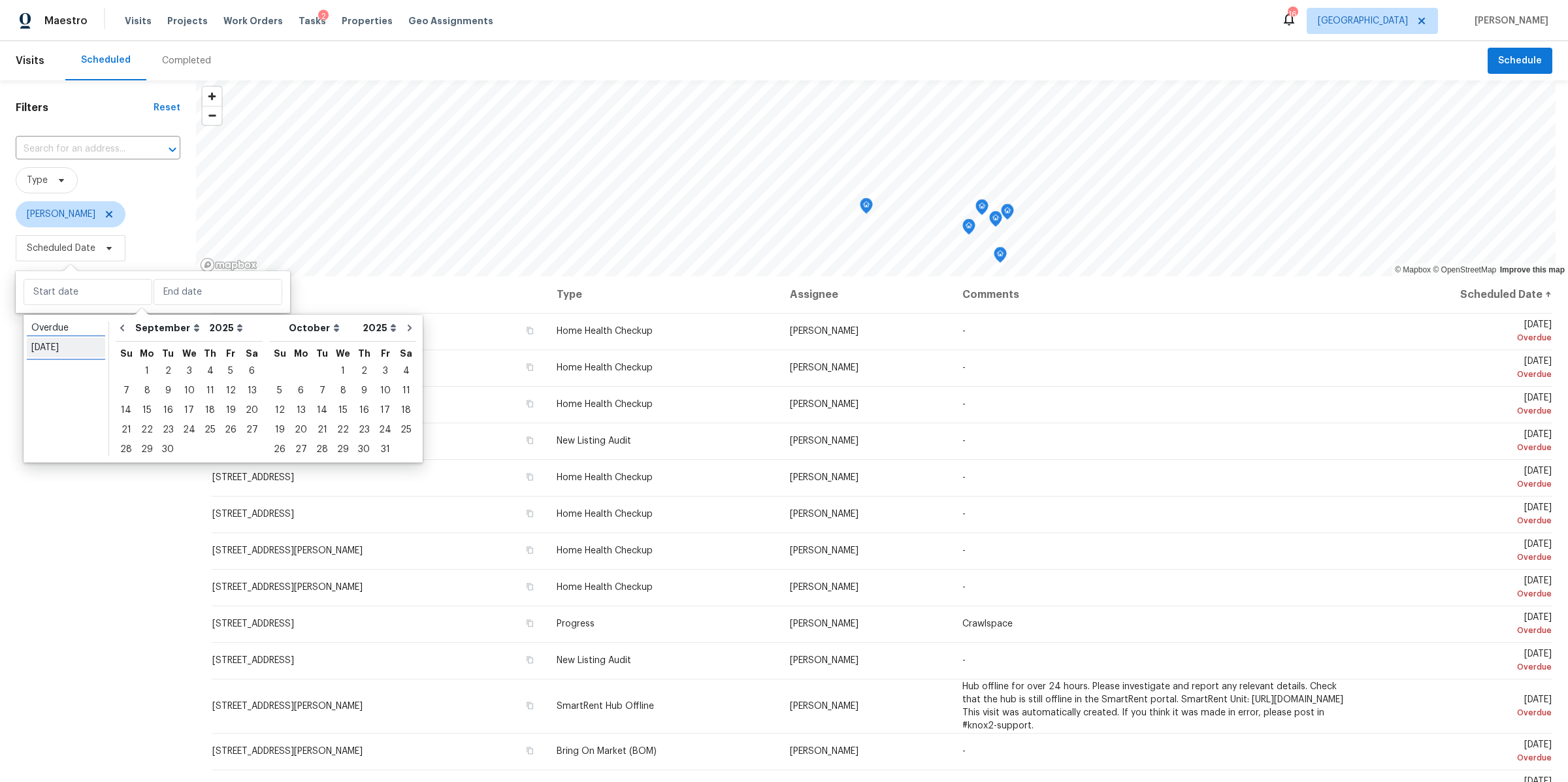
click at [63, 348] on div "[DATE]" at bounding box center [65, 347] width 69 height 13
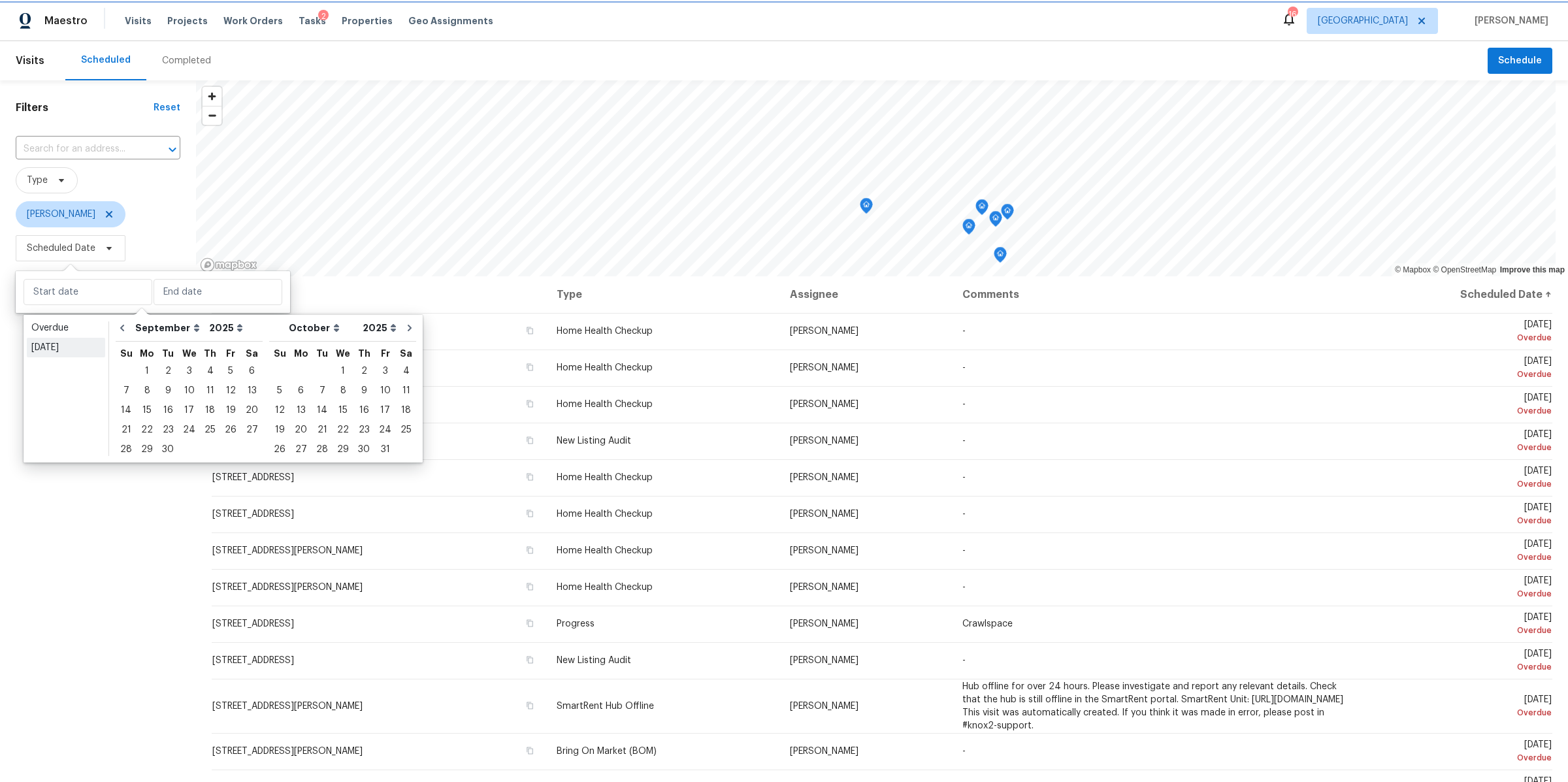
type input "[DATE]"
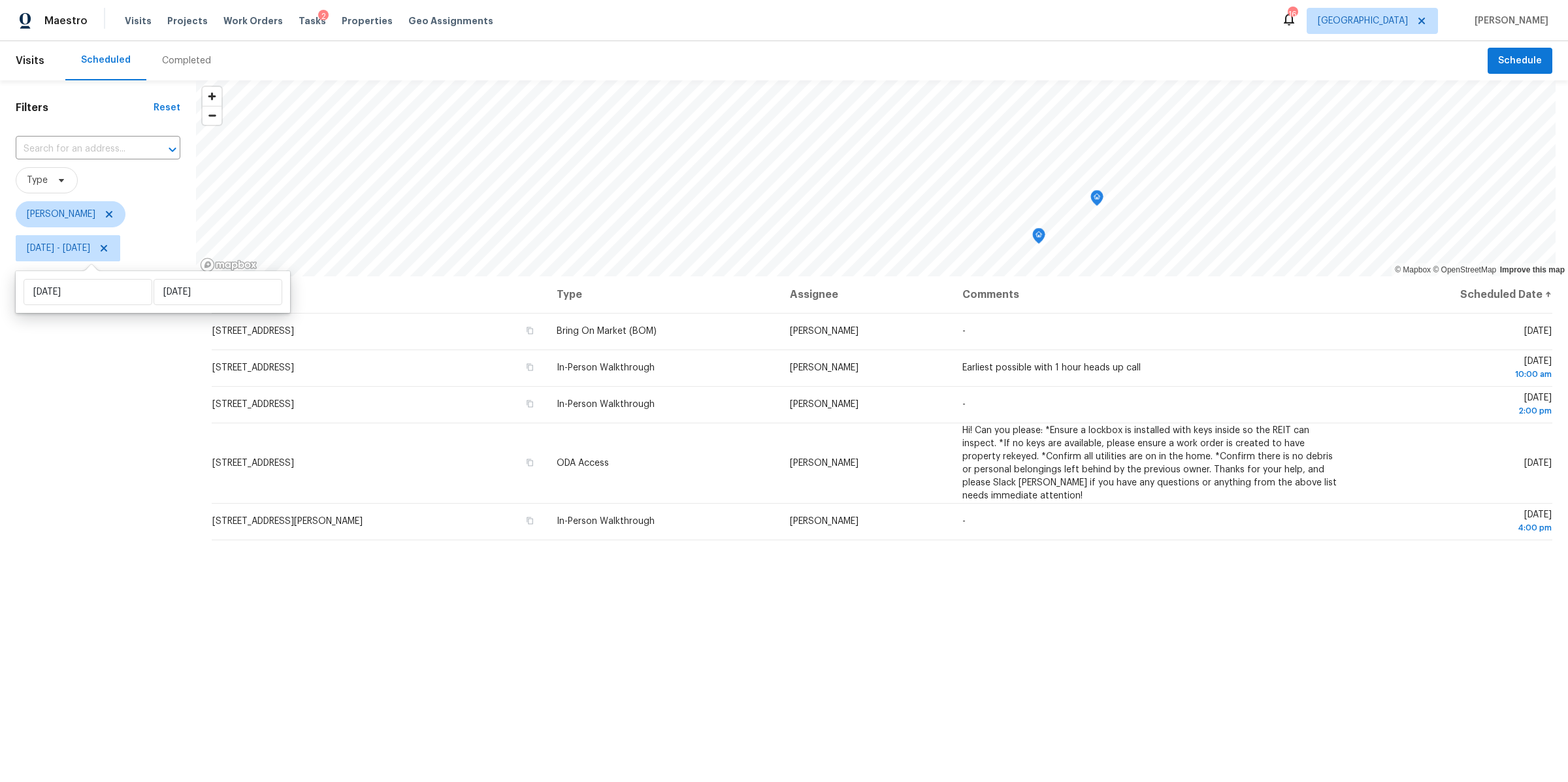
click at [63, 348] on div "Filters Reset ​ Type Brianna Bidco [DATE] - [DATE]" at bounding box center [98, 491] width 196 height 822
